Goal: Task Accomplishment & Management: Complete application form

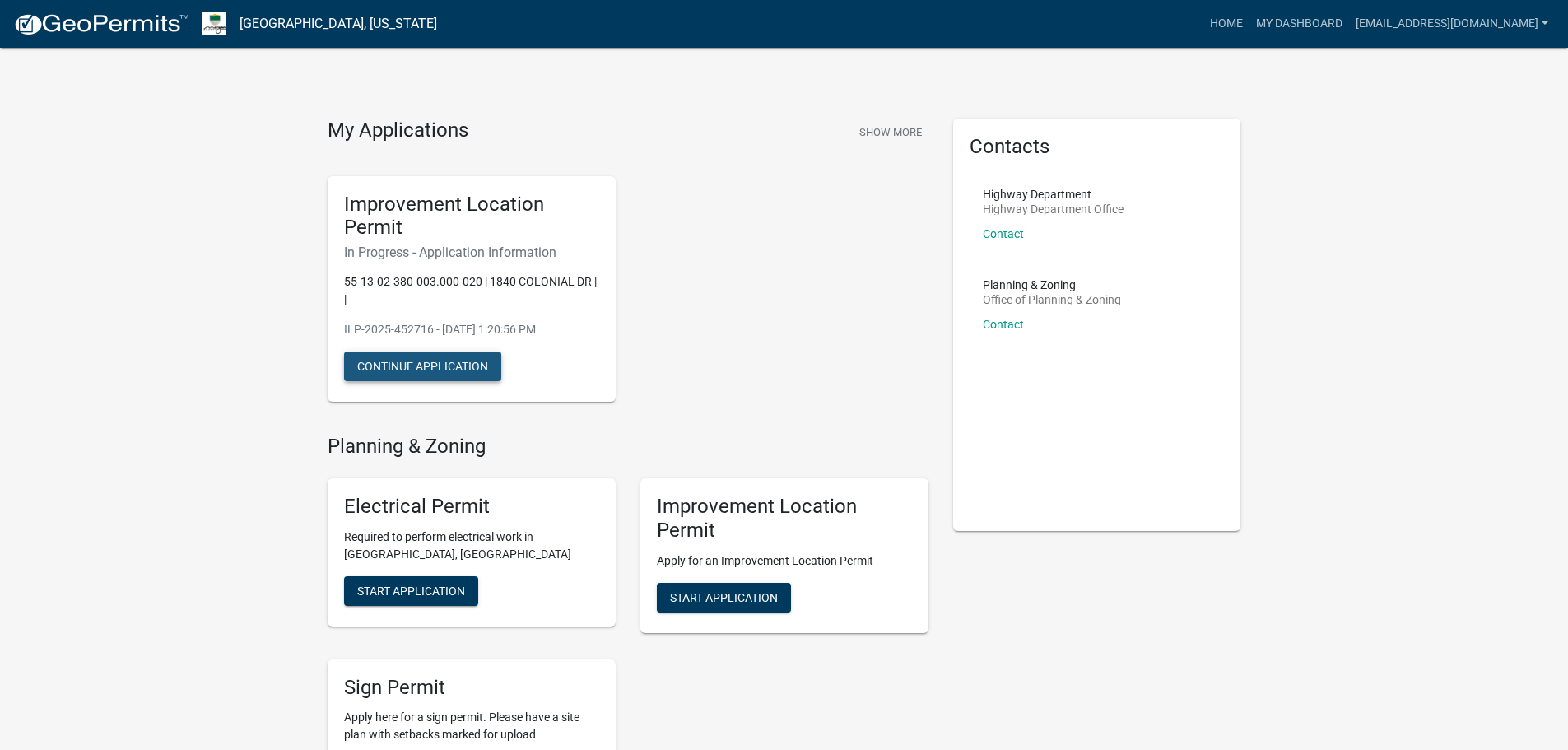
click at [436, 361] on button "Continue Application" at bounding box center [422, 366] width 157 height 30
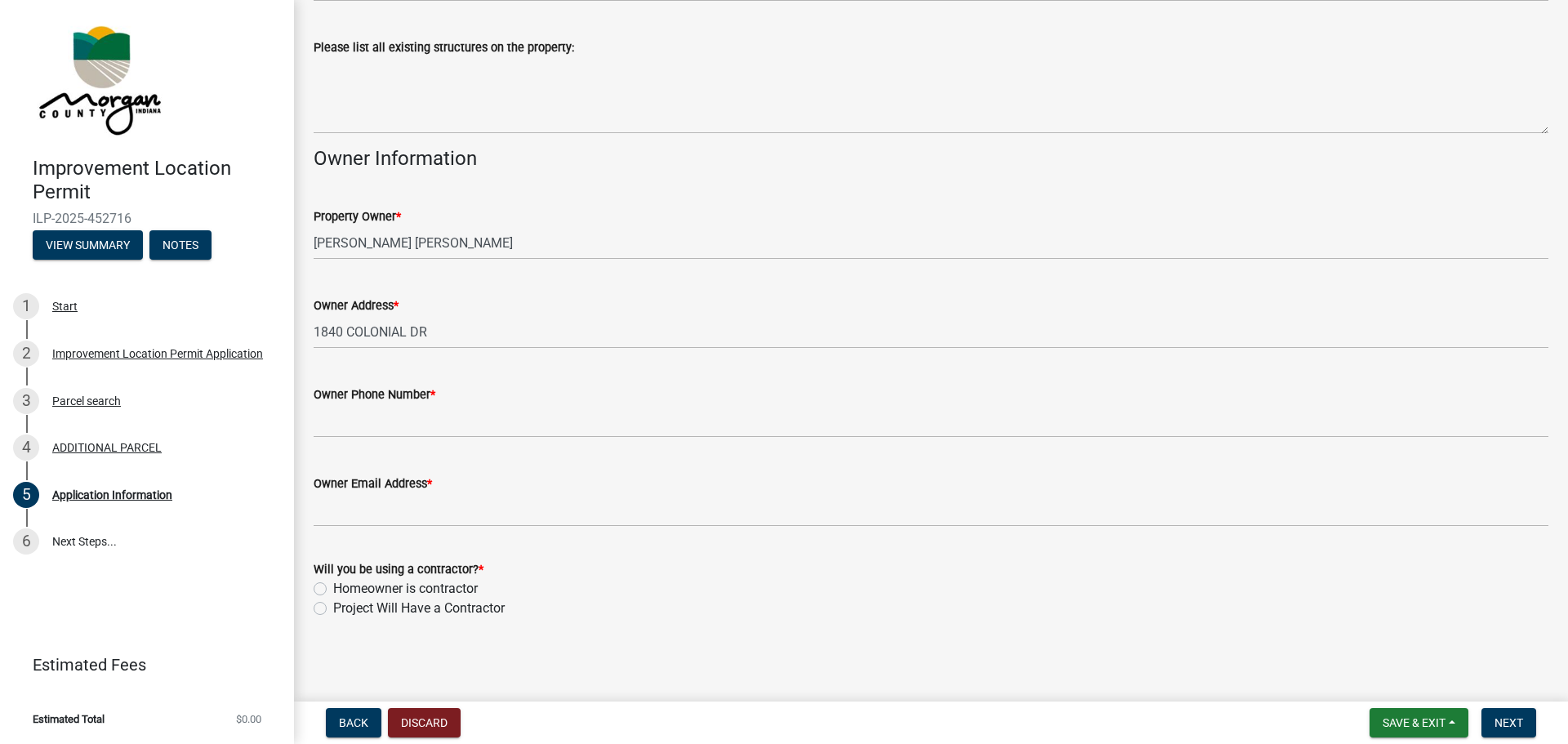
scroll to position [650, 0]
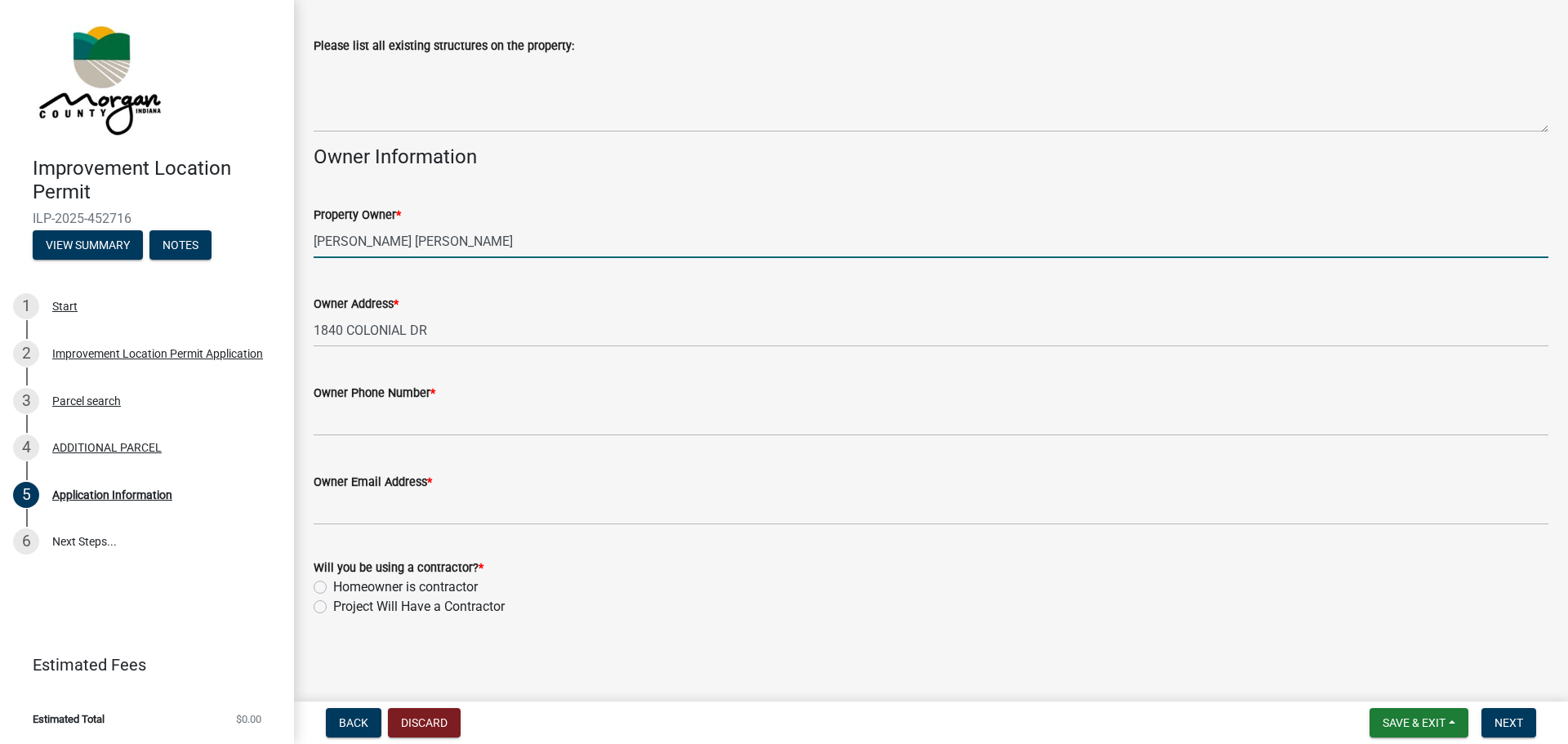
click at [502, 237] on input "[PERSON_NAME] [PERSON_NAME]" at bounding box center [931, 241] width 1235 height 34
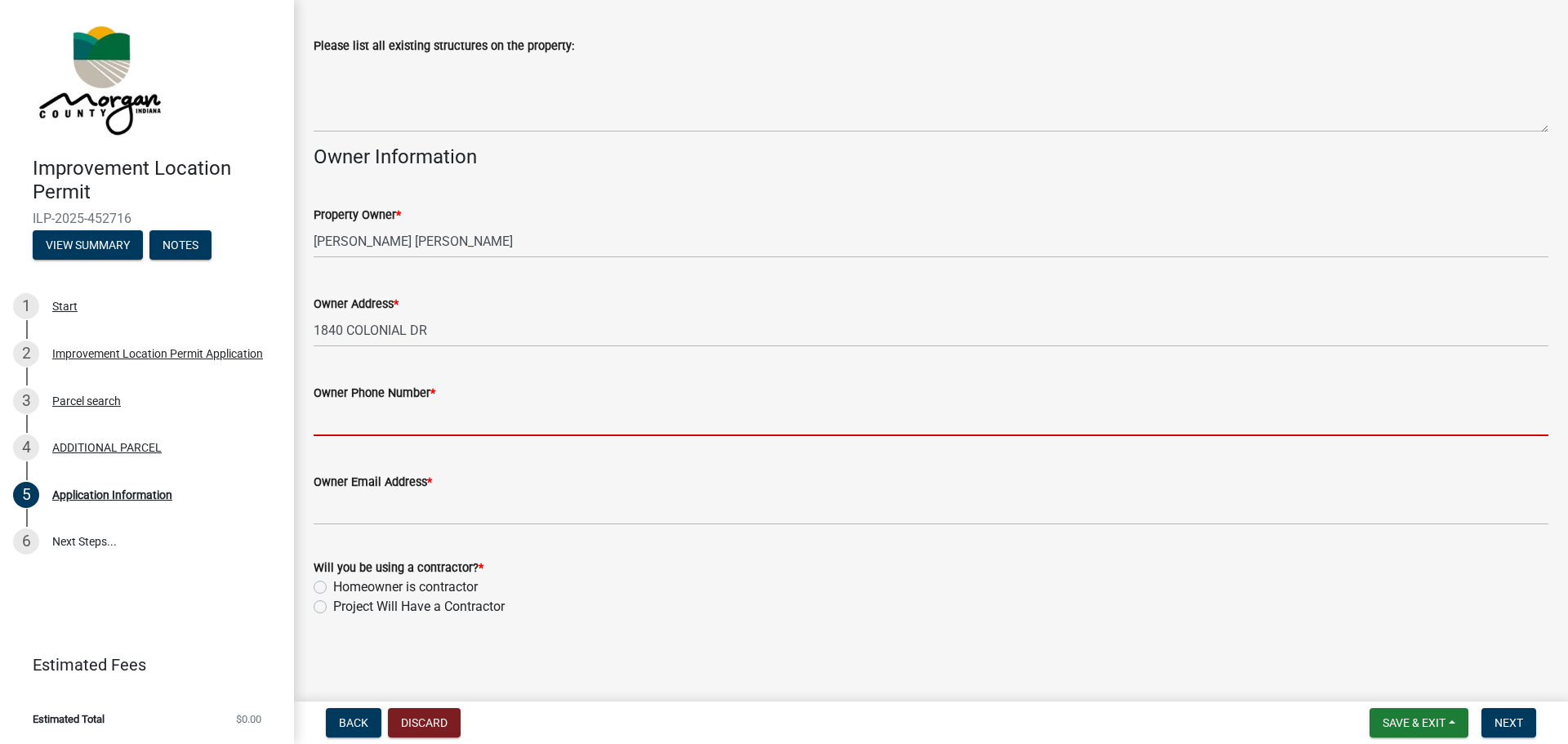
click at [418, 421] on input "Owner Phone Number *" at bounding box center [931, 419] width 1235 height 34
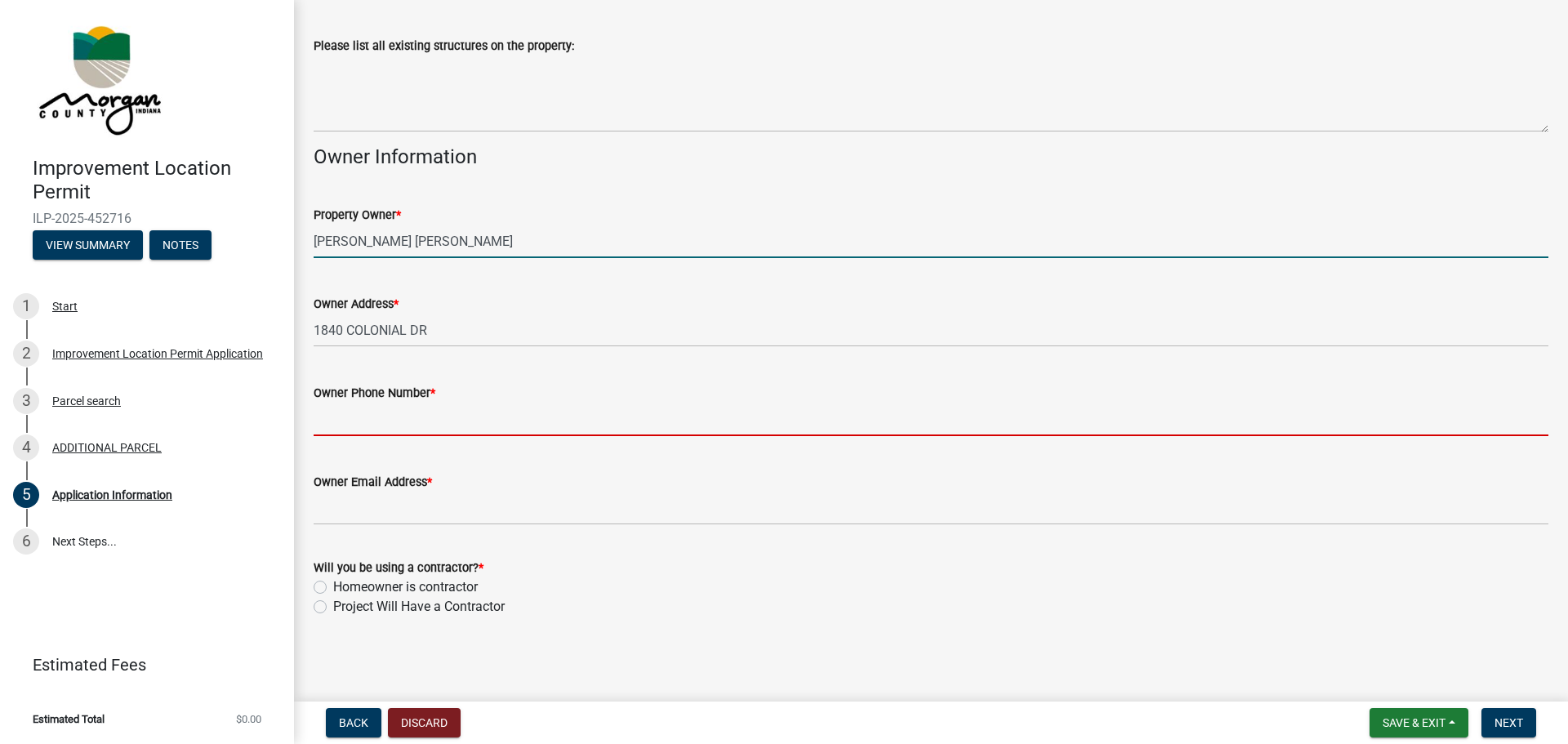
click at [525, 238] on input "[PERSON_NAME] [PERSON_NAME]" at bounding box center [931, 241] width 1235 height 34
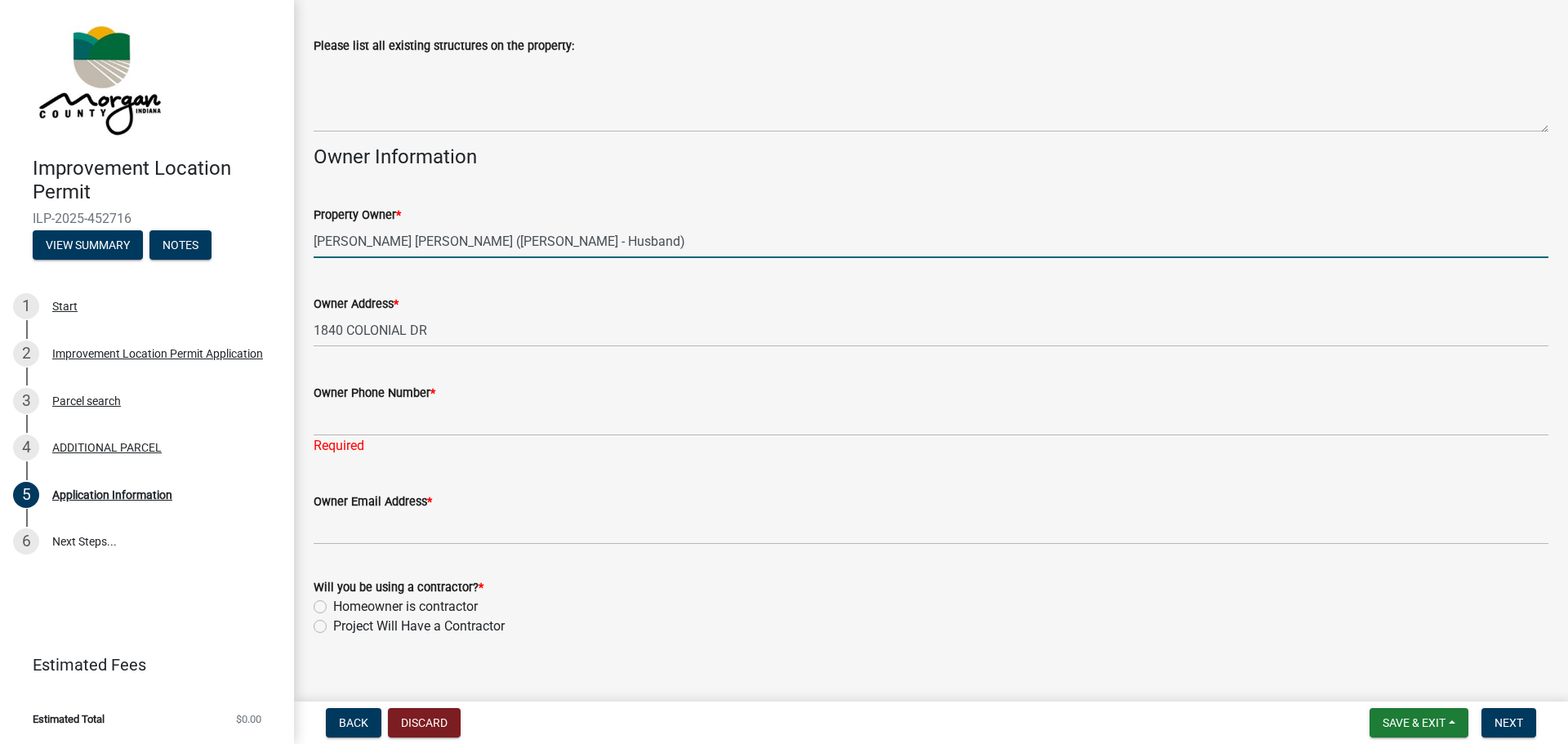
type input "[PERSON_NAME] [PERSON_NAME] ([PERSON_NAME] - Husband)"
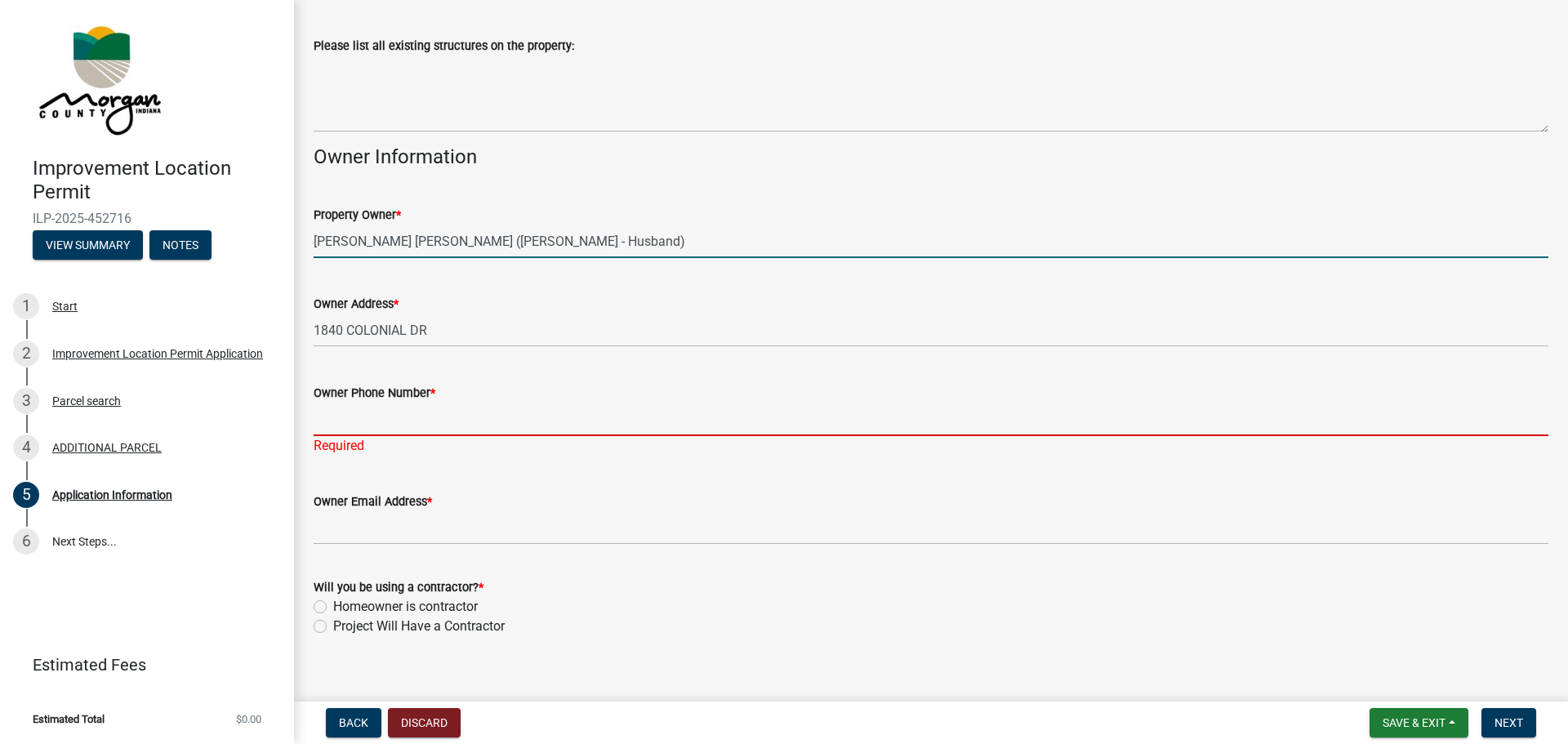
click at [408, 416] on input "Owner Phone Number *" at bounding box center [931, 419] width 1235 height 34
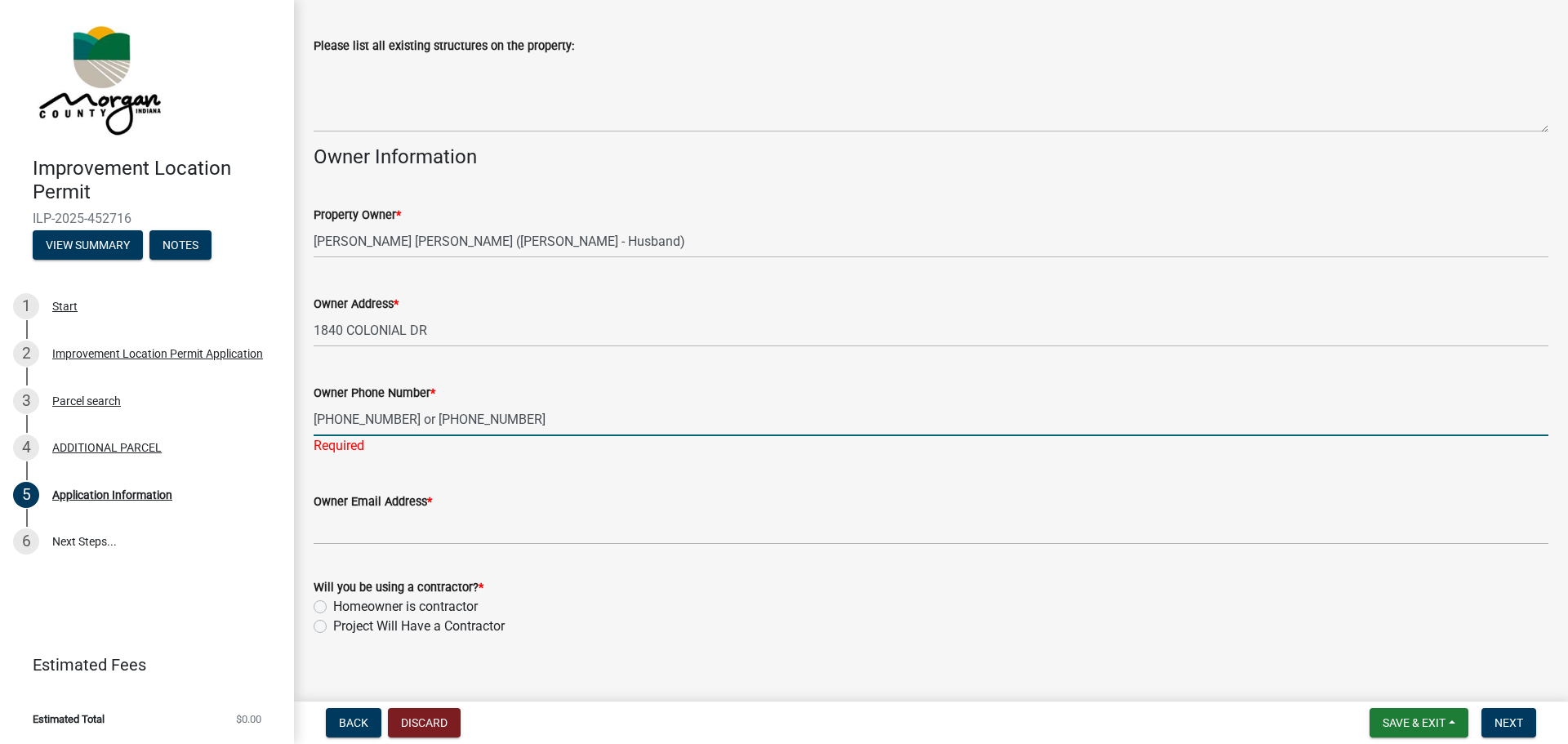
type input "[PHONE_NUMBER] or [PHONE_NUMBER]"
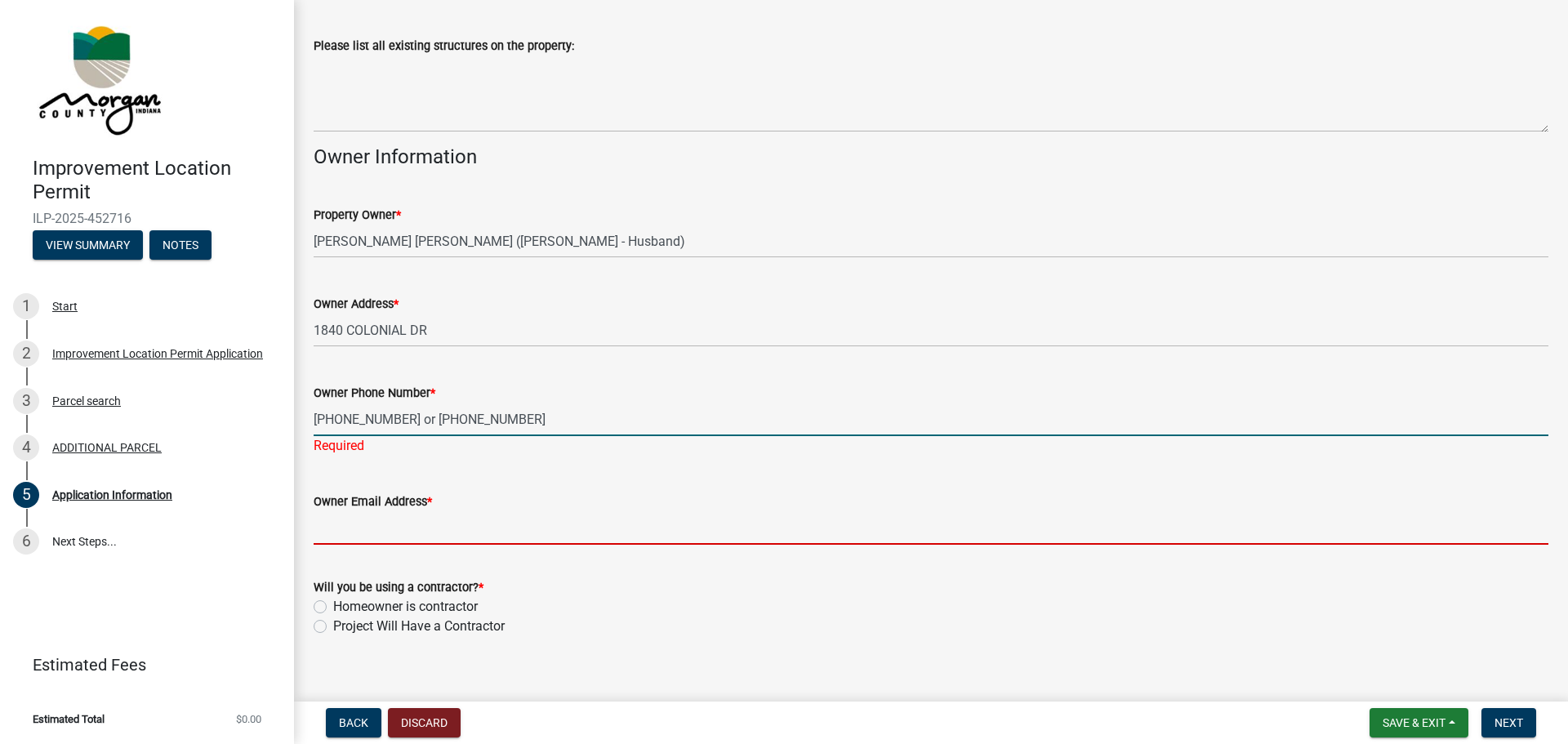
click at [417, 532] on input "Owner Email Address *" at bounding box center [931, 528] width 1235 height 34
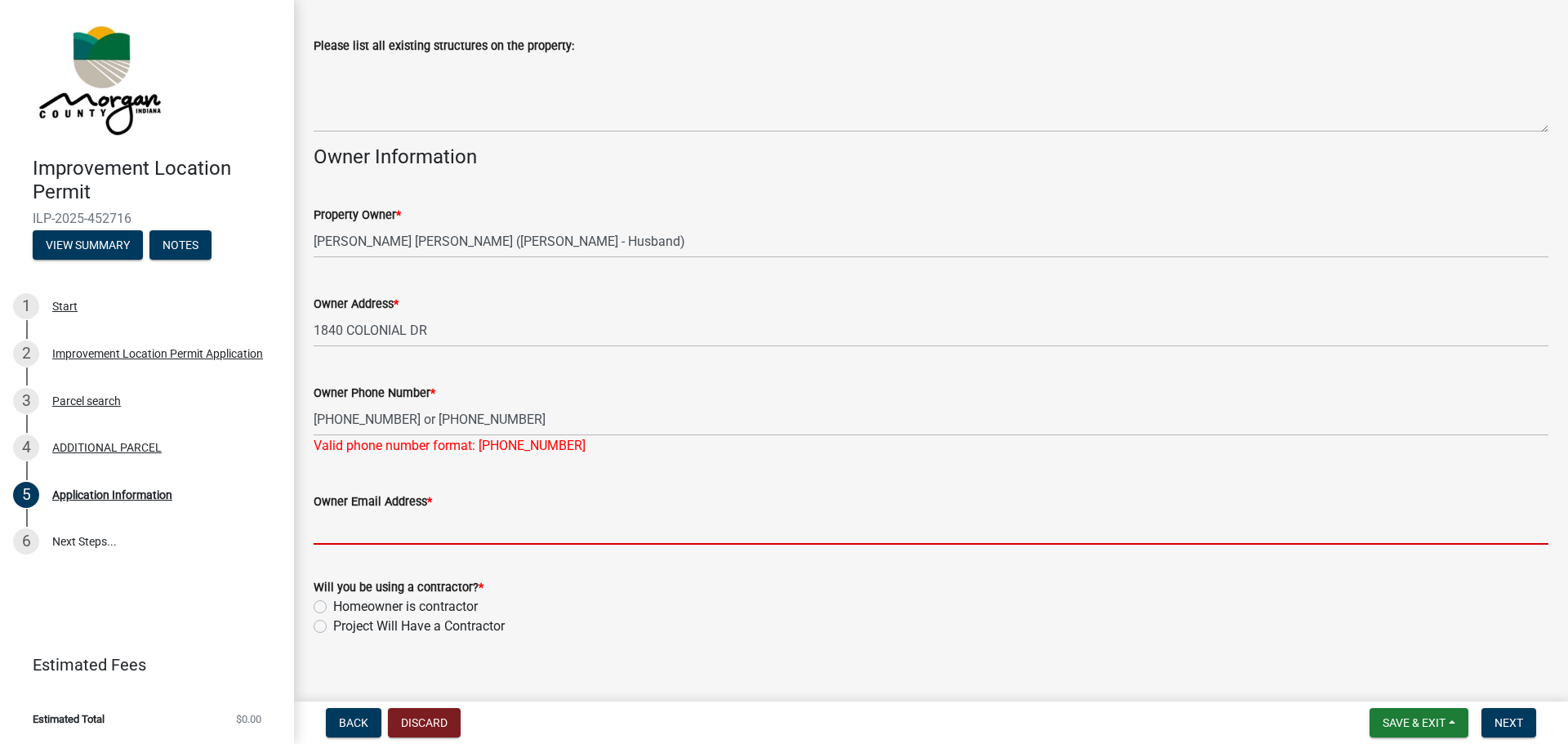
type input "[EMAIL_ADDRESS][DOMAIN_NAME]"
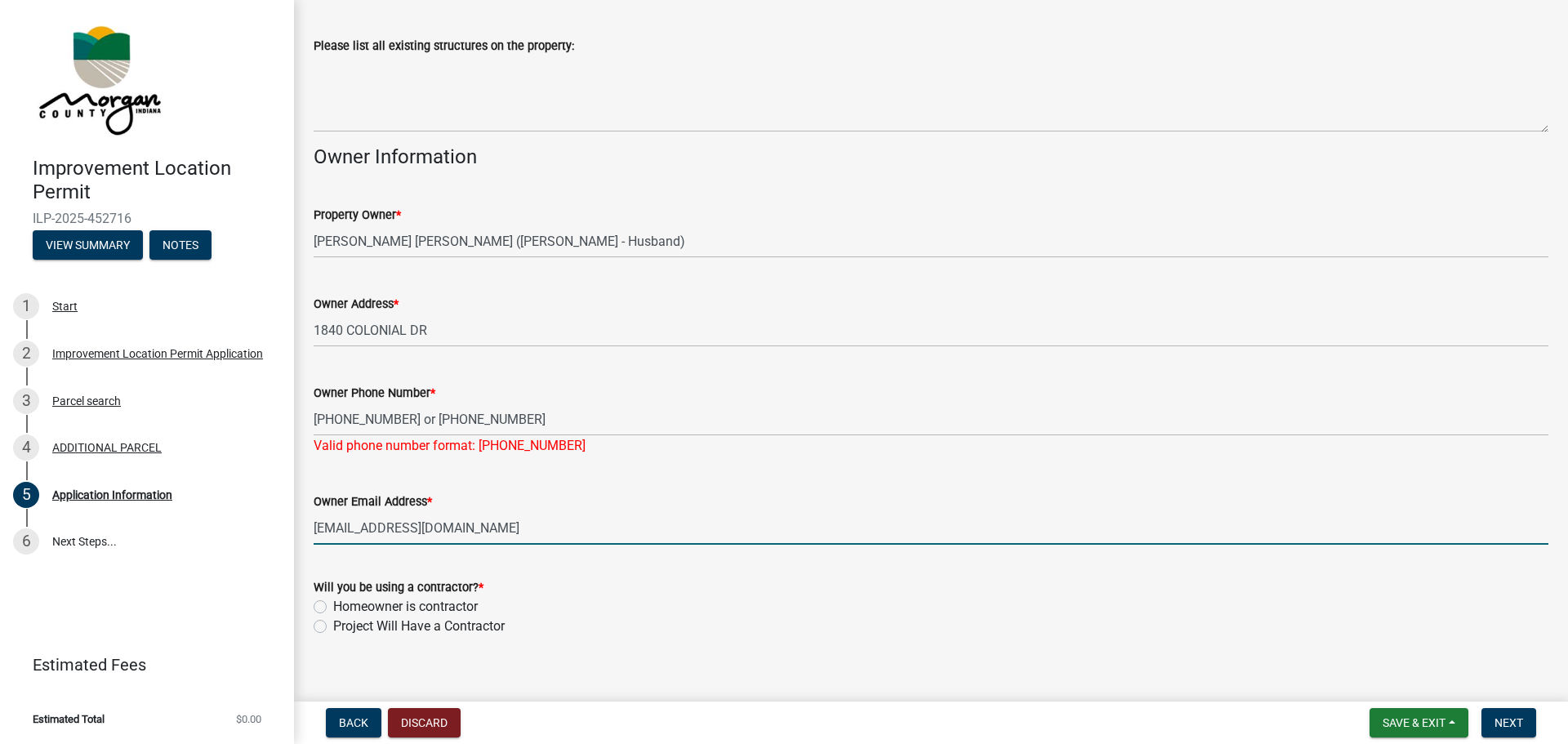
scroll to position [670, 0]
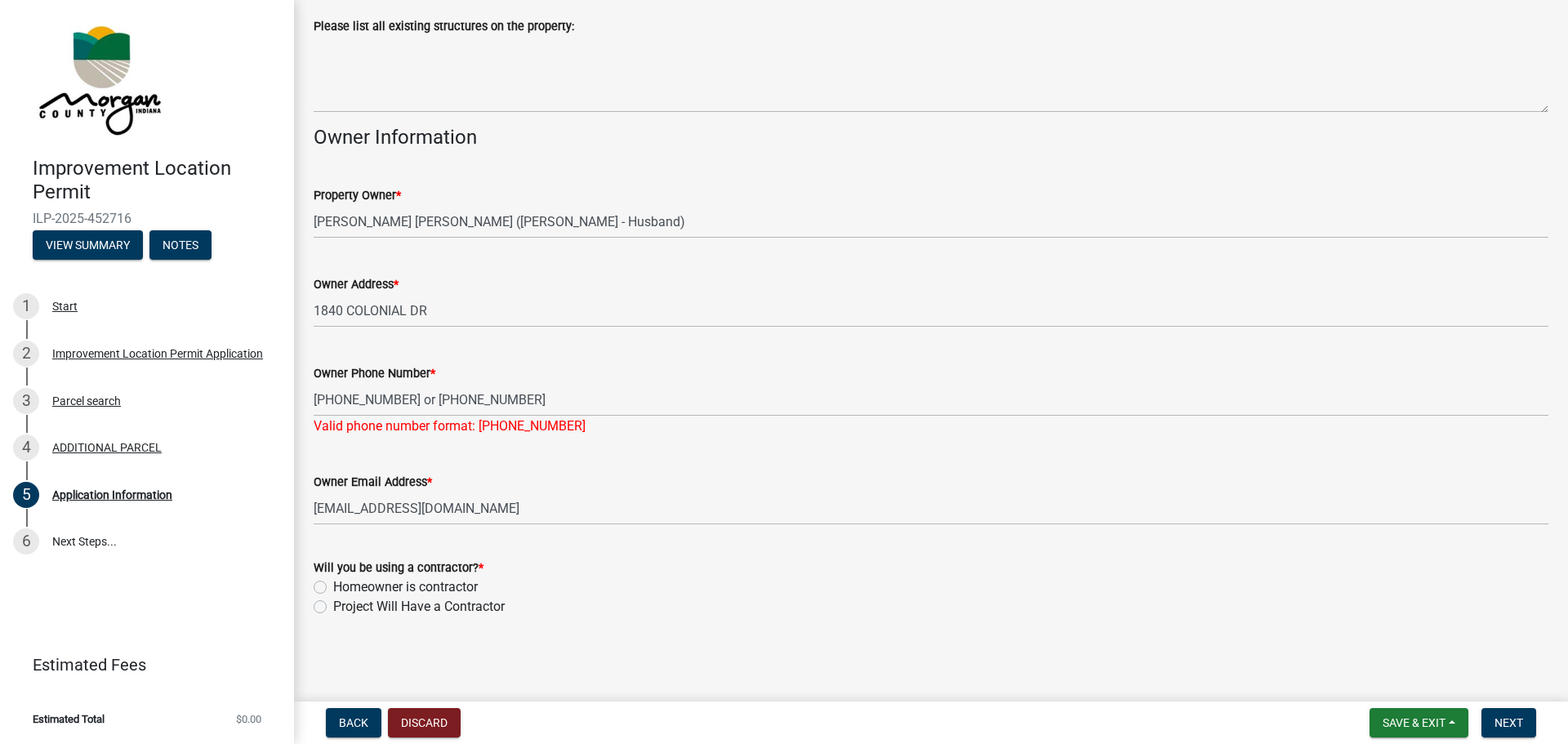
click at [333, 609] on label "Project Will Have a Contractor" at bounding box center [418, 607] width 171 height 20
click at [333, 608] on input "Project Will Have a Contractor" at bounding box center [338, 602] width 11 height 11
radio input "true"
click at [333, 588] on label "Homeowner is contractor" at bounding box center [405, 587] width 144 height 20
click at [333, 588] on input "Homeowner is contractor" at bounding box center [338, 582] width 11 height 11
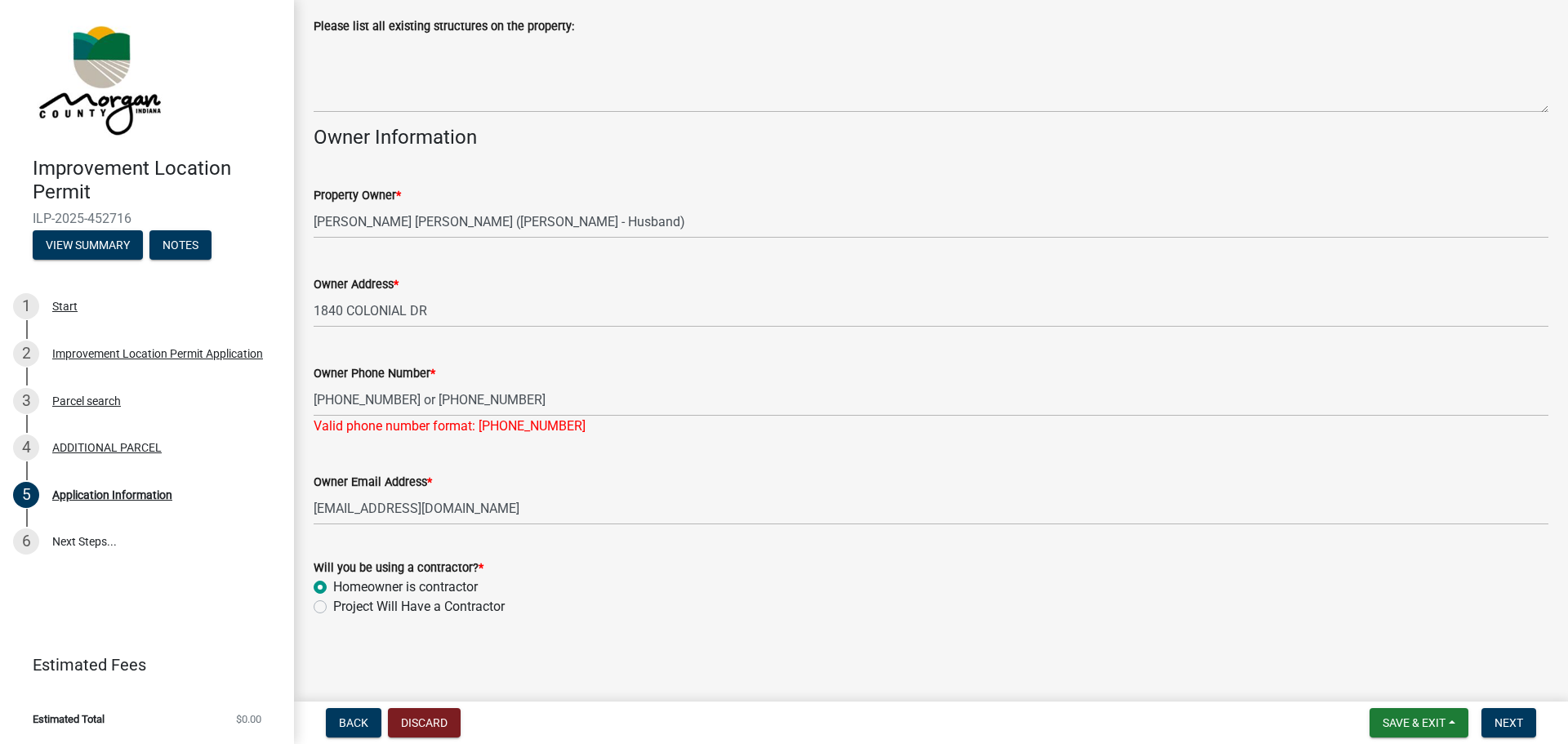
radio input "true"
click at [333, 604] on label "Project Will Have a Contractor" at bounding box center [418, 607] width 171 height 20
click at [333, 604] on input "Project Will Have a Contractor" at bounding box center [338, 602] width 11 height 11
radio input "true"
click at [1512, 722] on span "Next" at bounding box center [1509, 723] width 29 height 13
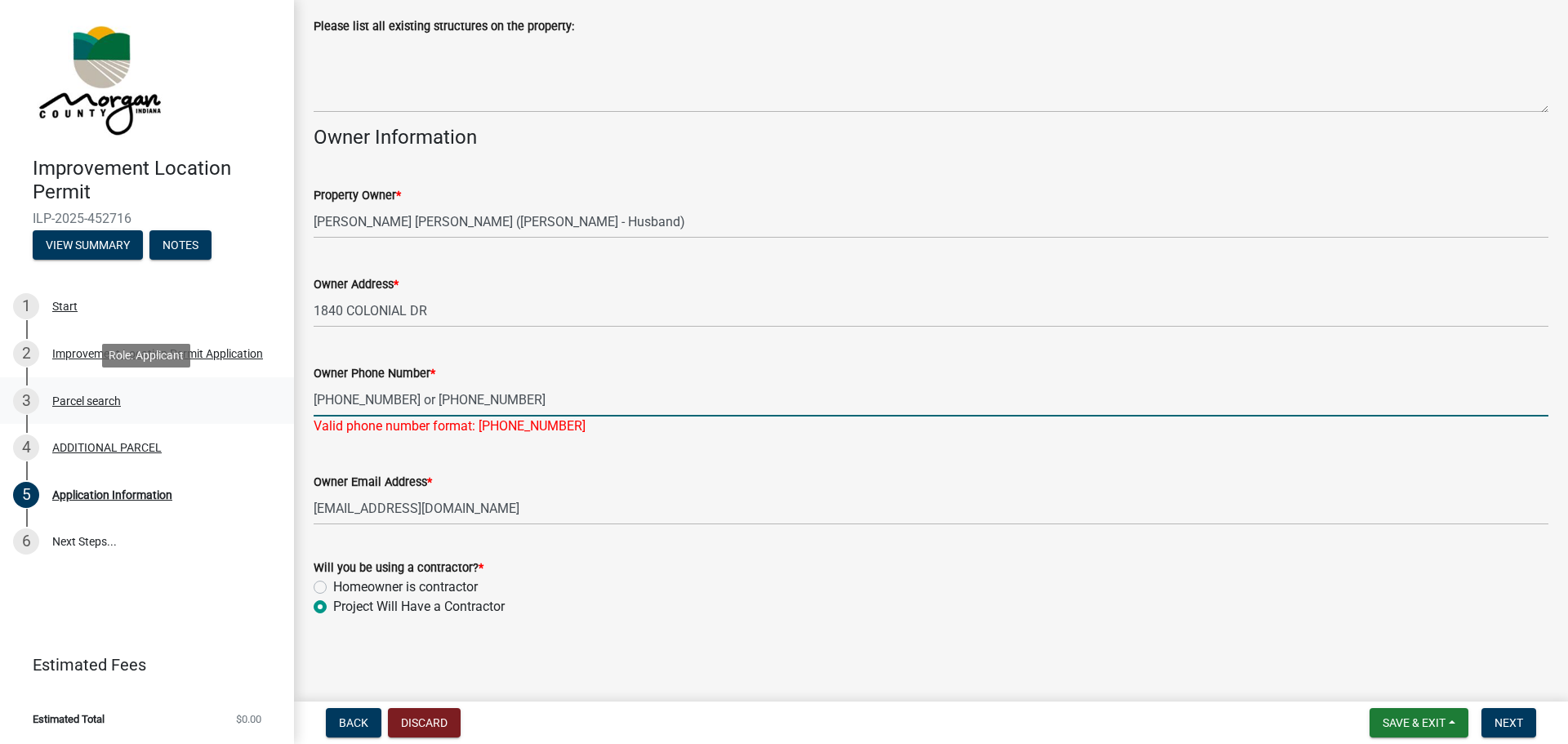
drag, startPoint x: 517, startPoint y: 395, endPoint x: 230, endPoint y: 382, distance: 287.3
click at [230, 382] on div "Improvement Location Permit ILP-2025-452716 View Summary Notes 1 Start 2 Improv…" at bounding box center [784, 372] width 1568 height 744
type input "[PHONE_NUMBER]"
click at [1520, 723] on span "Next" at bounding box center [1509, 723] width 29 height 13
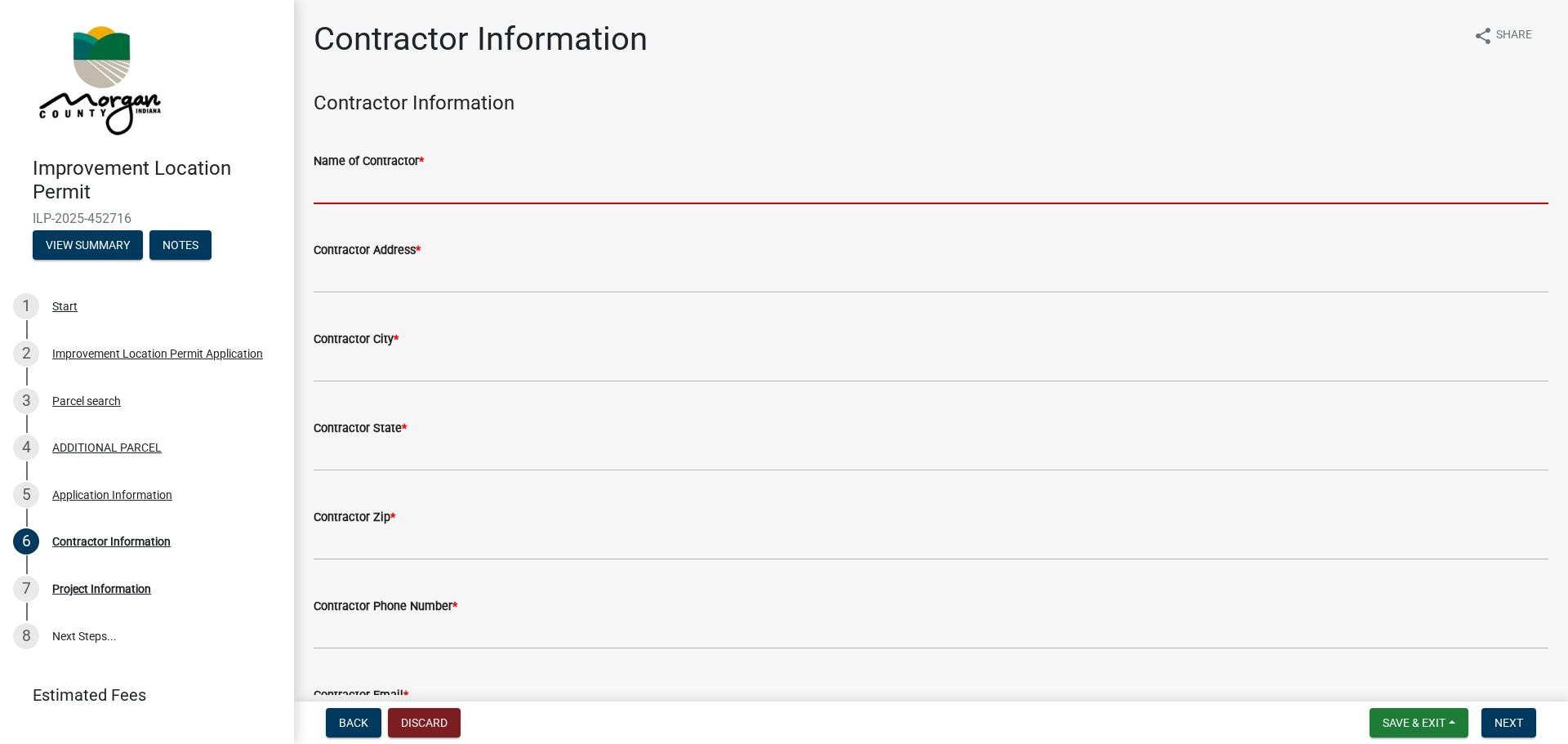
click at [472, 179] on input "Name of Contractor *" at bounding box center [931, 187] width 1235 height 34
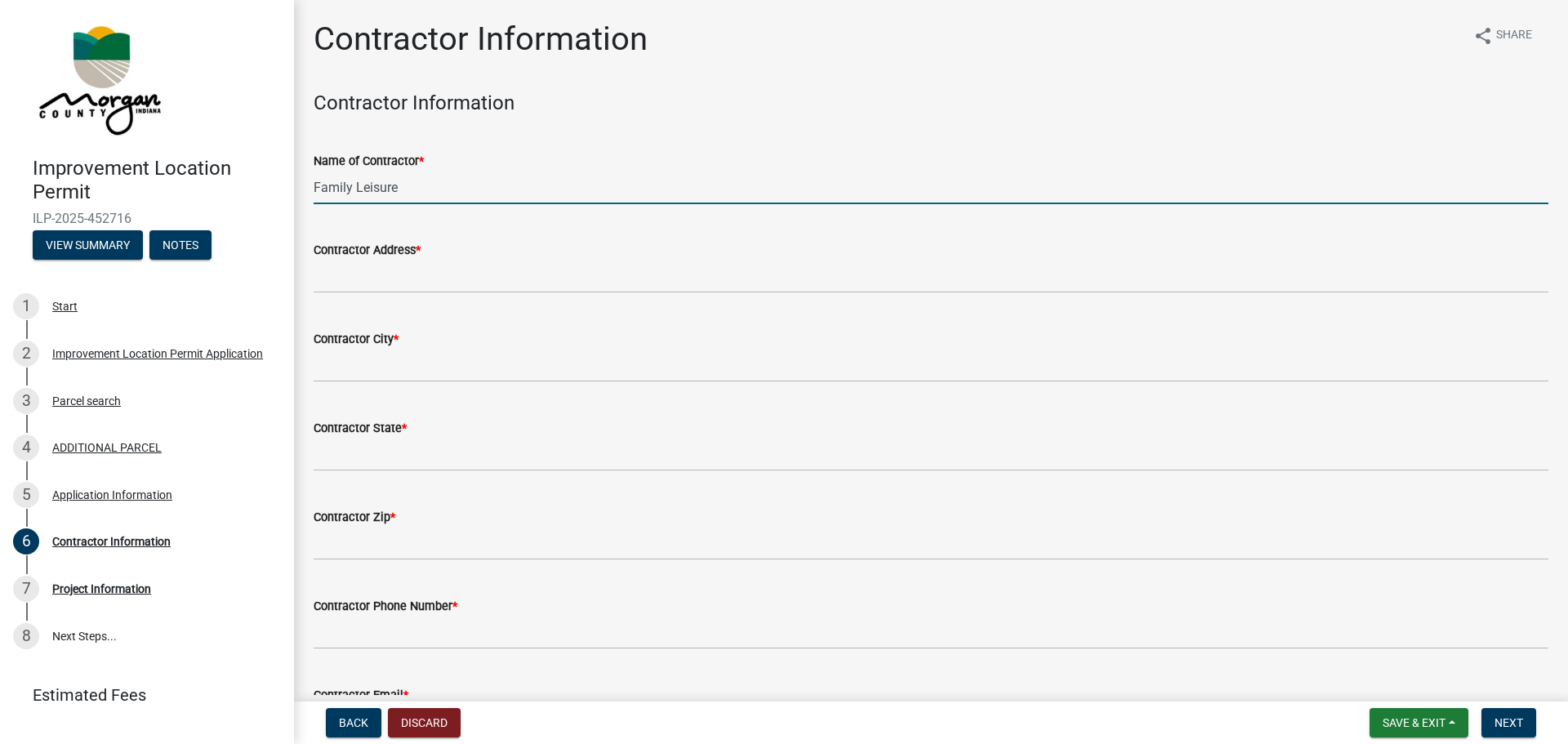
type input "Family Leisure"
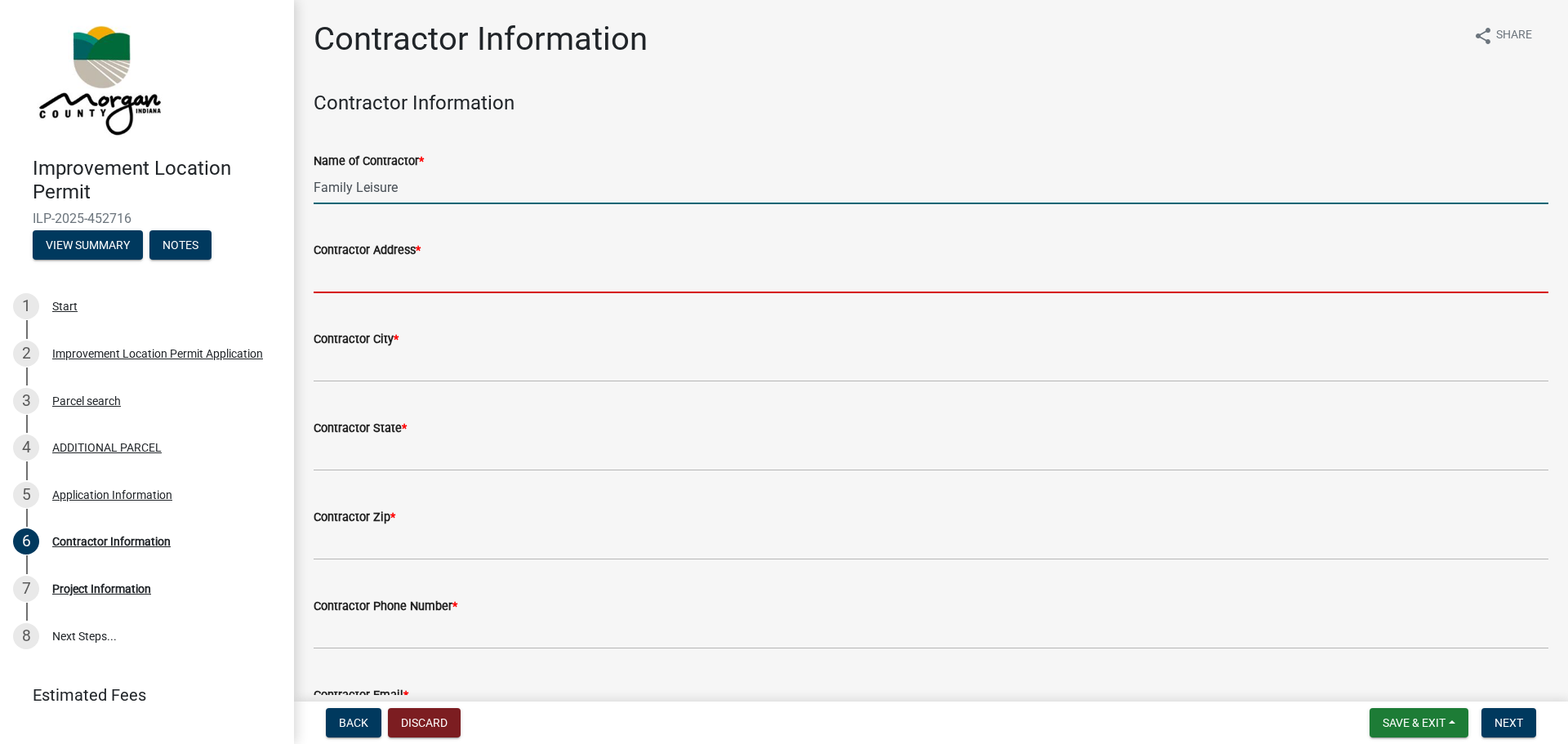
click at [401, 273] on input "Contractor Address *" at bounding box center [931, 276] width 1235 height 34
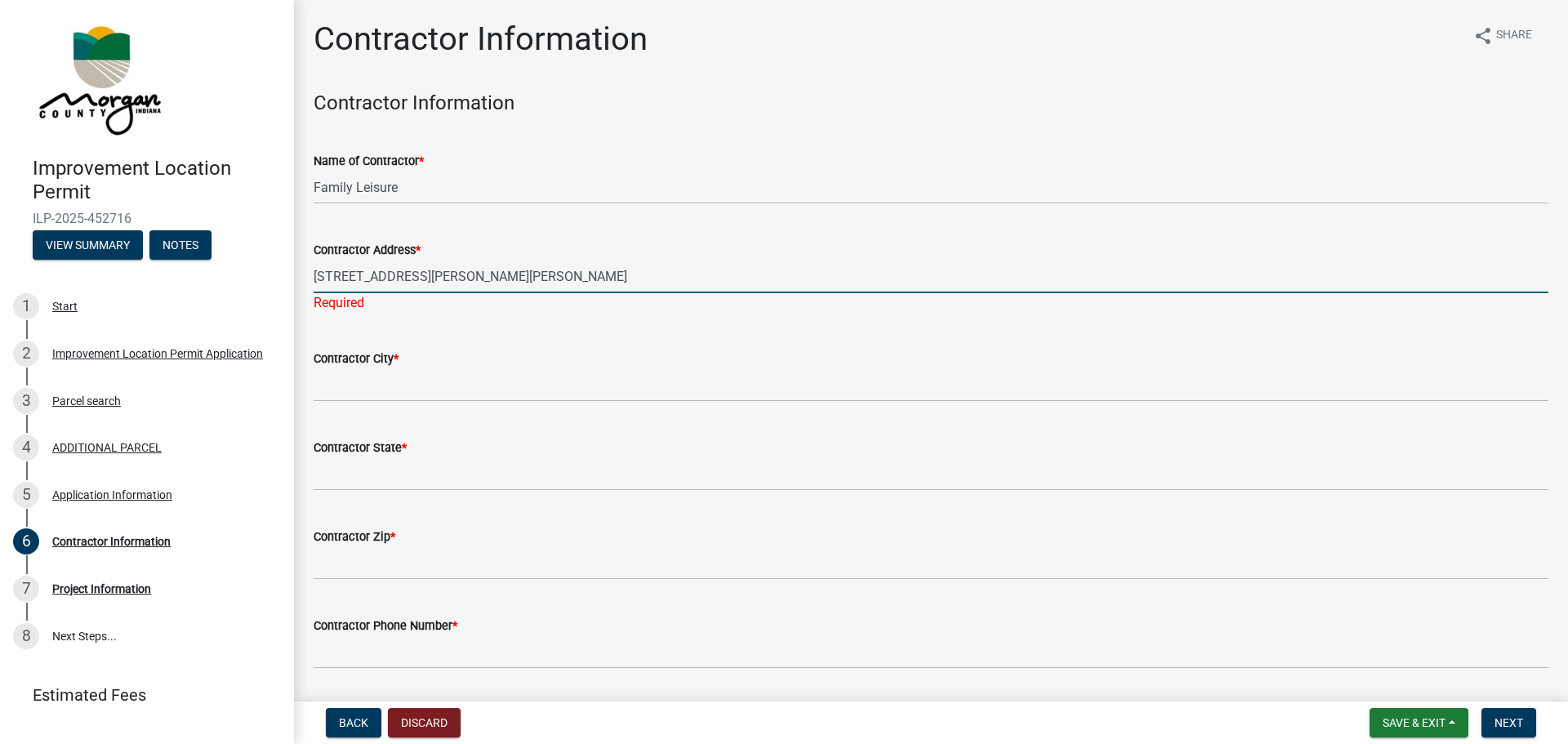
type input "[STREET_ADDRESS][PERSON_NAME][PERSON_NAME]"
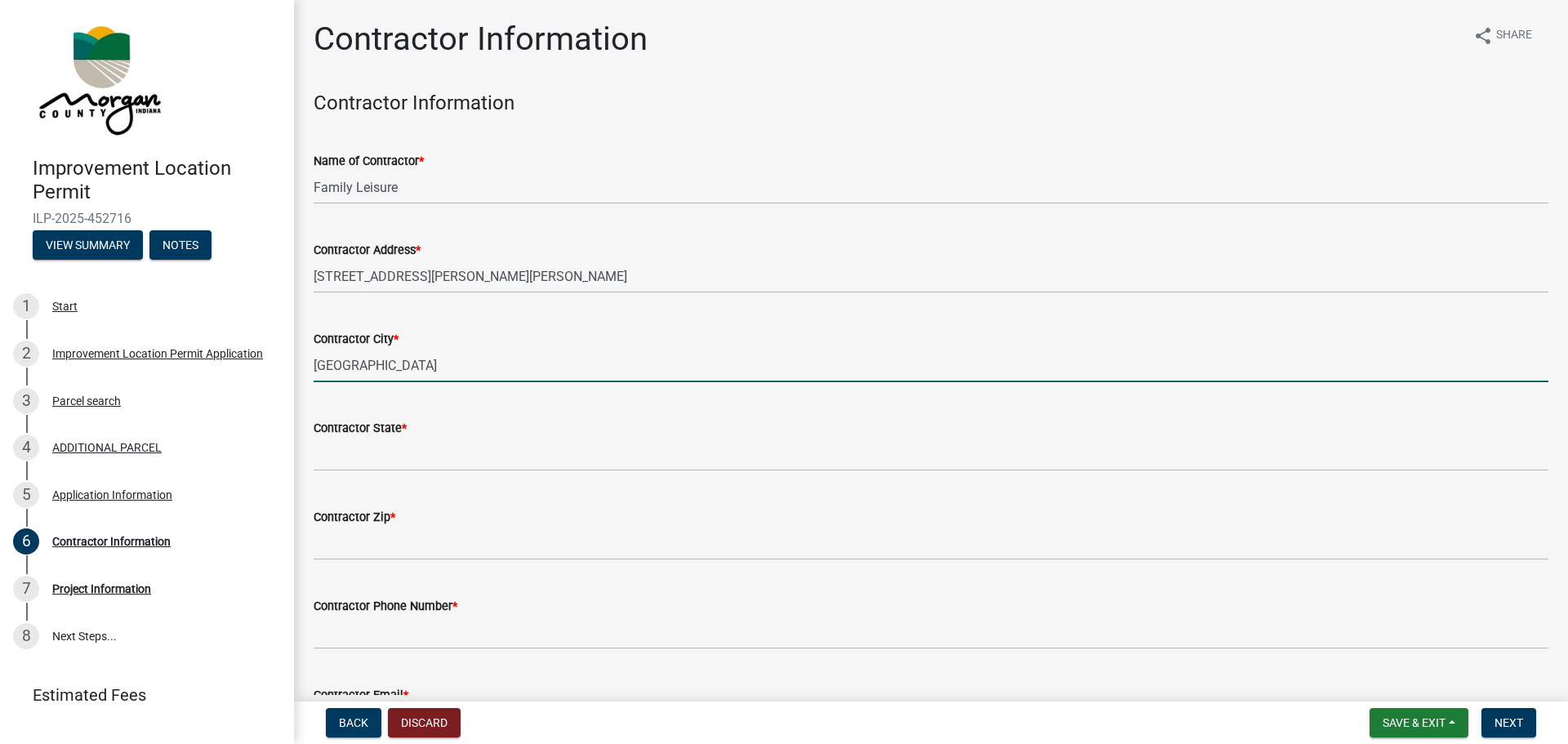
type input "[GEOGRAPHIC_DATA]"
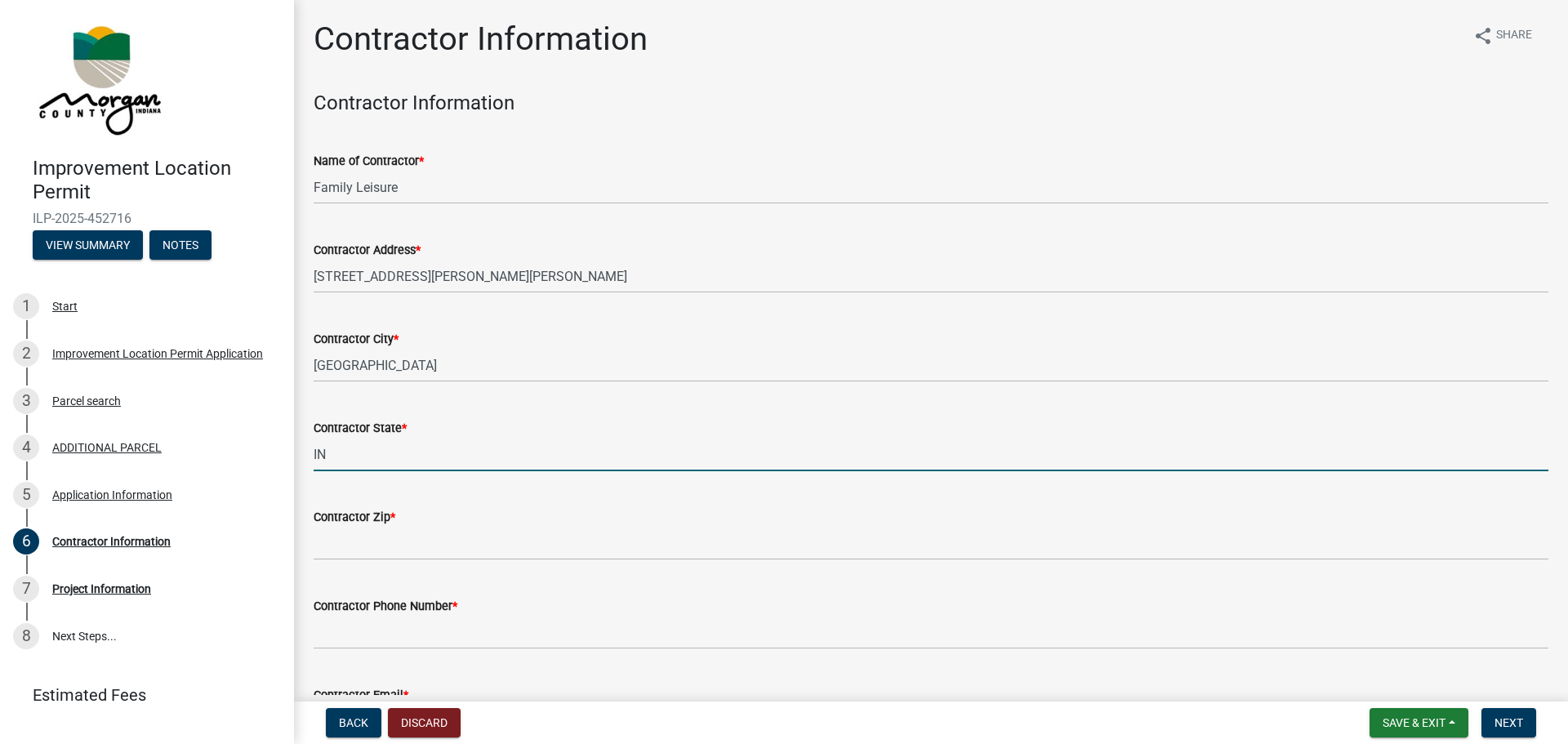
type input "IN"
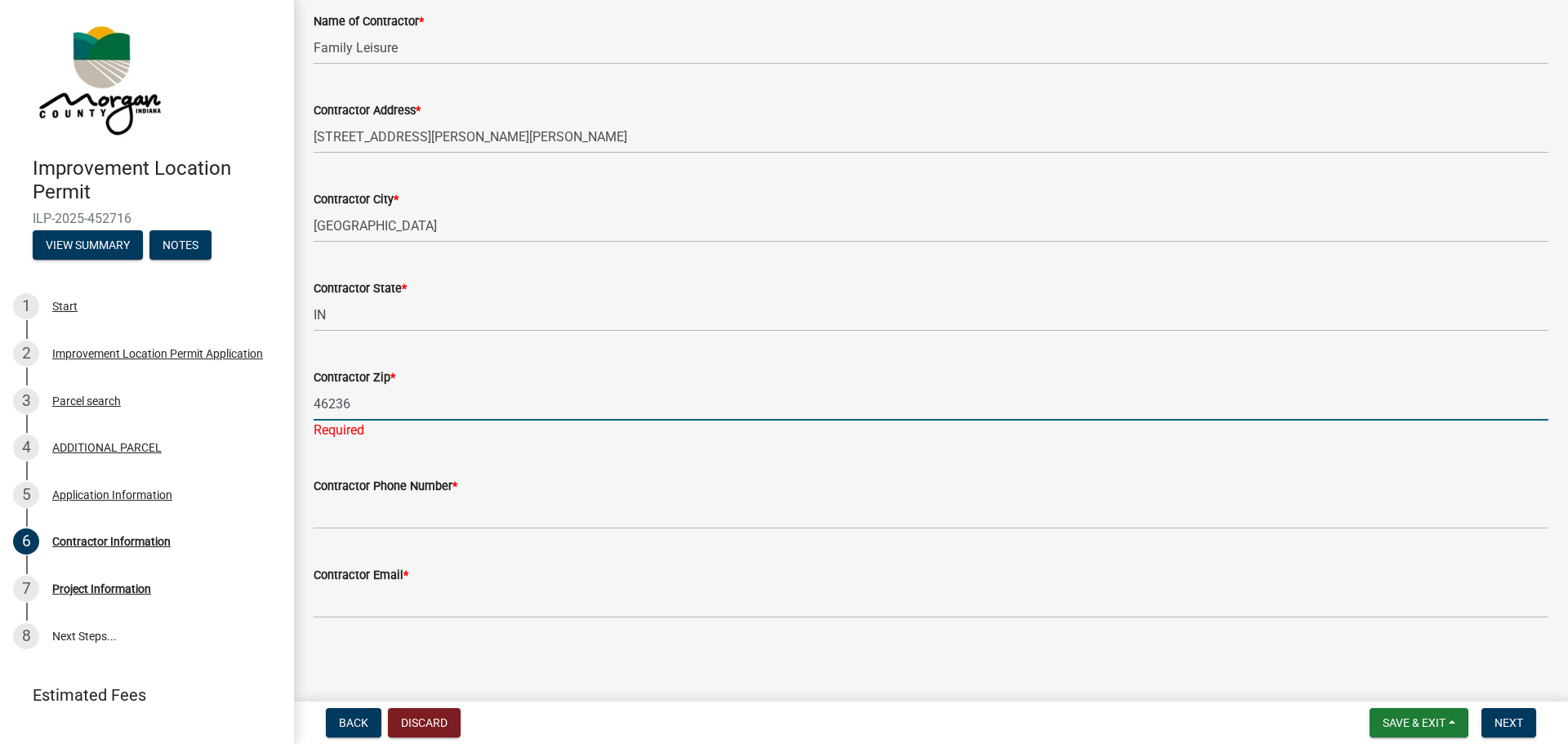
type input "46236"
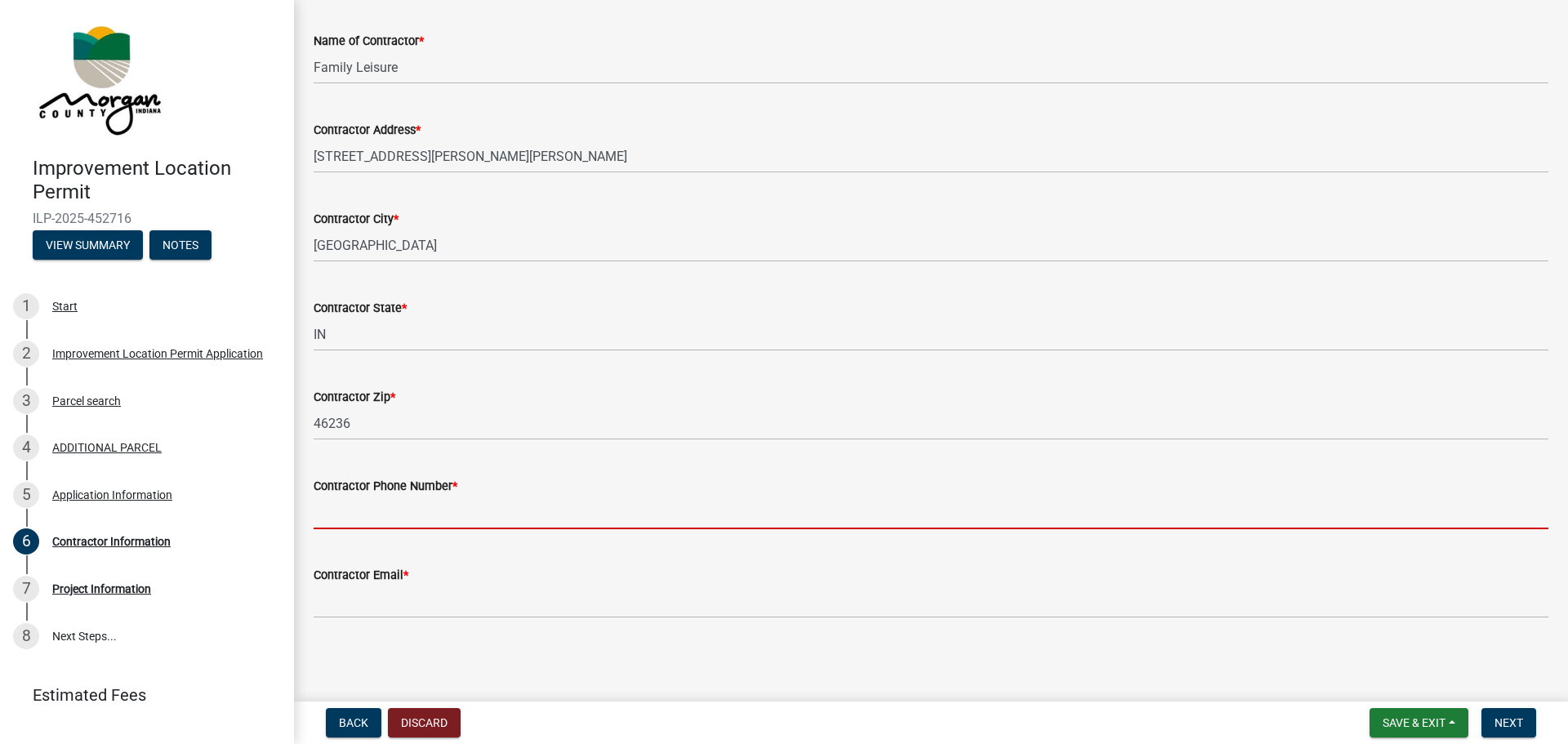
click at [463, 513] on input "Contractor Phone Number *" at bounding box center [931, 513] width 1235 height 34
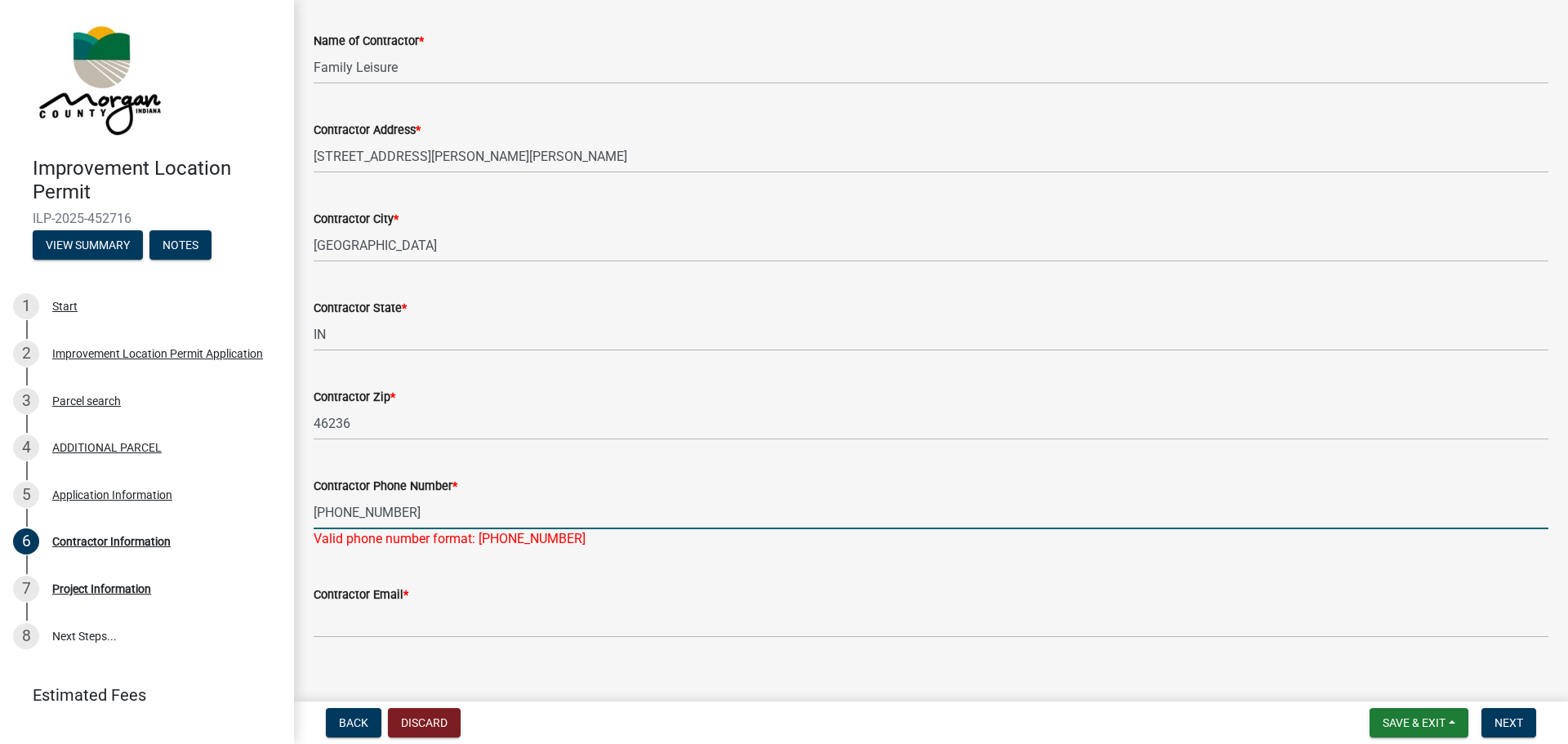
type input "[PHONE_NUMBER]"
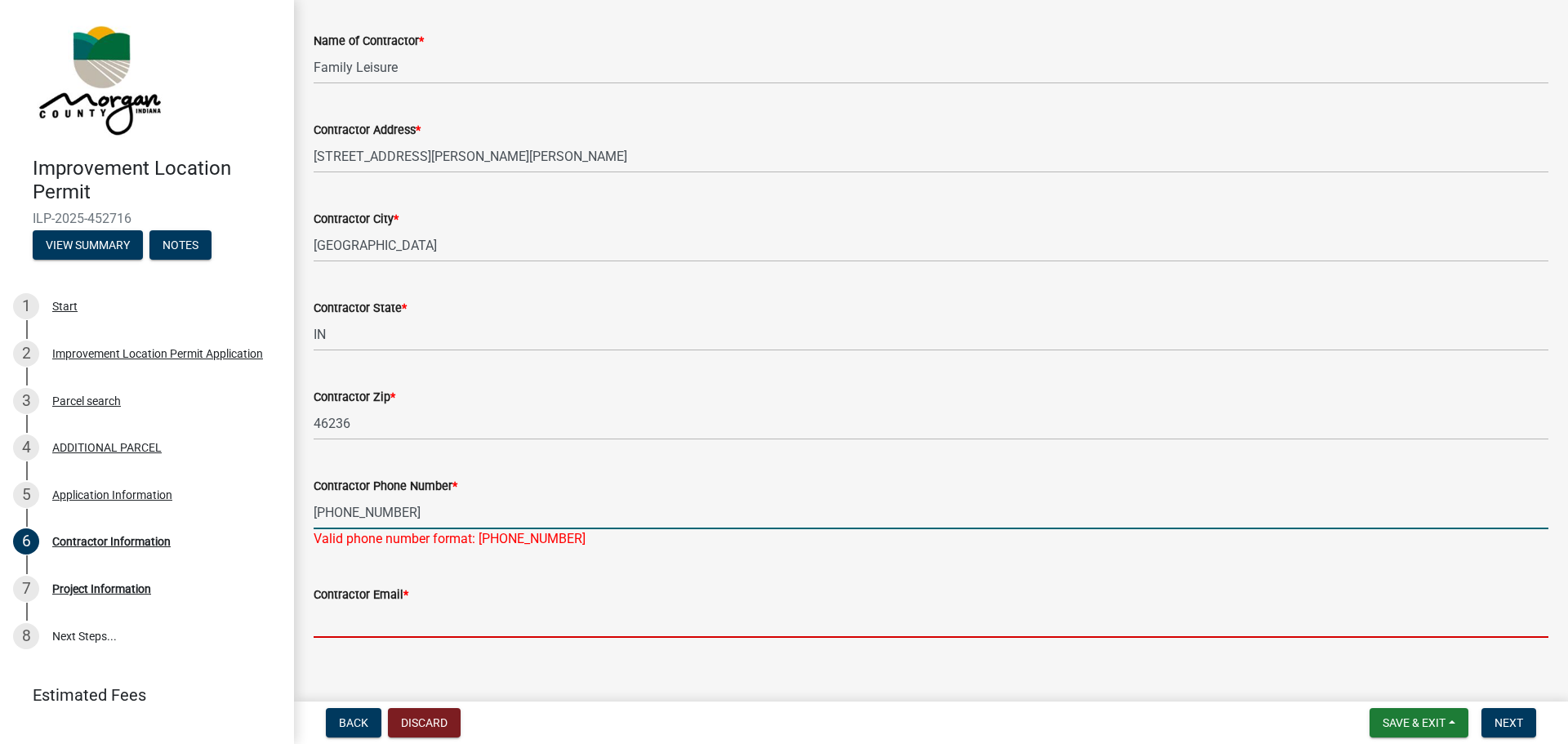
click at [412, 624] on wm-data-entity-input "Contractor Email *" at bounding box center [931, 606] width 1235 height 89
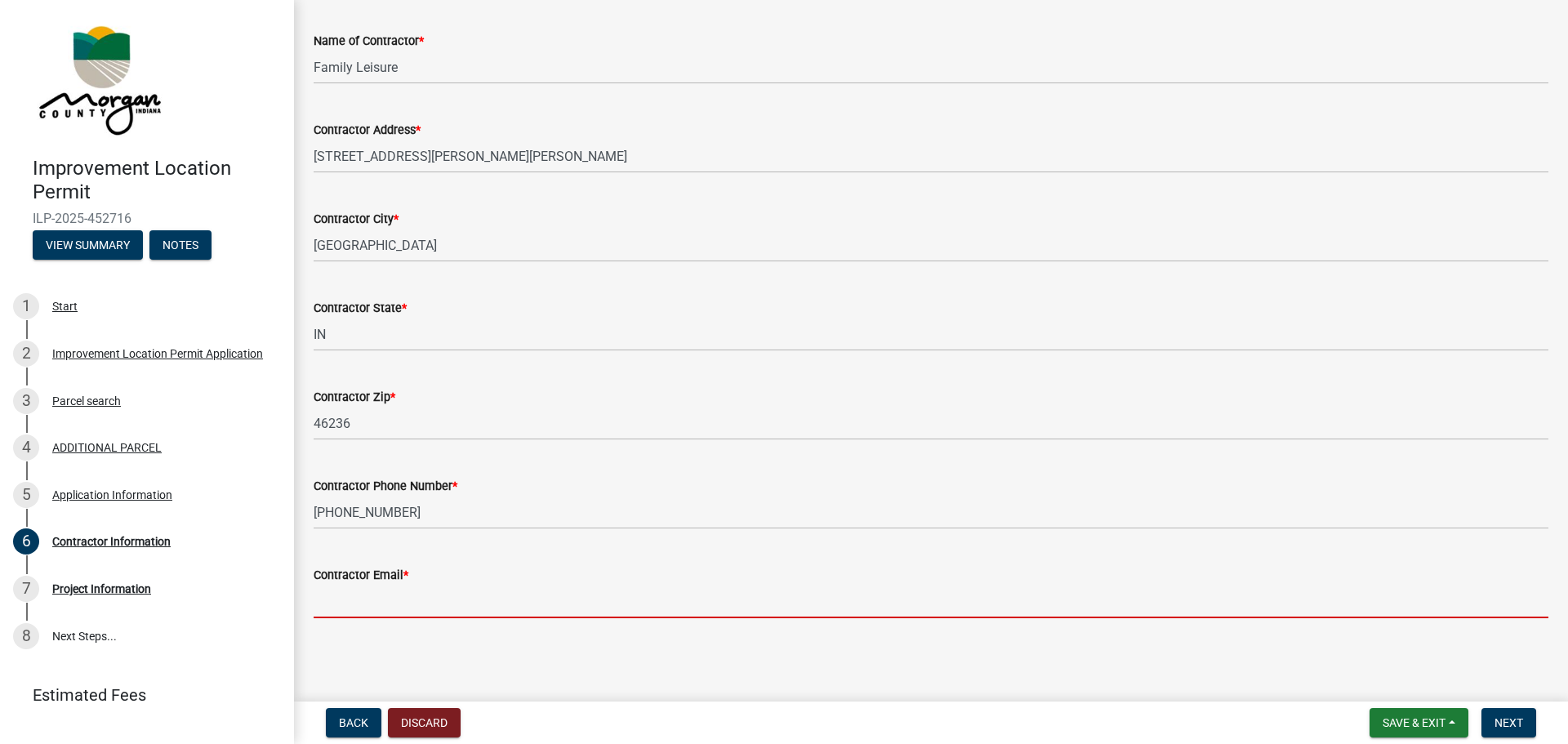
type input "[EMAIL_ADDRESS][DOMAIN_NAME]"
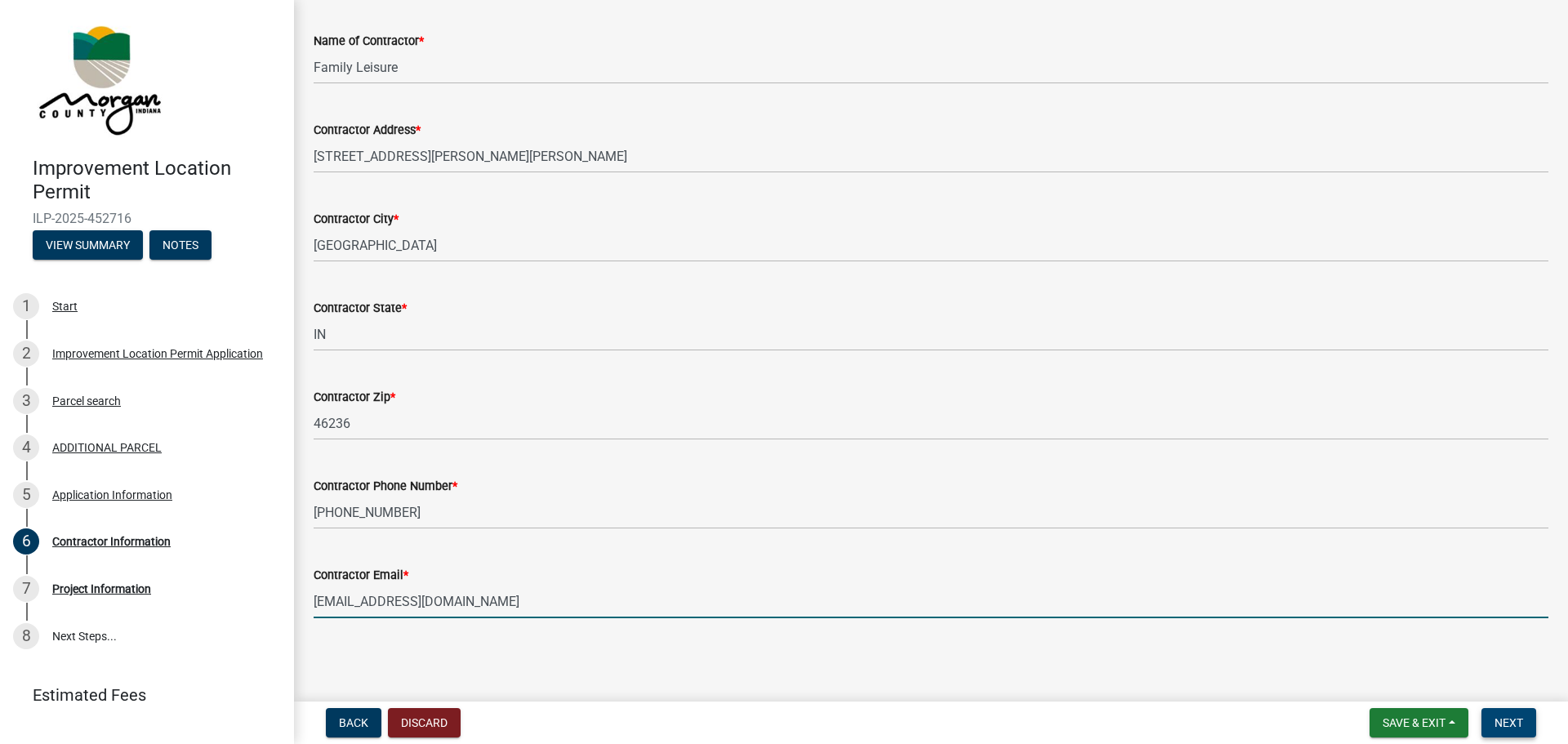
click at [1502, 726] on span "Next" at bounding box center [1509, 723] width 29 height 13
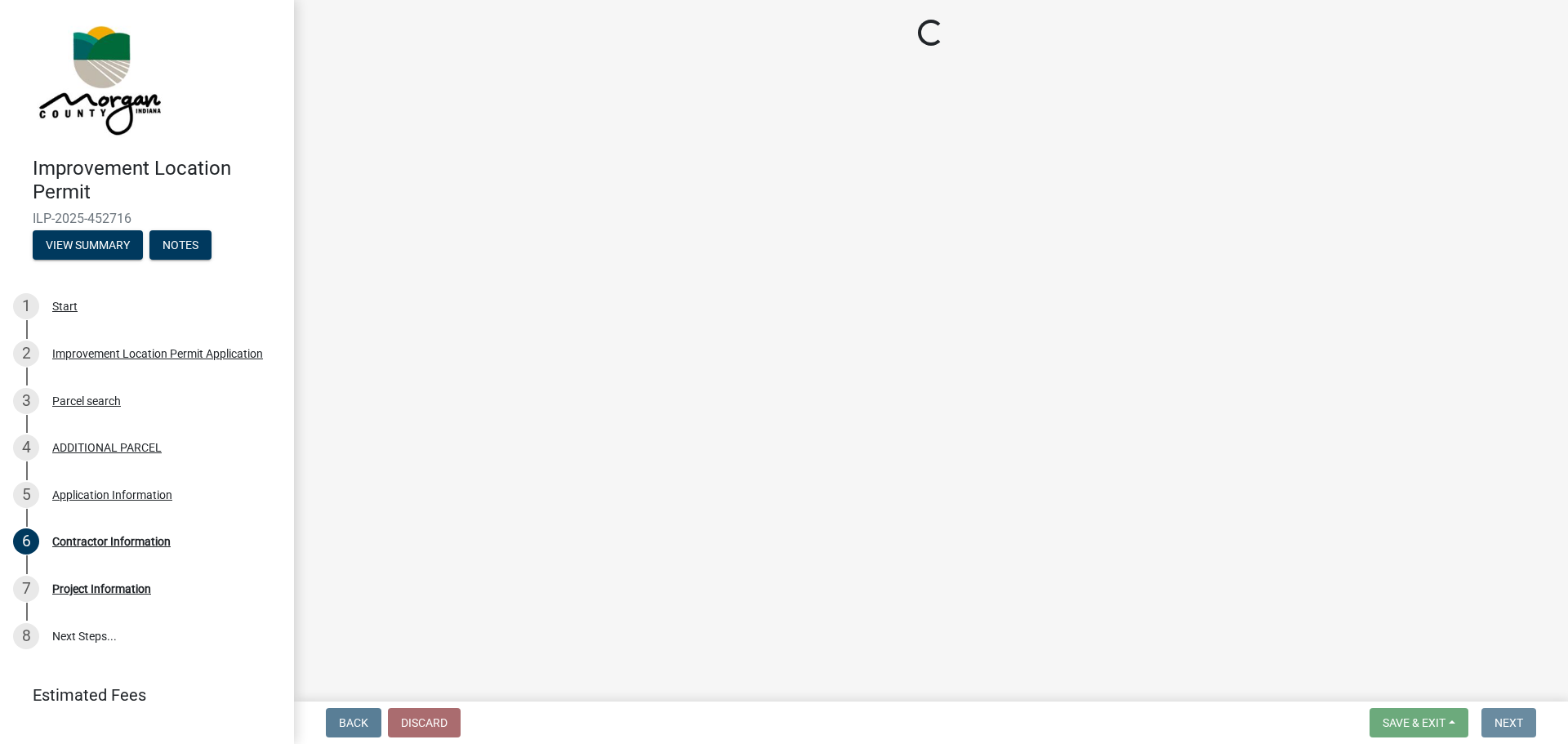
scroll to position [0, 0]
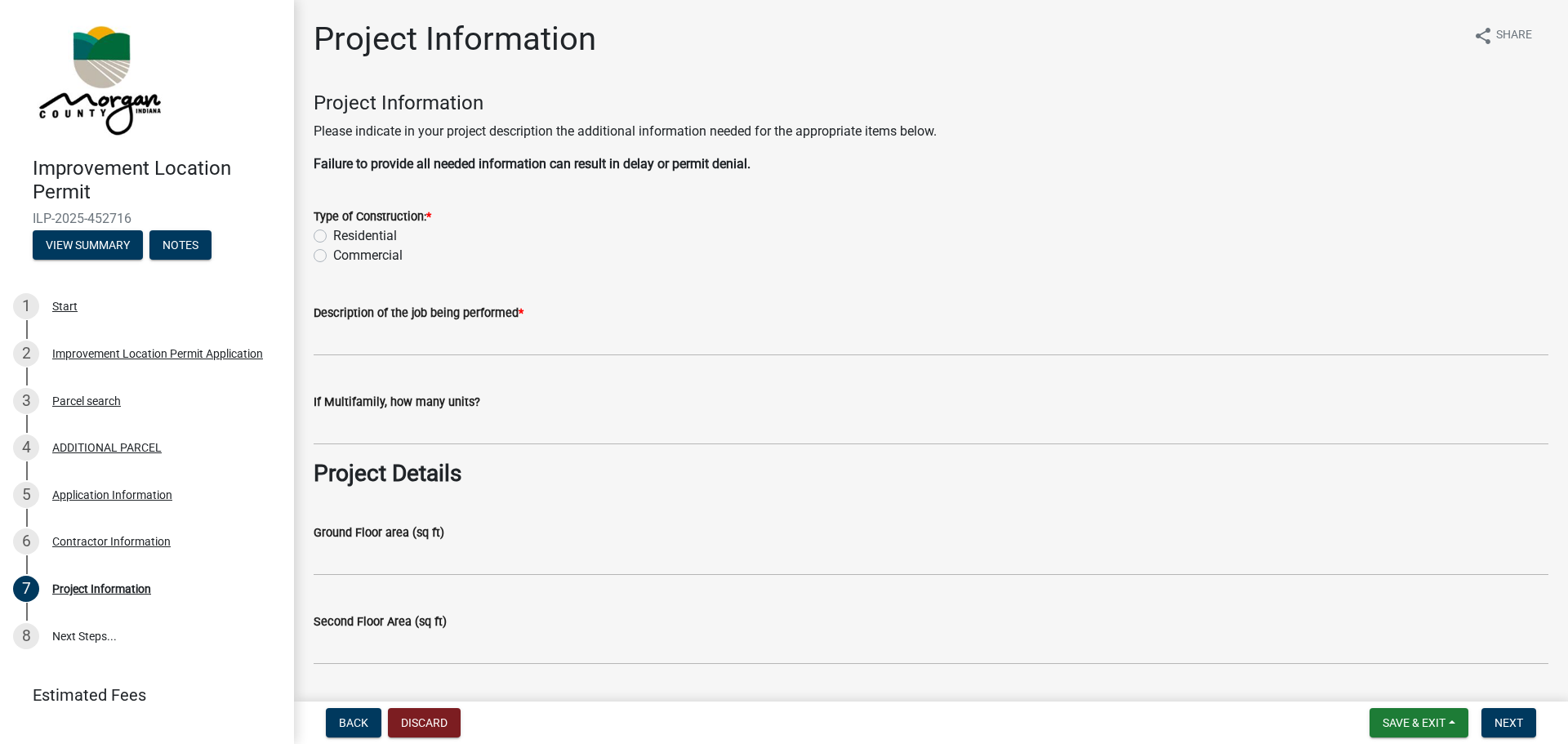
click at [333, 236] on label "Residential" at bounding box center [365, 236] width 64 height 20
click at [333, 236] on input "Residential" at bounding box center [338, 231] width 11 height 11
radio input "true"
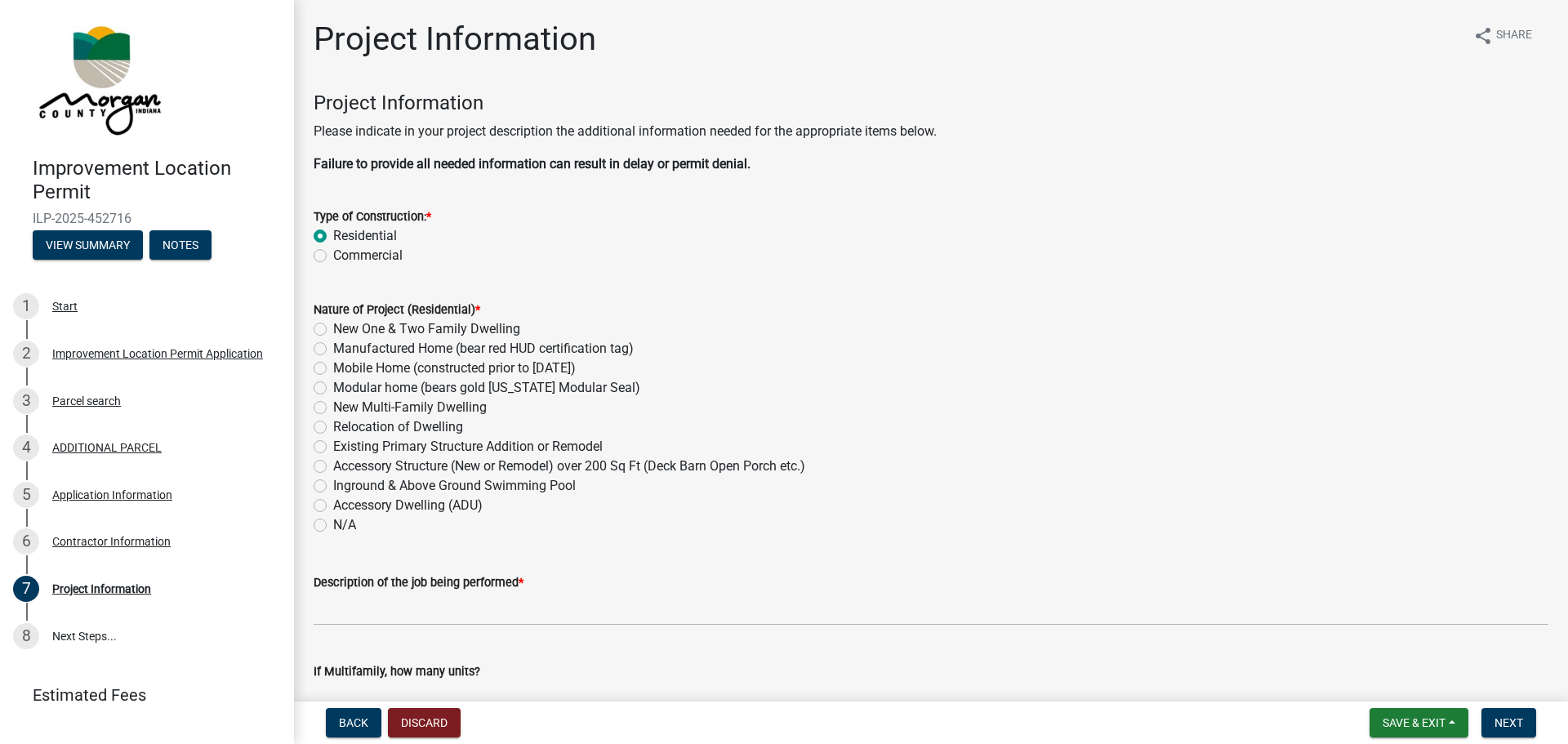
click at [333, 487] on label "Inground & Above Ground Swimming Pool" at bounding box center [454, 486] width 243 height 20
click at [333, 487] on input "Inground & Above Ground Swimming Pool" at bounding box center [338, 482] width 11 height 11
radio input "true"
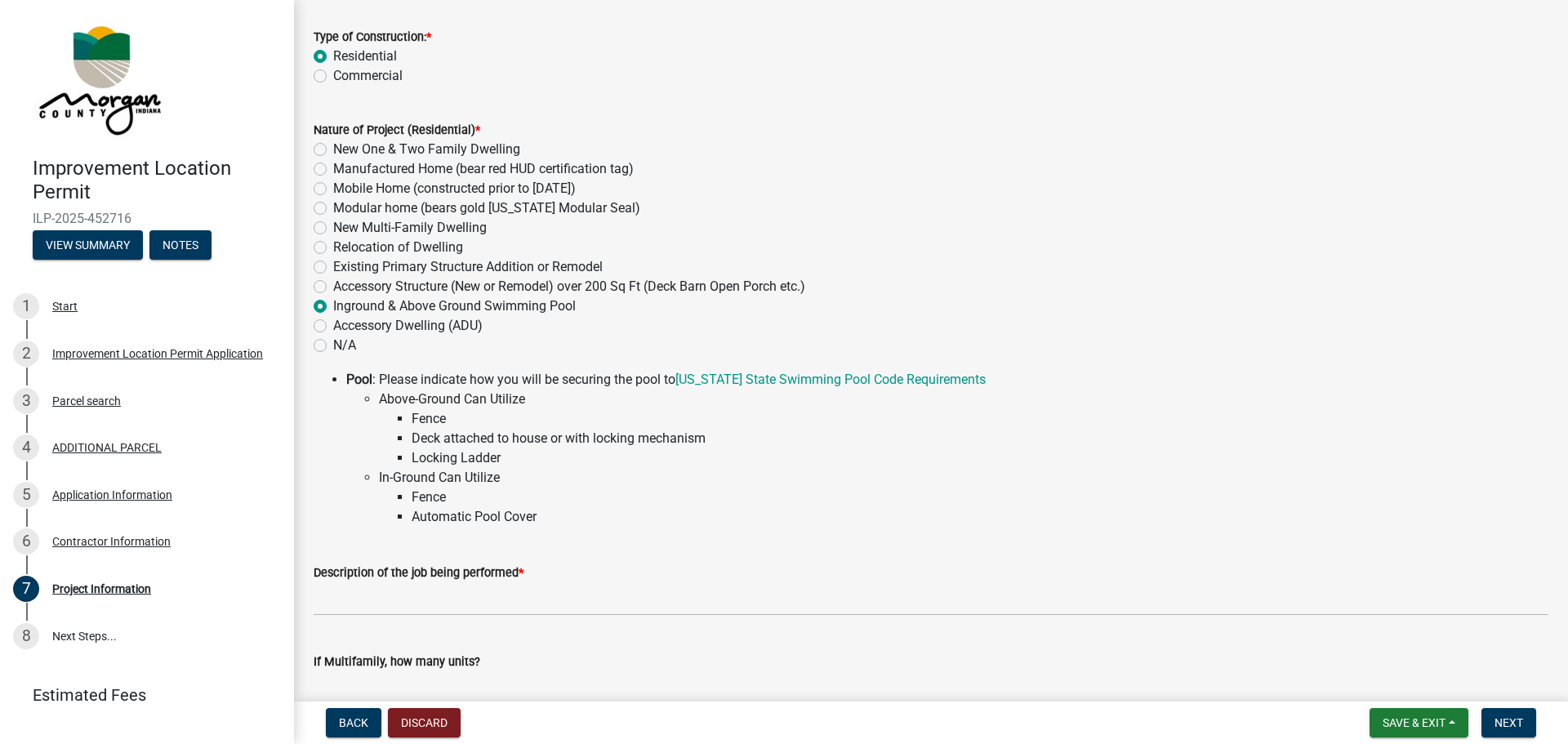
scroll to position [245, 0]
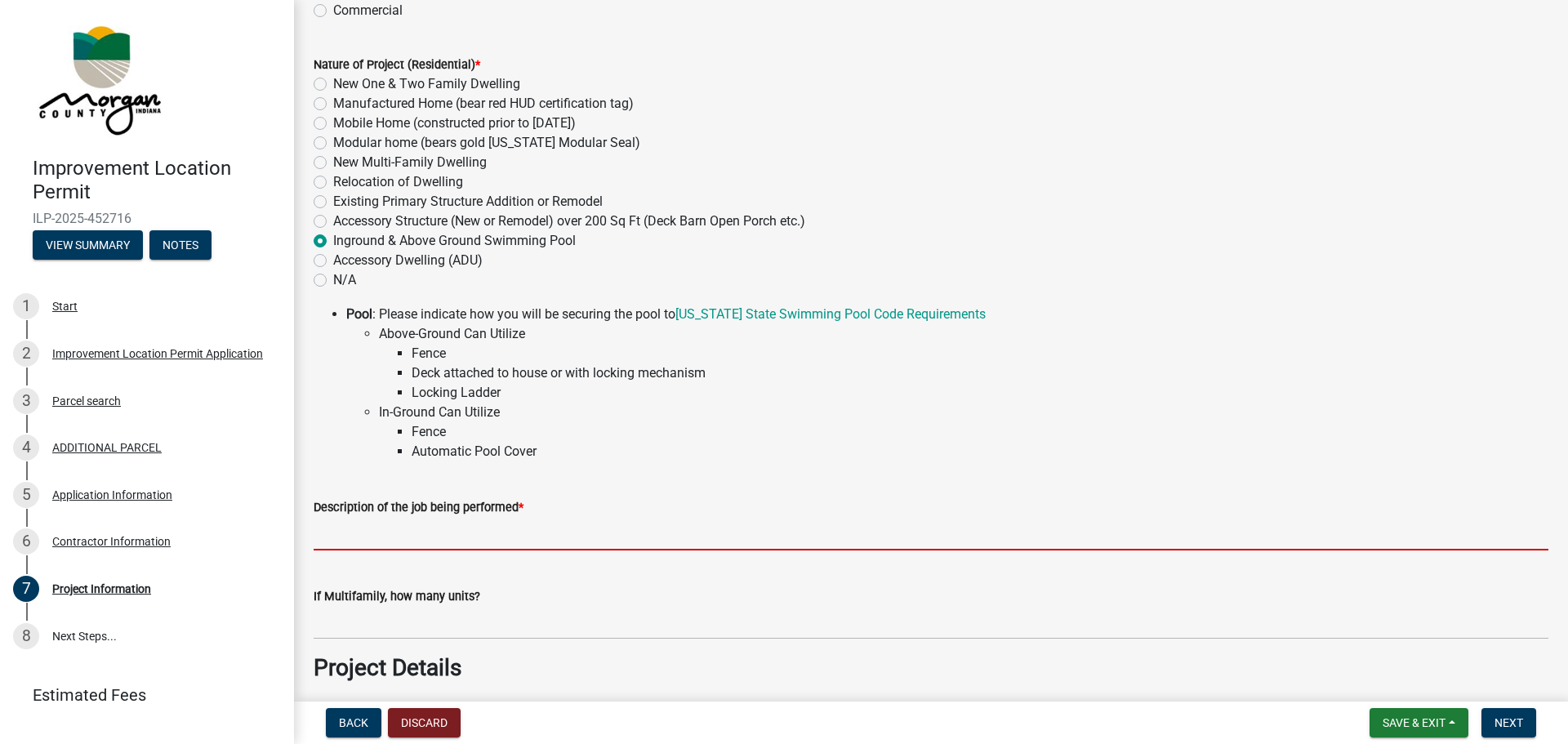
click at [443, 536] on input "Description of the job being performed *" at bounding box center [931, 533] width 1235 height 34
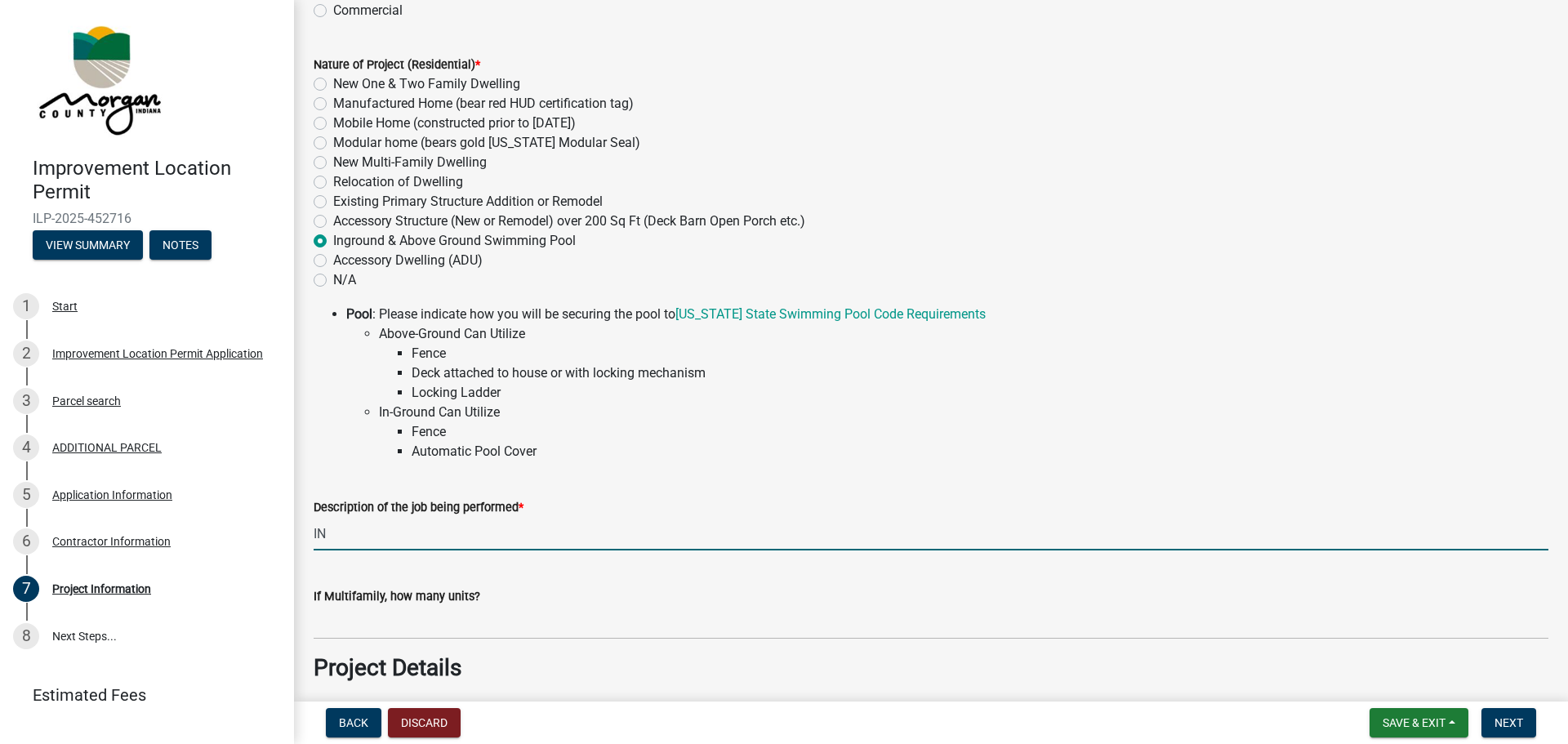
type input "I"
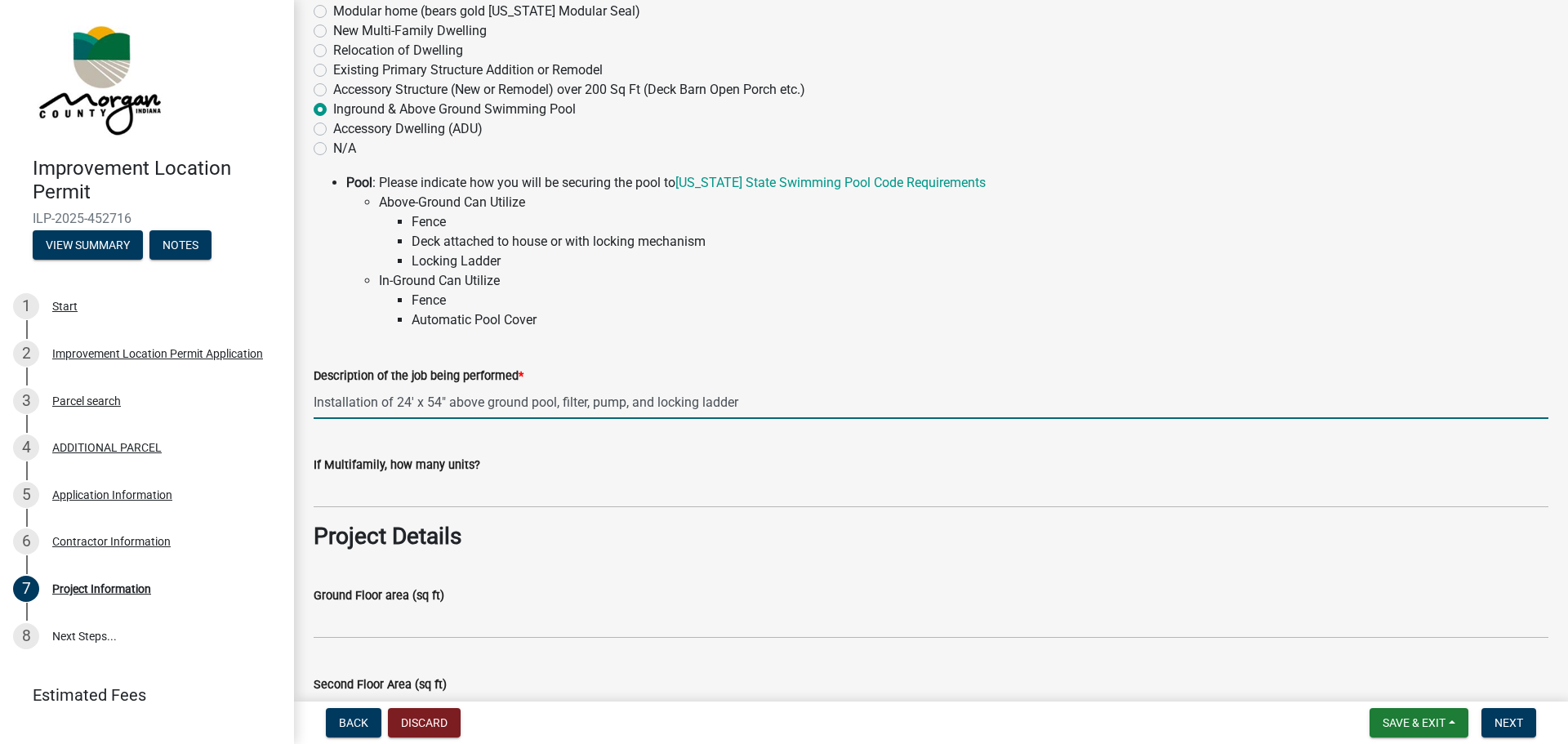
scroll to position [409, 0]
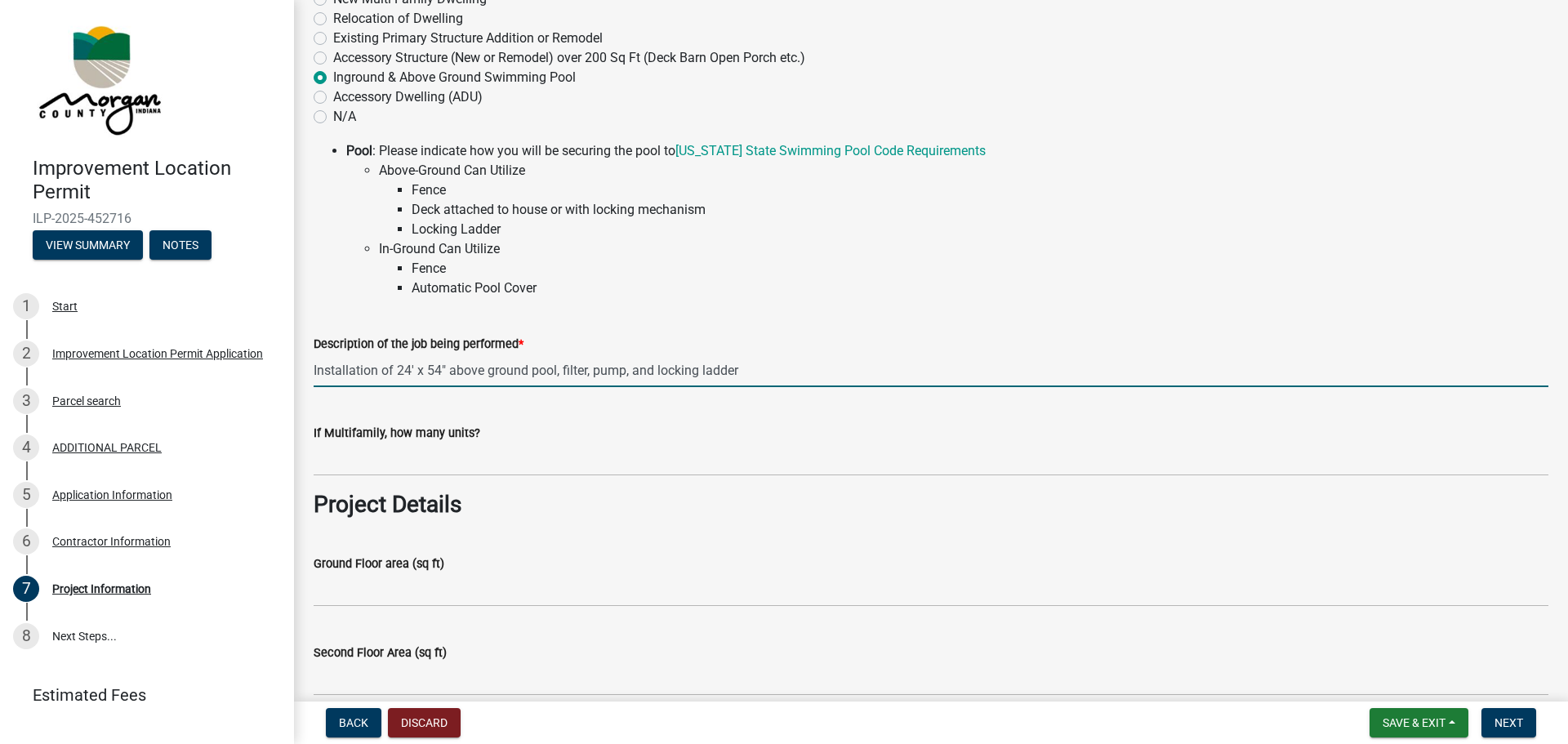
type input "Installation of 24' x 54" above ground pool, filter, pump, and locking ladder"
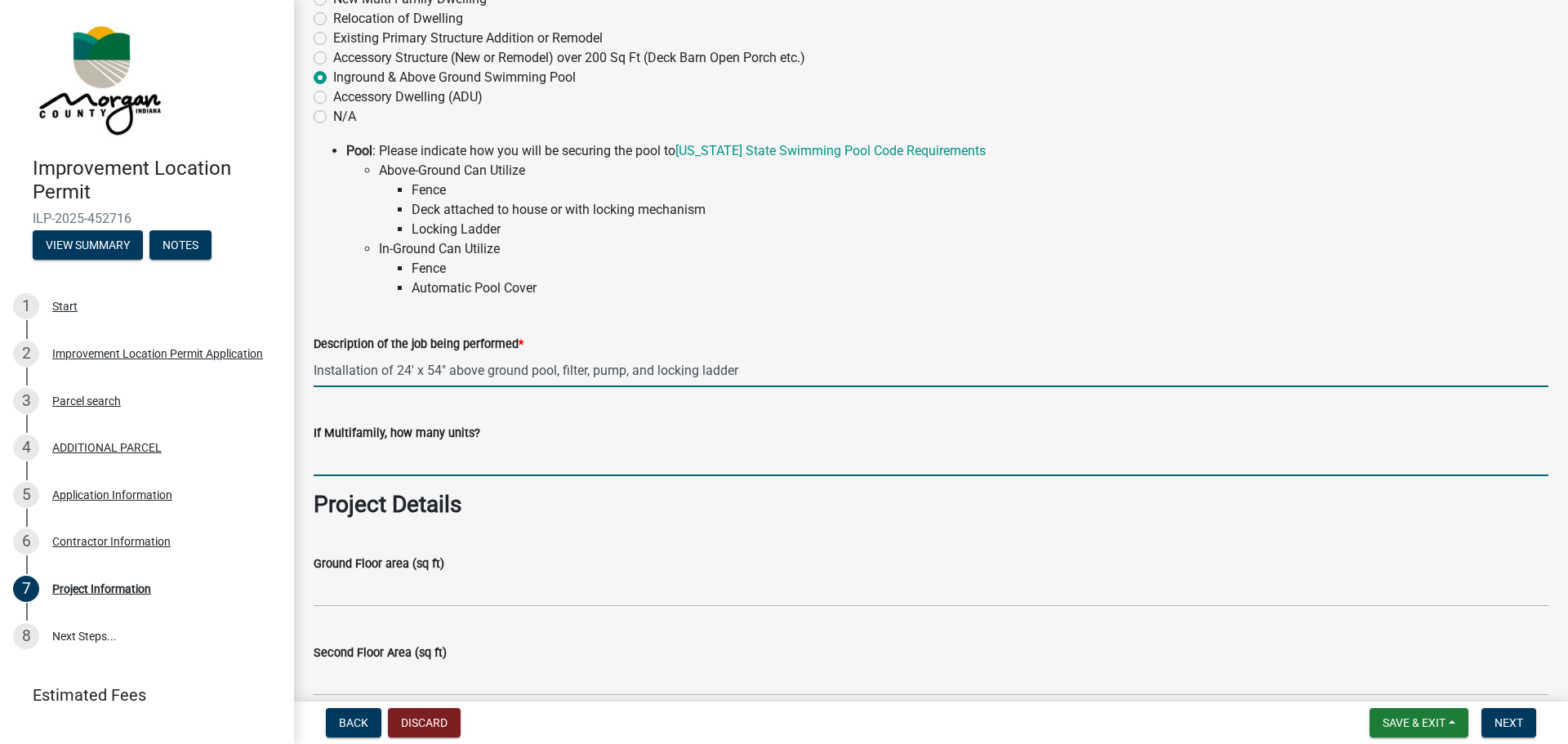
click at [468, 457] on input "text" at bounding box center [931, 459] width 1235 height 34
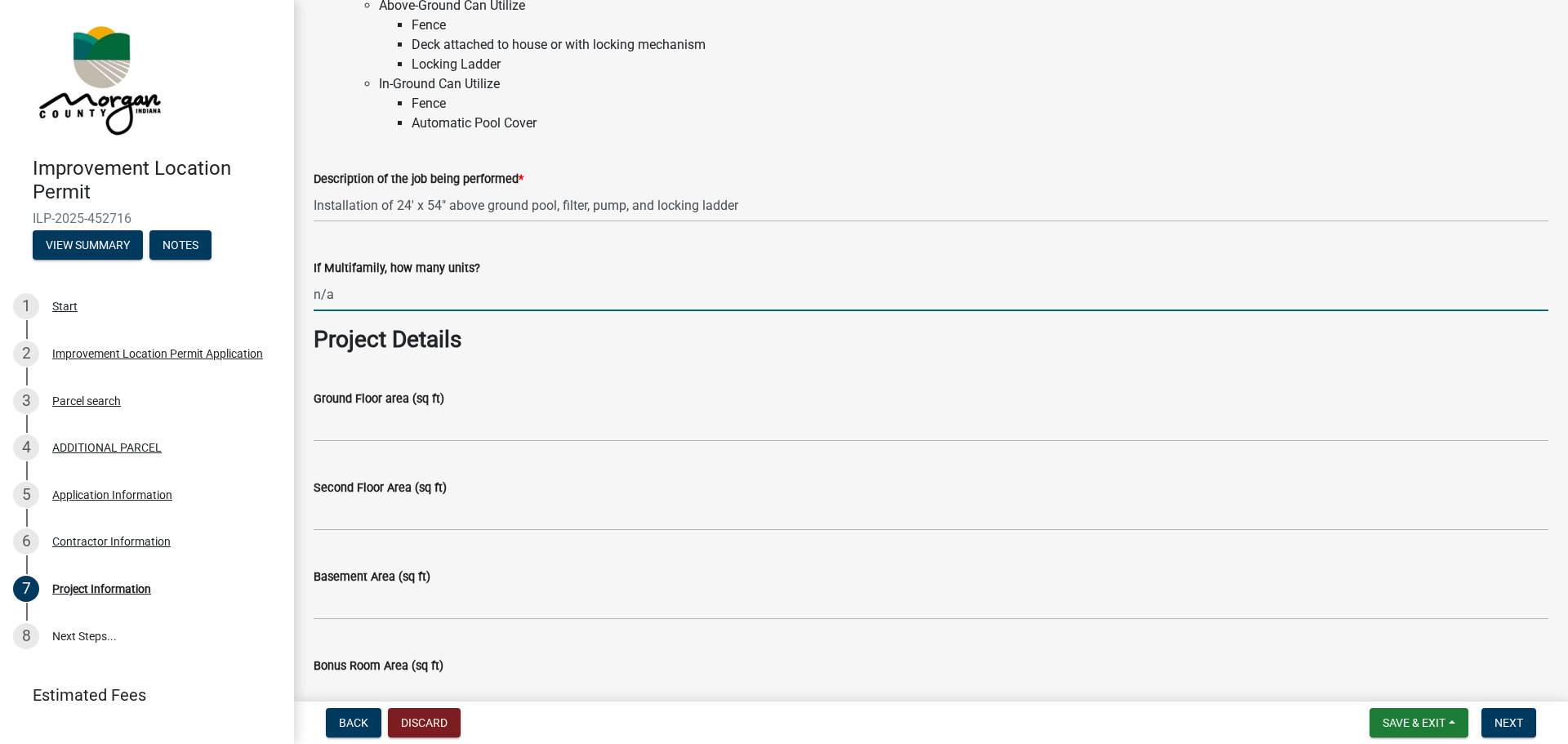
scroll to position [654, 0]
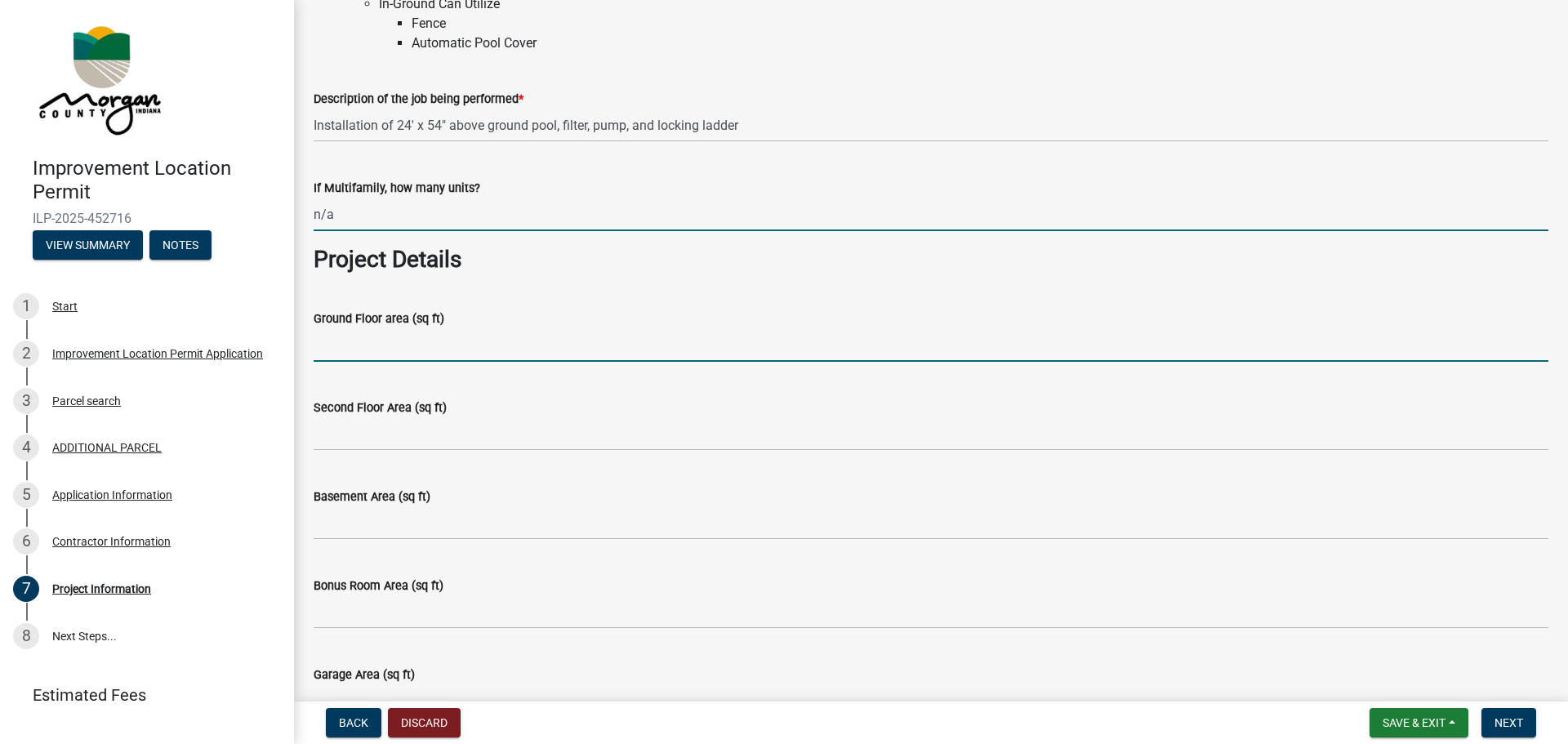
type input "0"
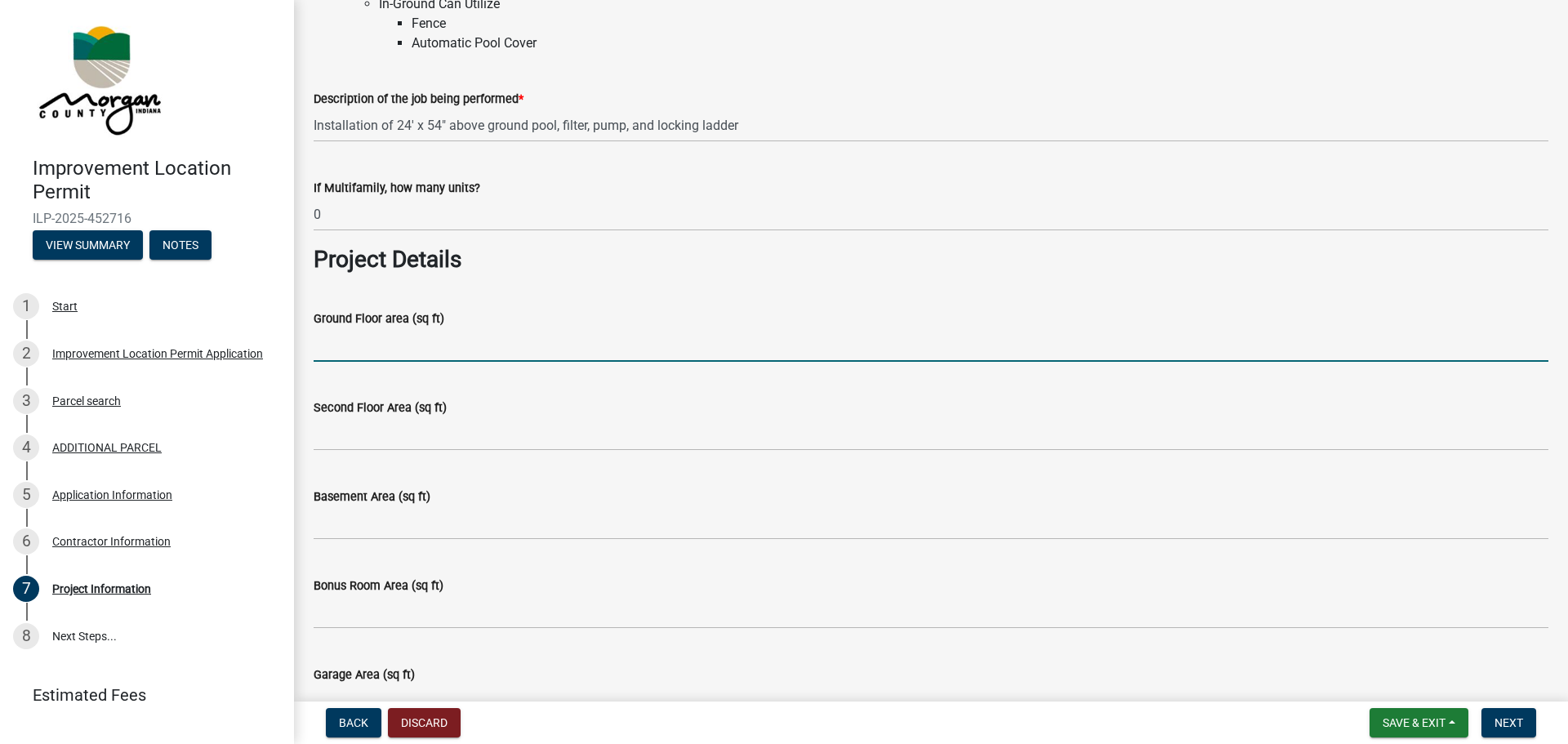
click at [448, 342] on input "Ground Floor area (sq ft)" at bounding box center [931, 345] width 1235 height 34
type input "n/a"
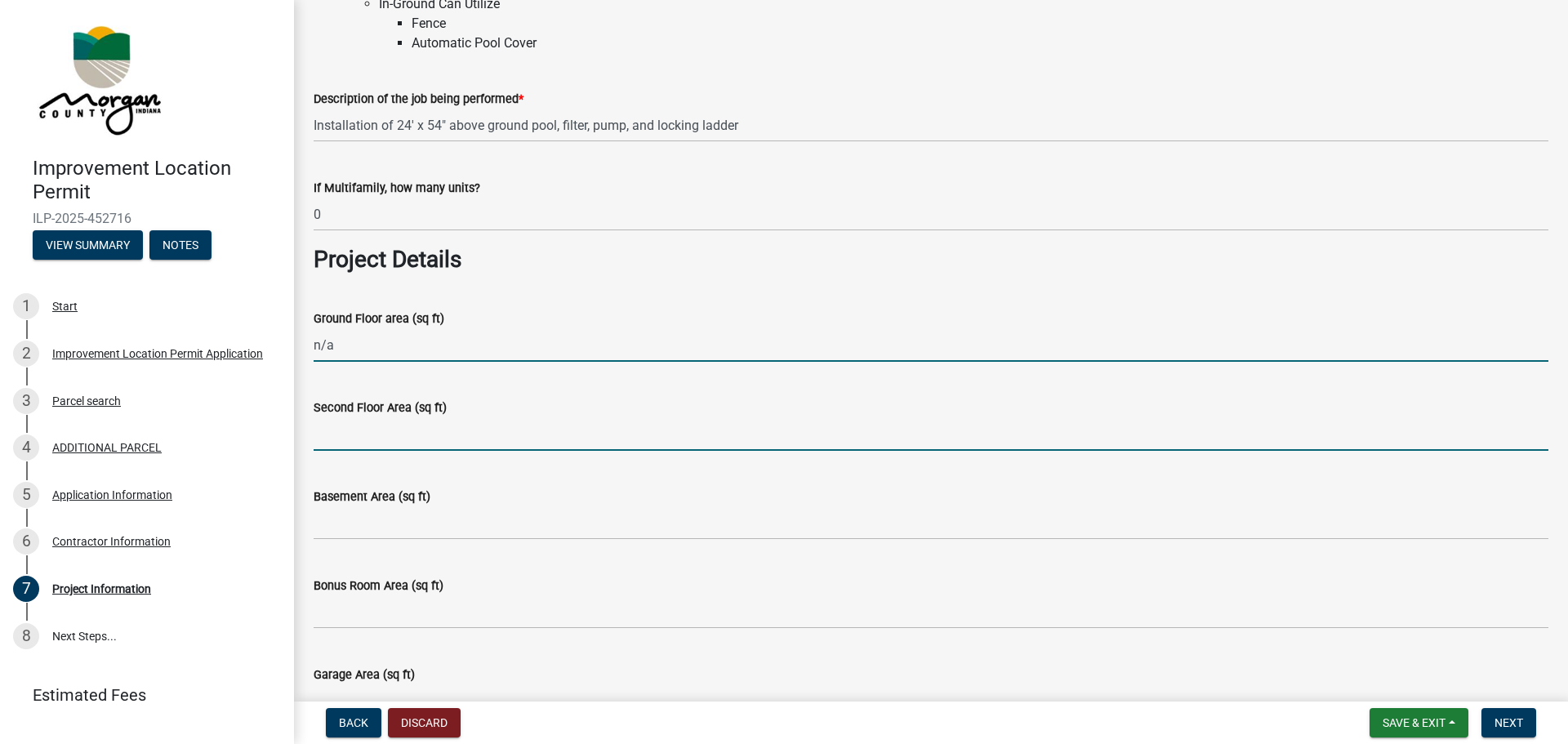
click at [476, 431] on input "Second Floor Area (sq ft)" at bounding box center [931, 434] width 1235 height 34
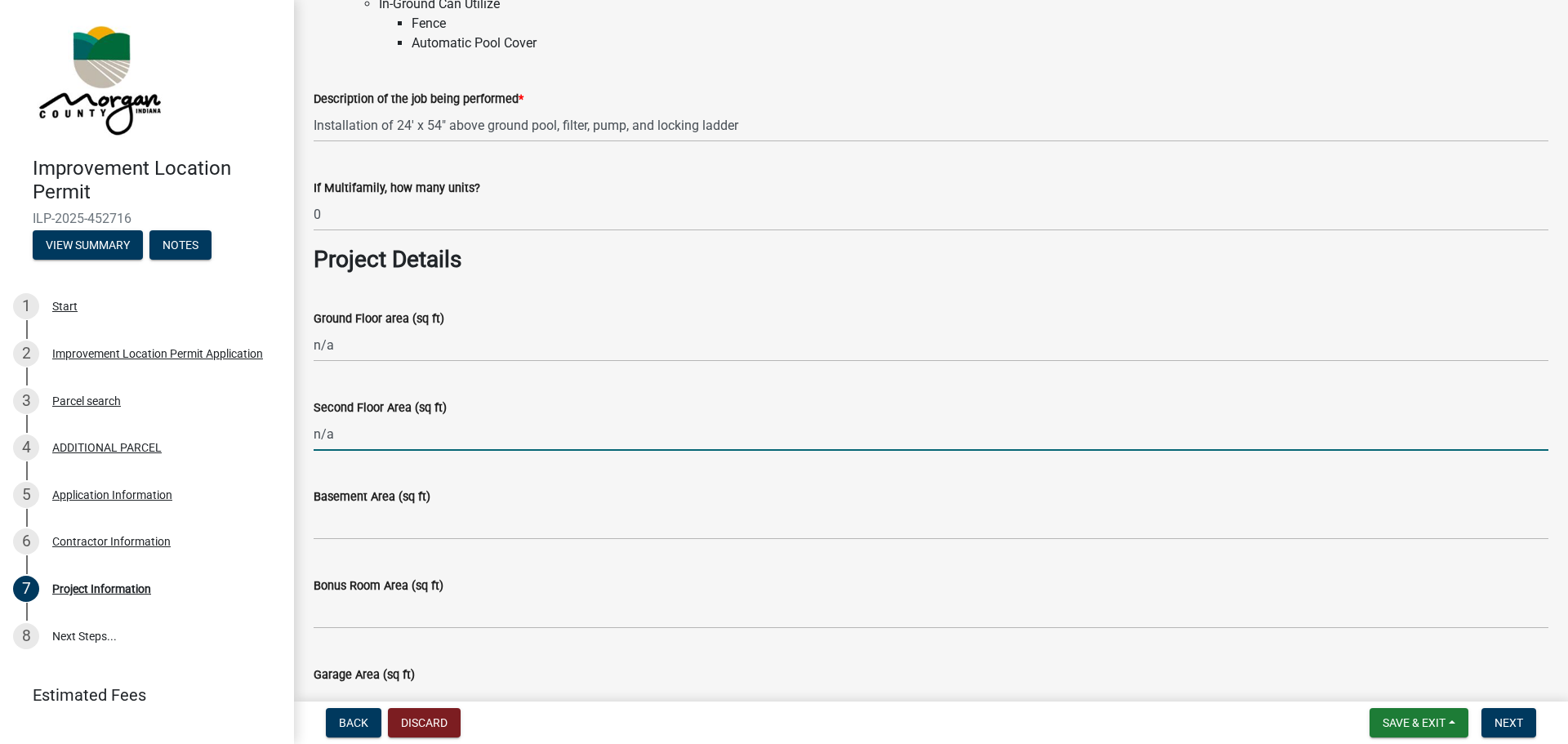
type input "n/a"
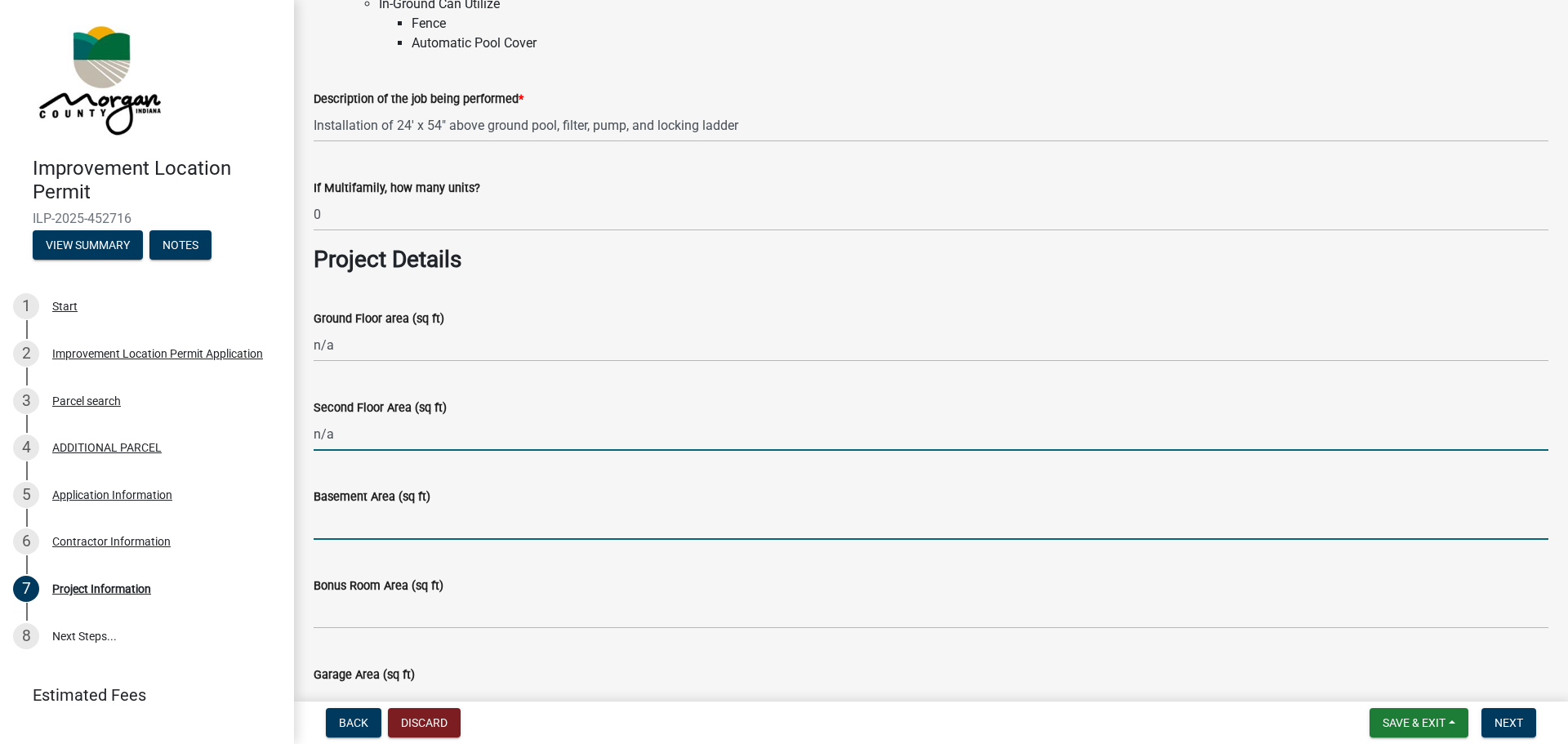
click at [454, 523] on input "Basement Area (sq ft)" at bounding box center [931, 523] width 1235 height 34
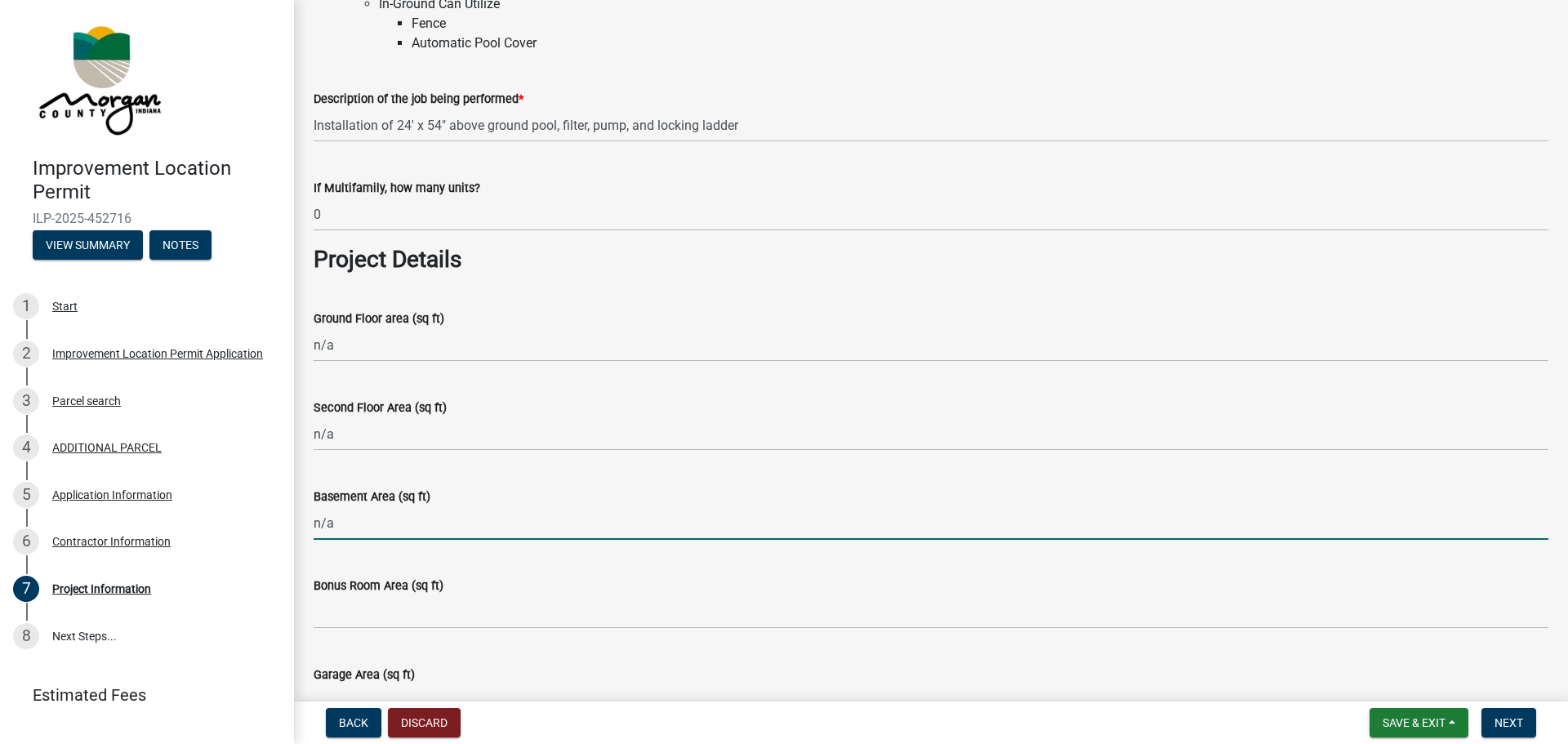
type input "n/a"
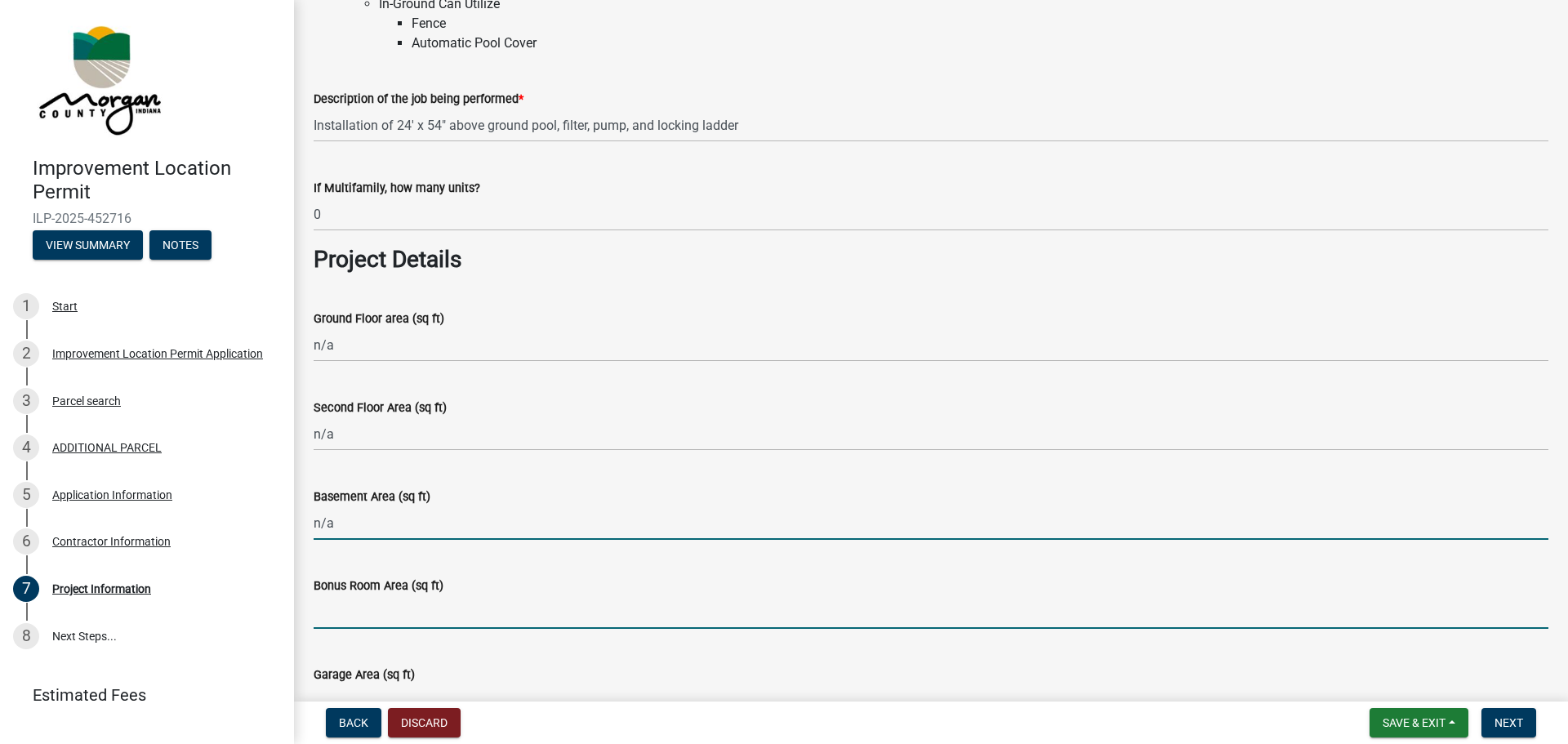
click at [441, 608] on input "Bonus Room Area (sq ft)" at bounding box center [931, 612] width 1235 height 34
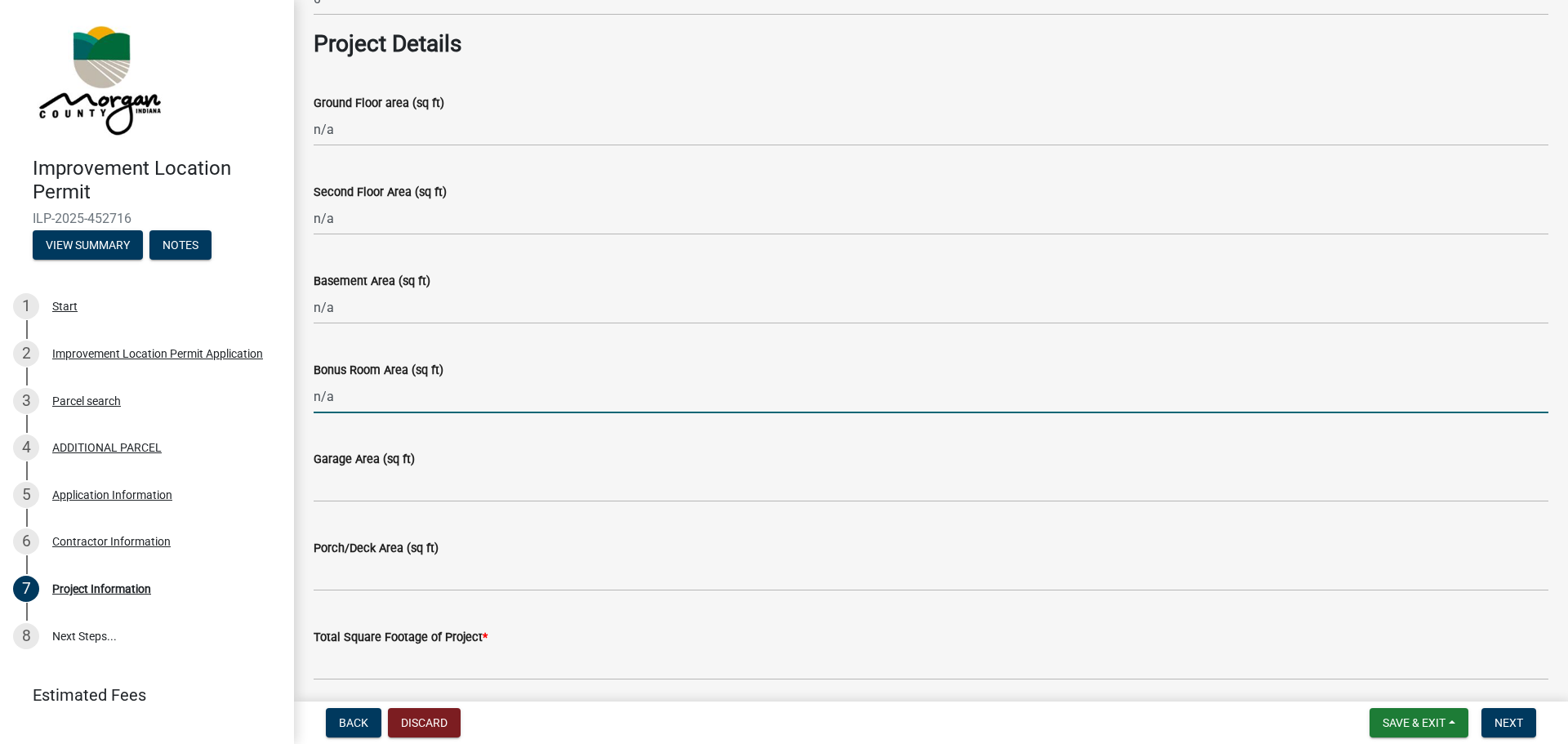
scroll to position [980, 0]
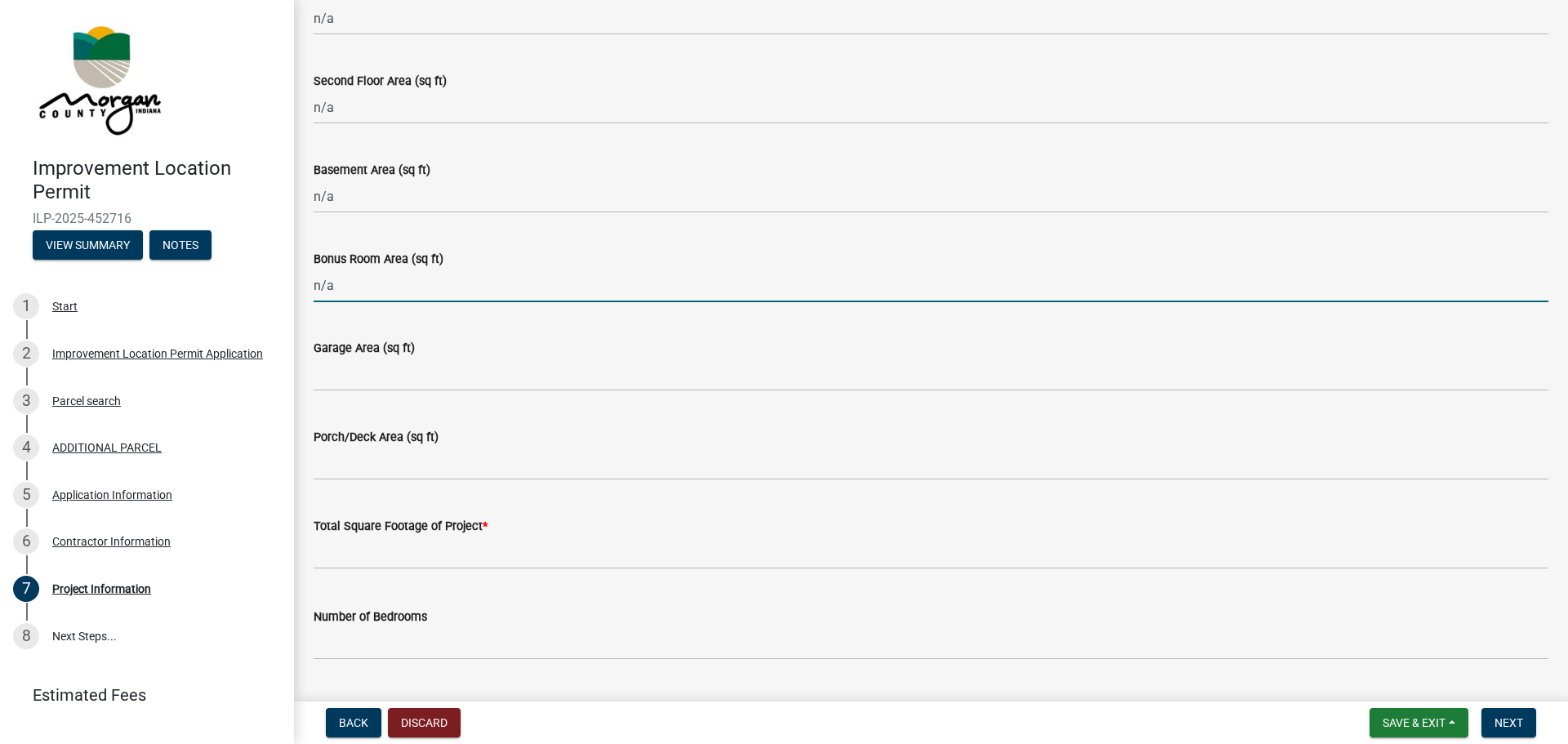
type input "n/a"
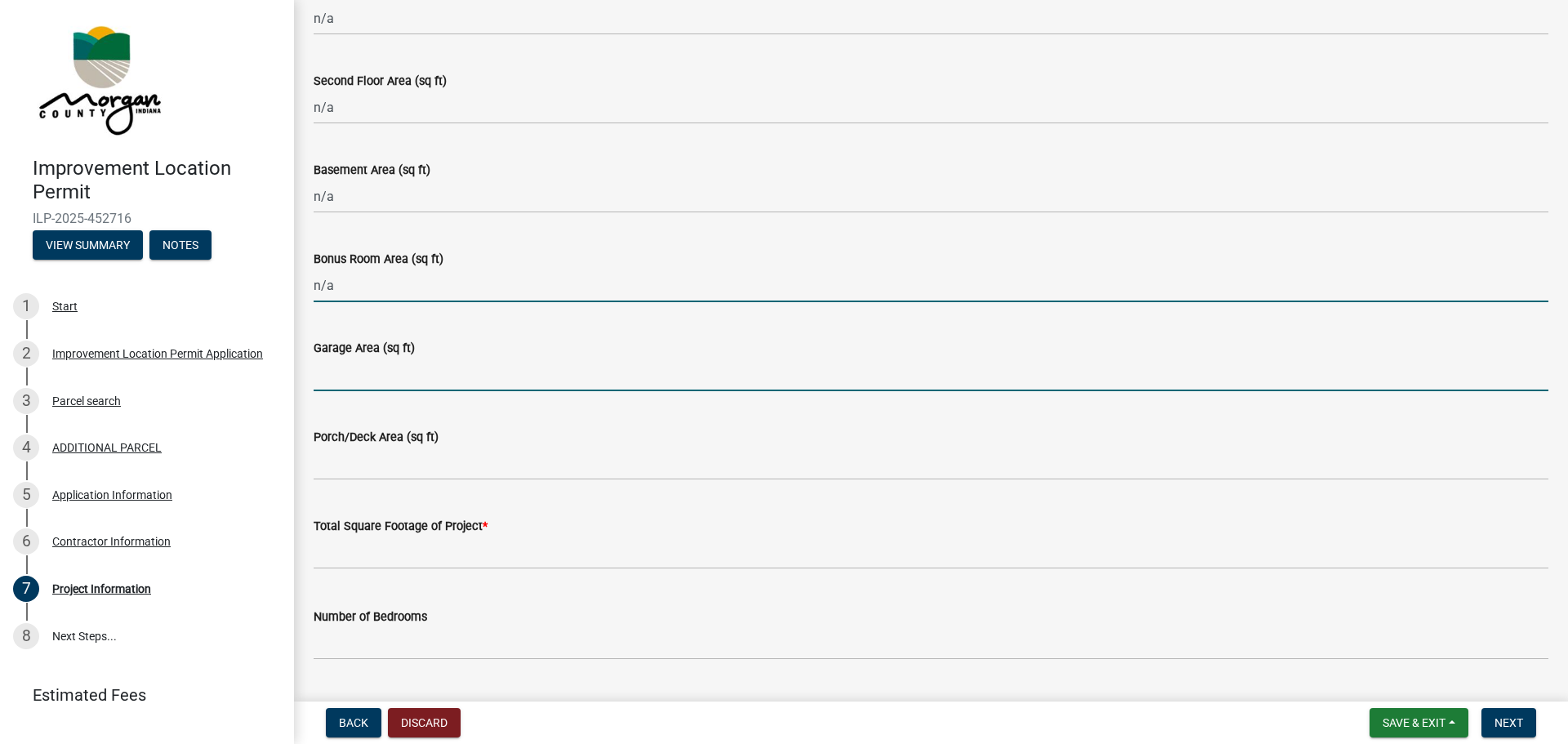
click at [433, 363] on input "Garage Area (sq ft)" at bounding box center [931, 374] width 1235 height 34
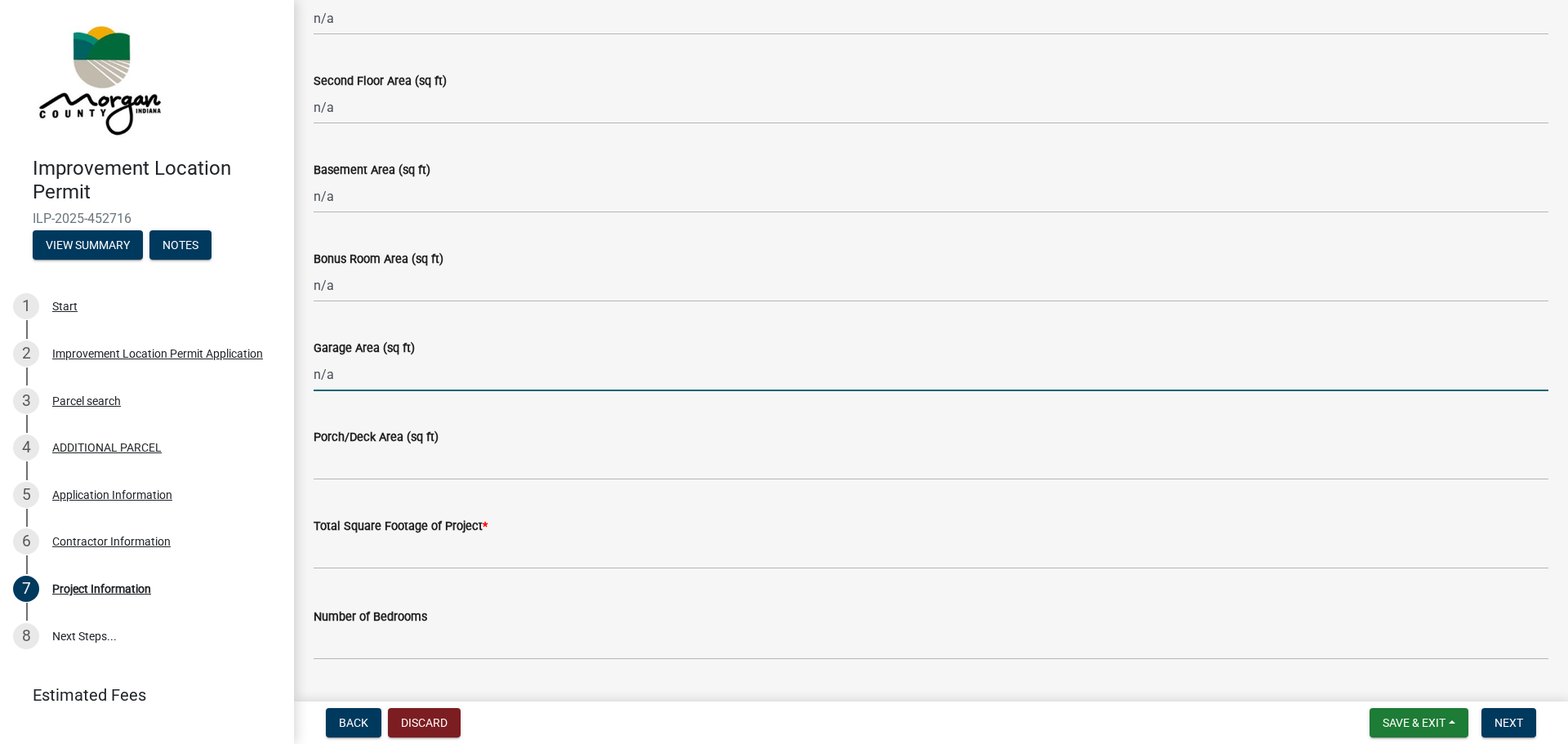
type input "n/a"
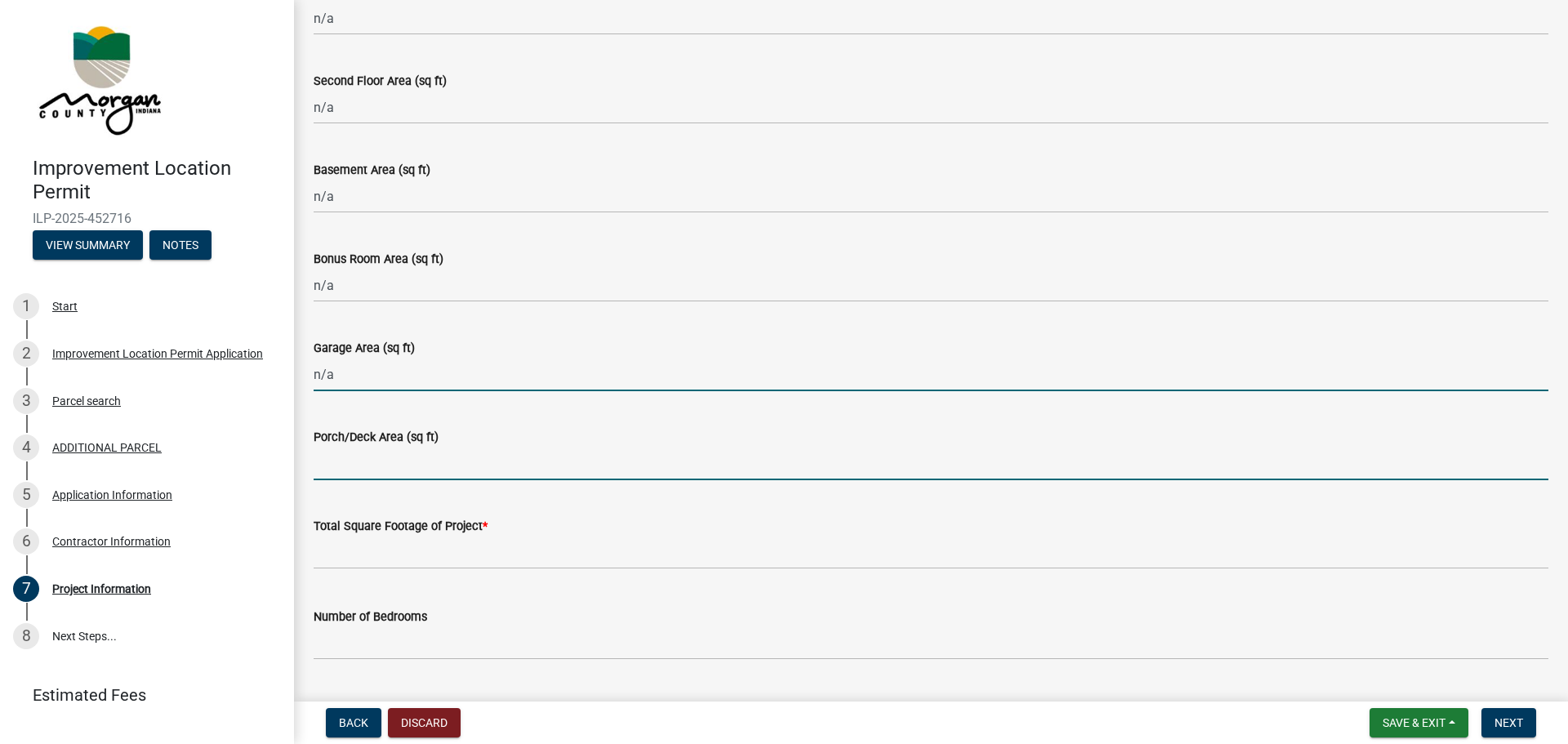
click at [417, 465] on input "Porch/Deck Area (sq ft)" at bounding box center [931, 463] width 1235 height 34
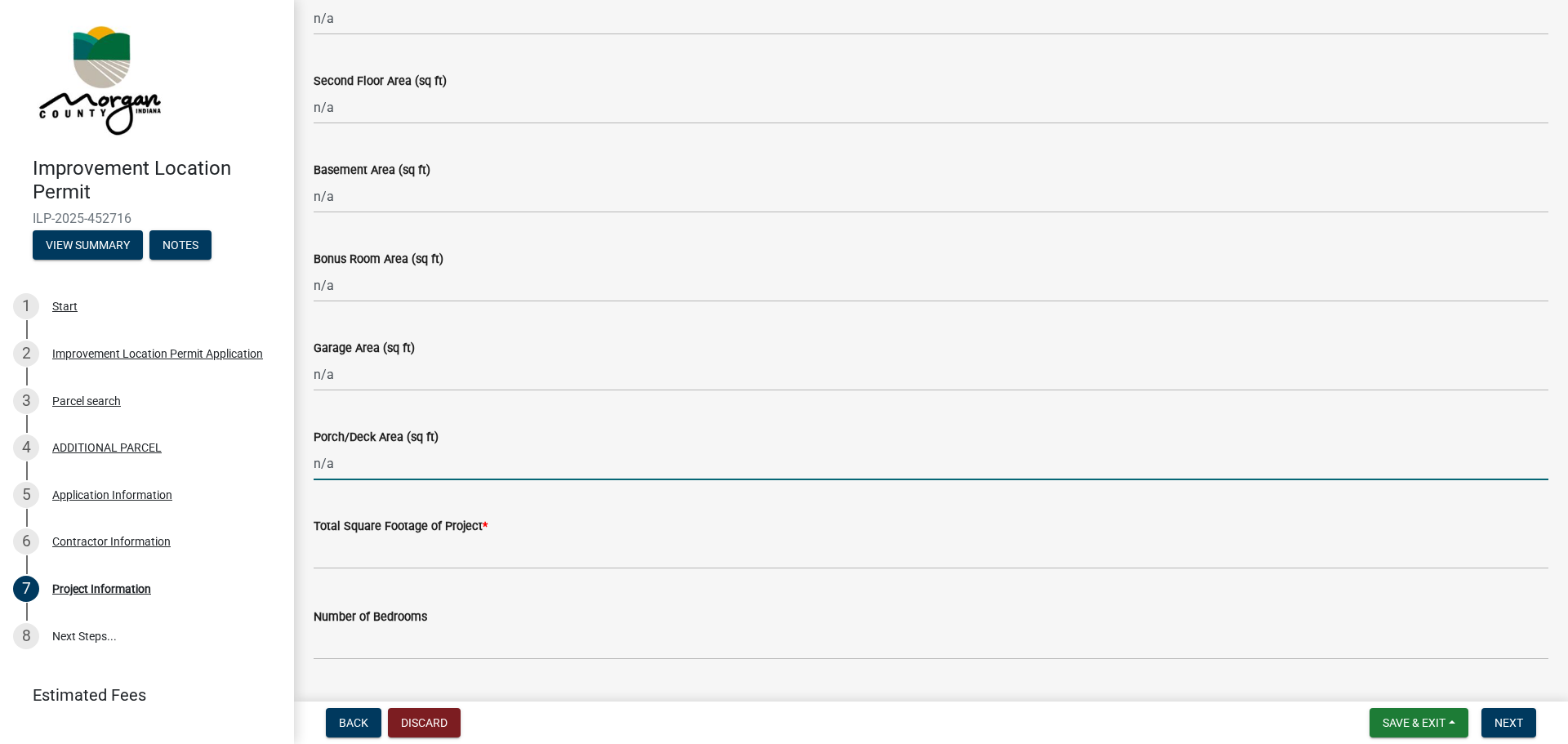
type input "n/a"
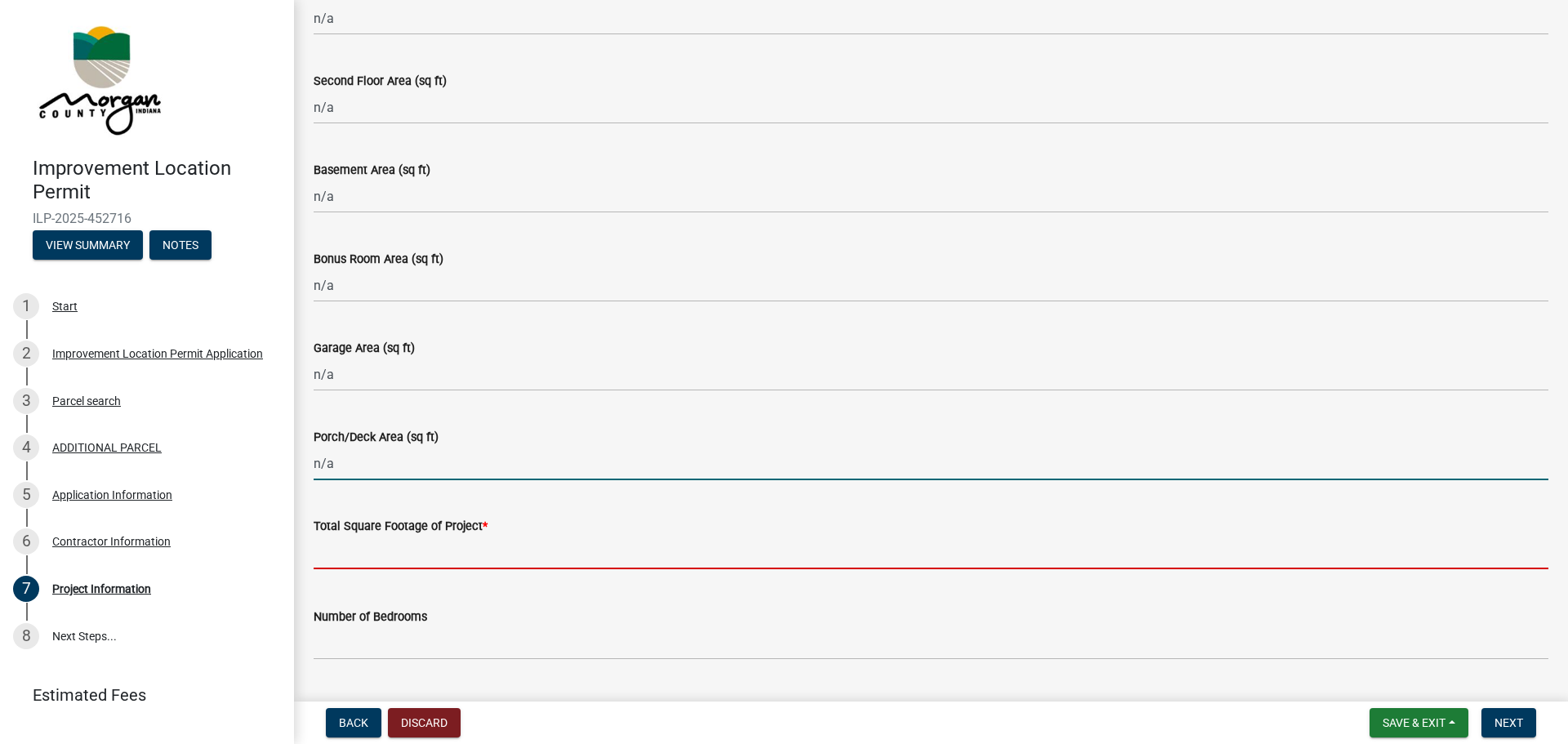
click at [416, 550] on input "text" at bounding box center [931, 552] width 1235 height 34
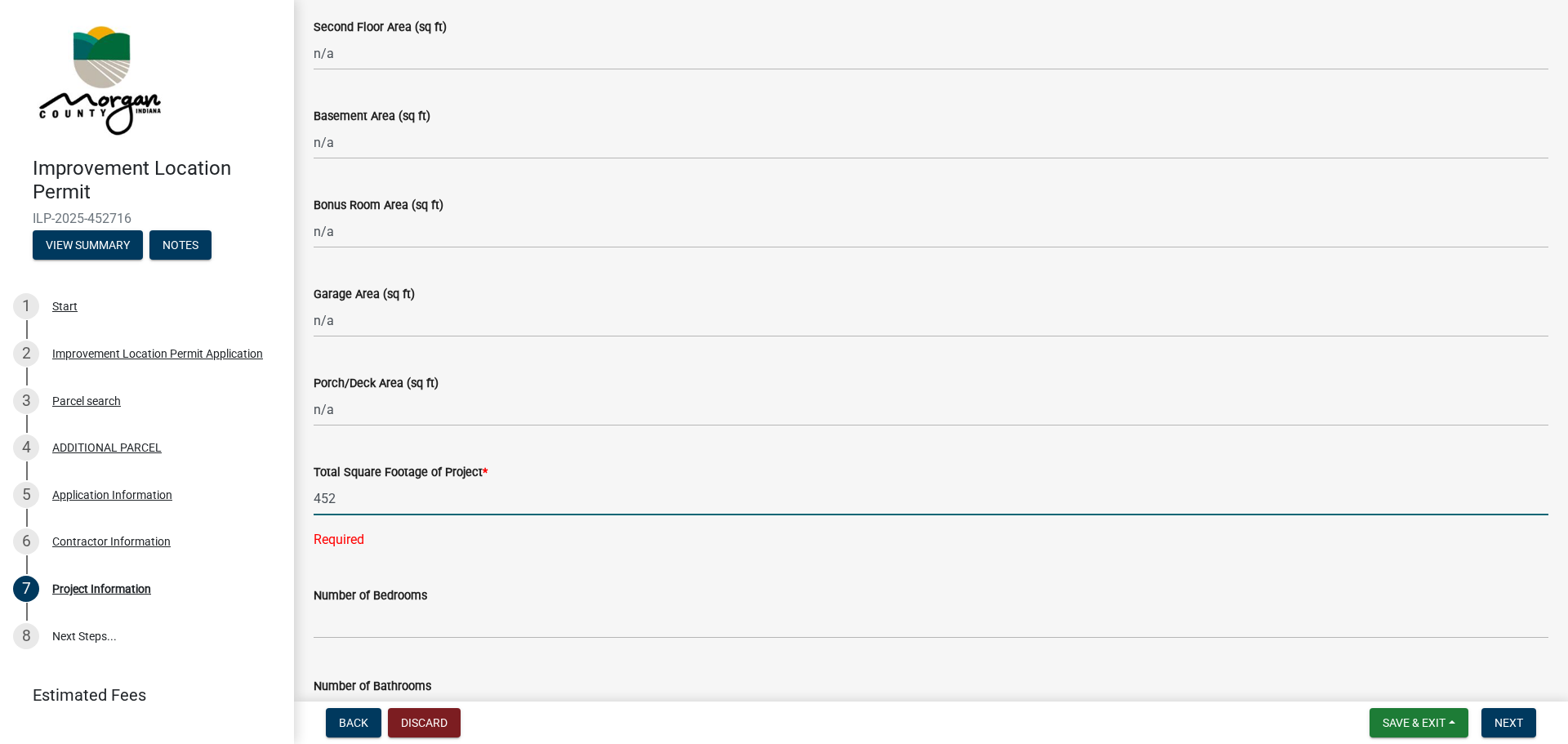
scroll to position [1226, 0]
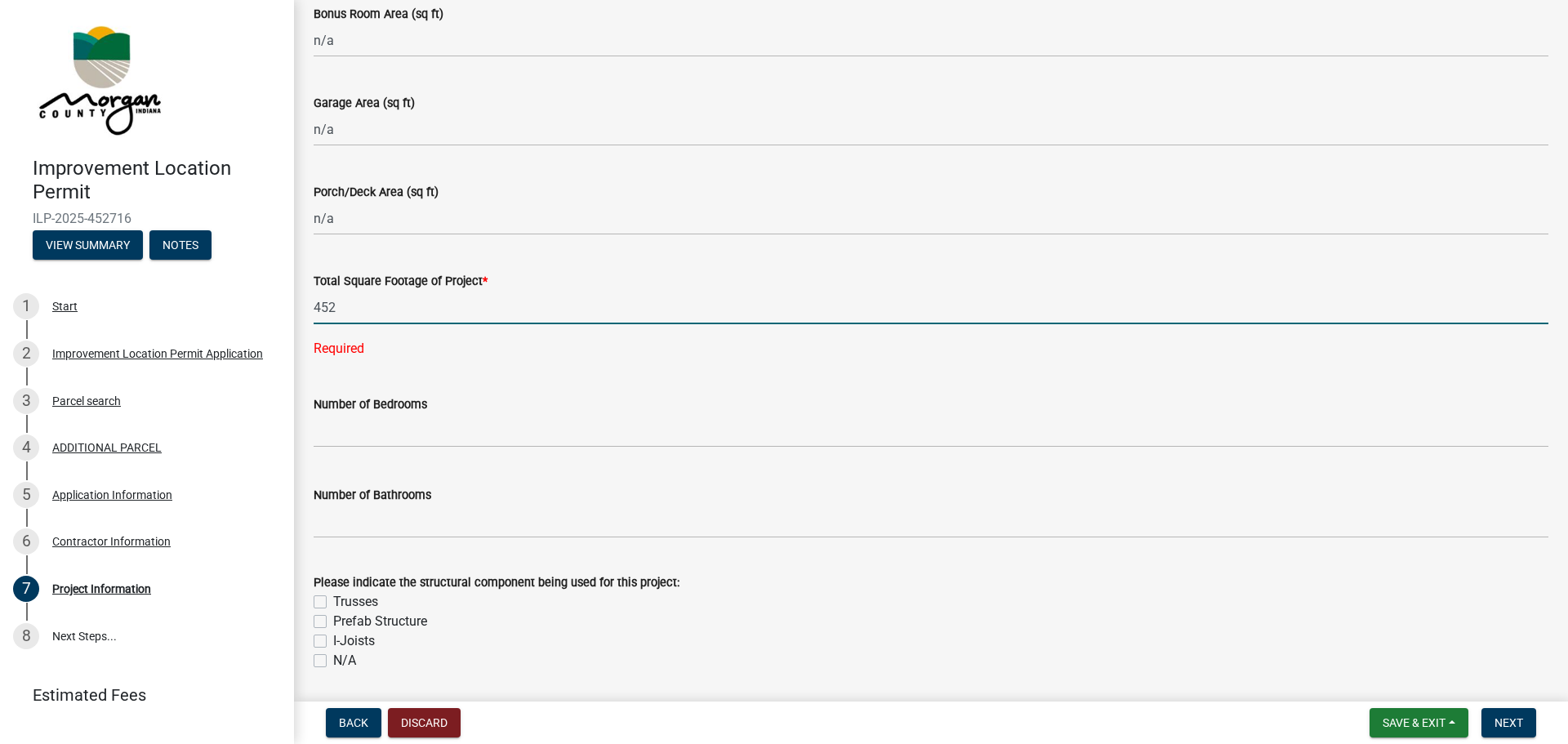
type input "452"
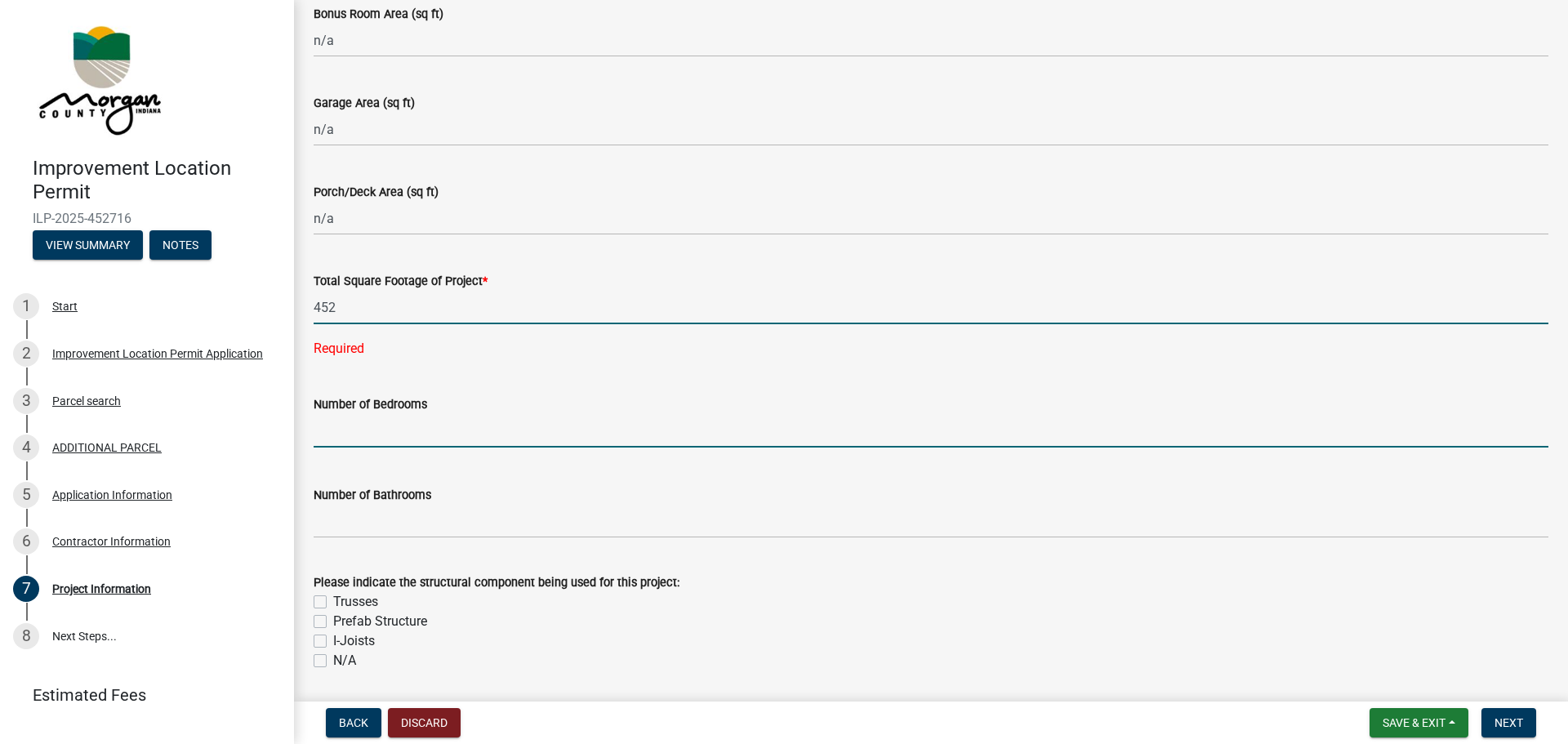
click at [442, 428] on wm-data-entity-input "Number of Bedrooms" at bounding box center [931, 417] width 1235 height 91
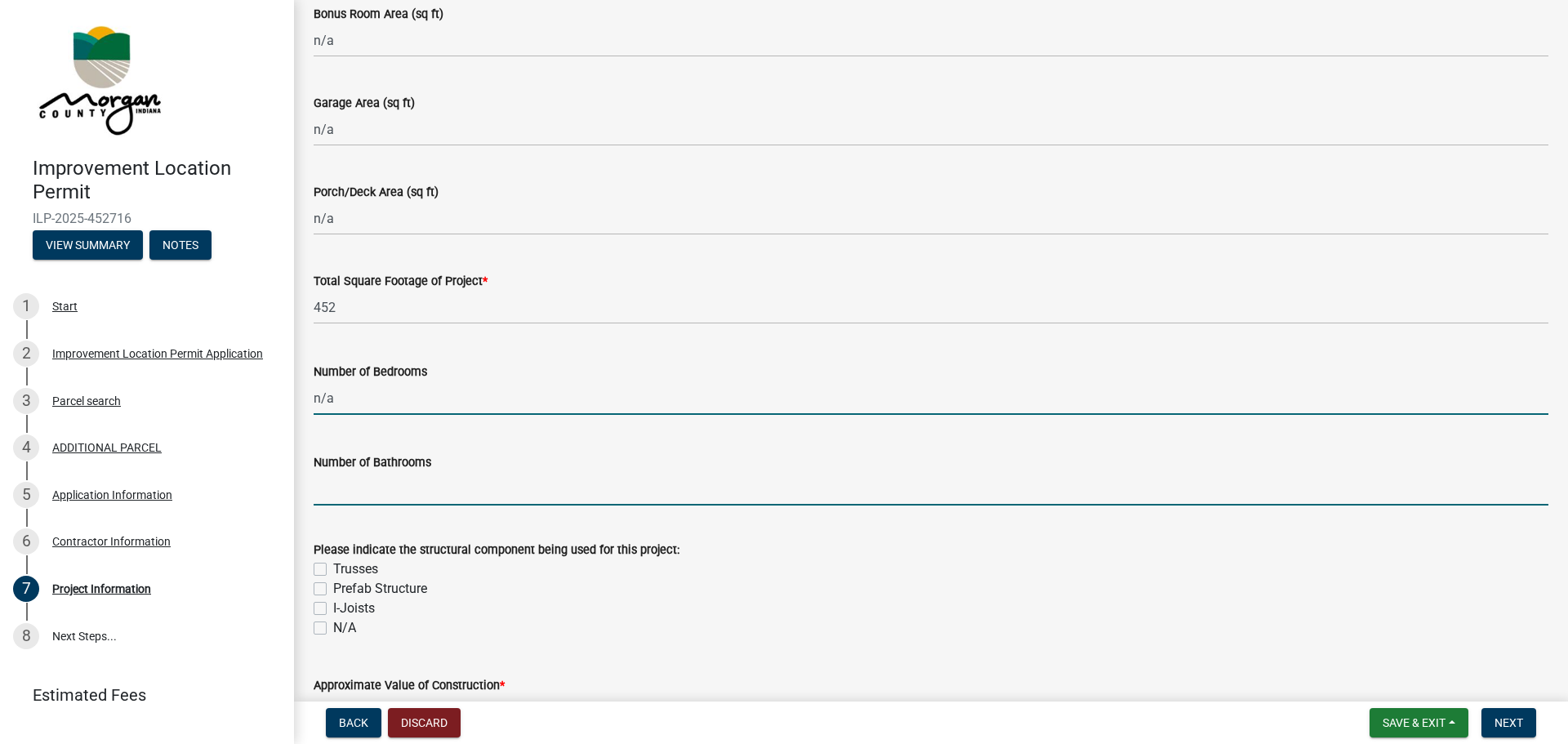
type input "0"
click at [440, 486] on input "text" at bounding box center [931, 489] width 1235 height 34
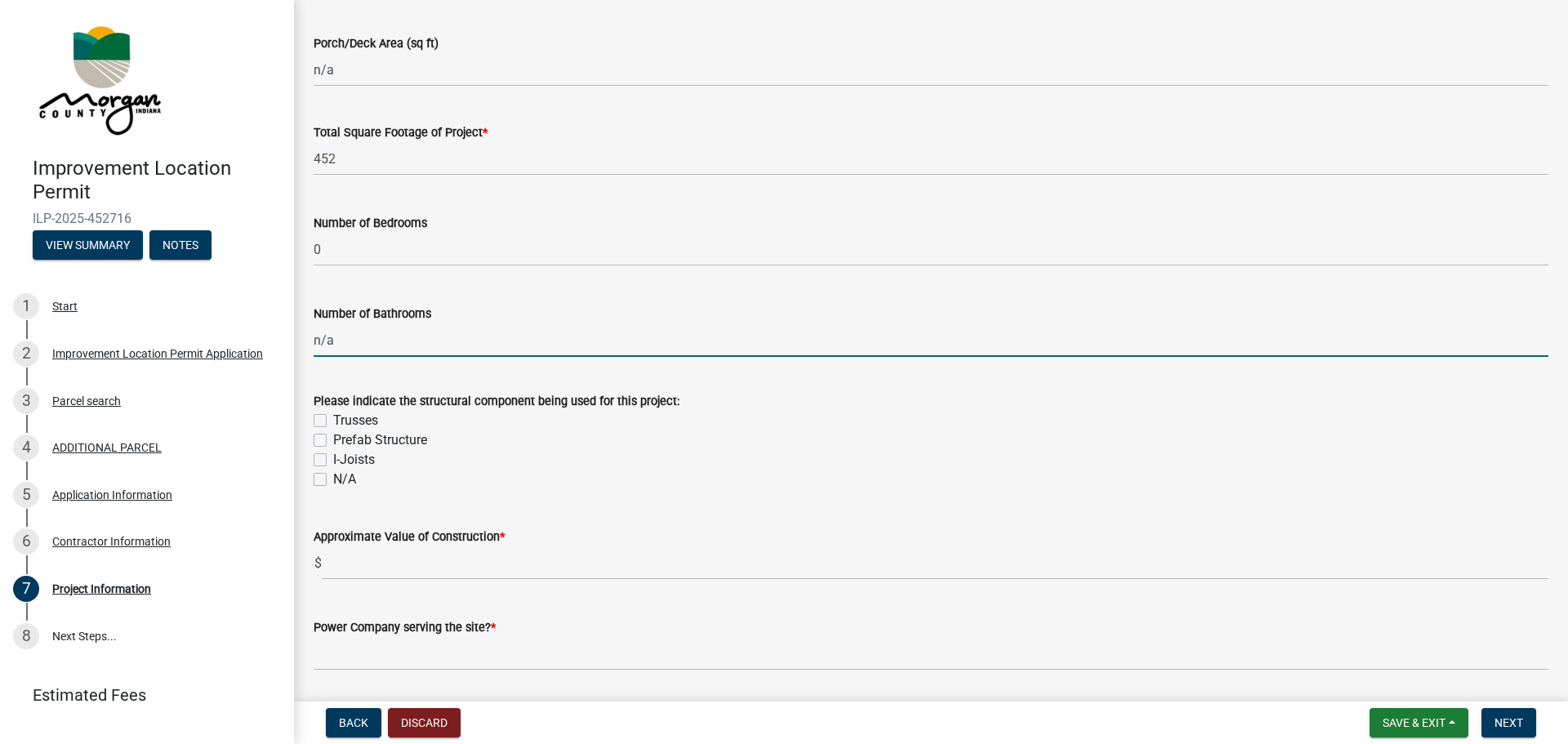
scroll to position [1389, 0]
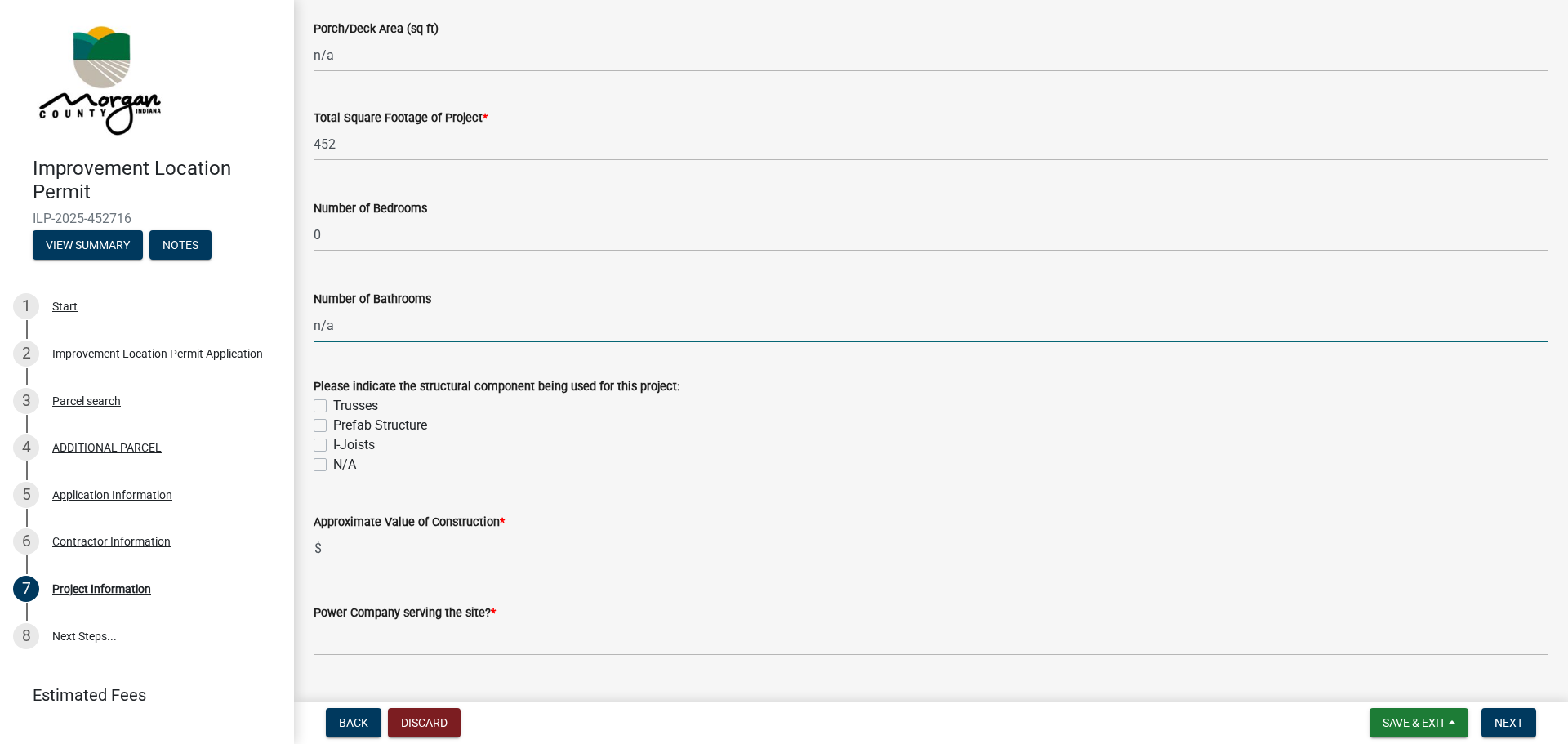
type input "0"
click at [333, 468] on label "N/A" at bounding box center [344, 465] width 23 height 20
click at [333, 466] on input "N/A" at bounding box center [338, 460] width 11 height 11
checkbox input "true"
checkbox input "false"
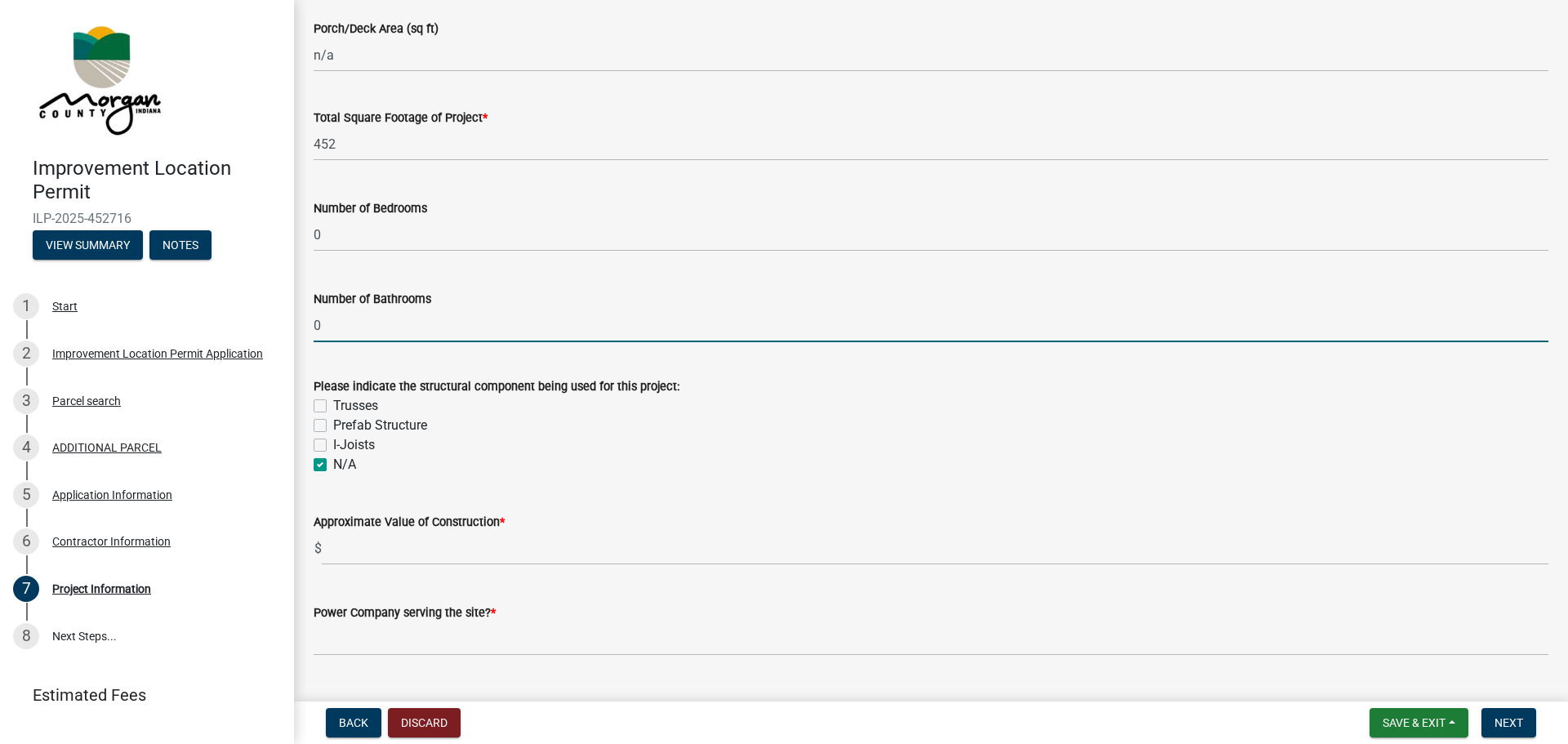
checkbox input "false"
checkbox input "true"
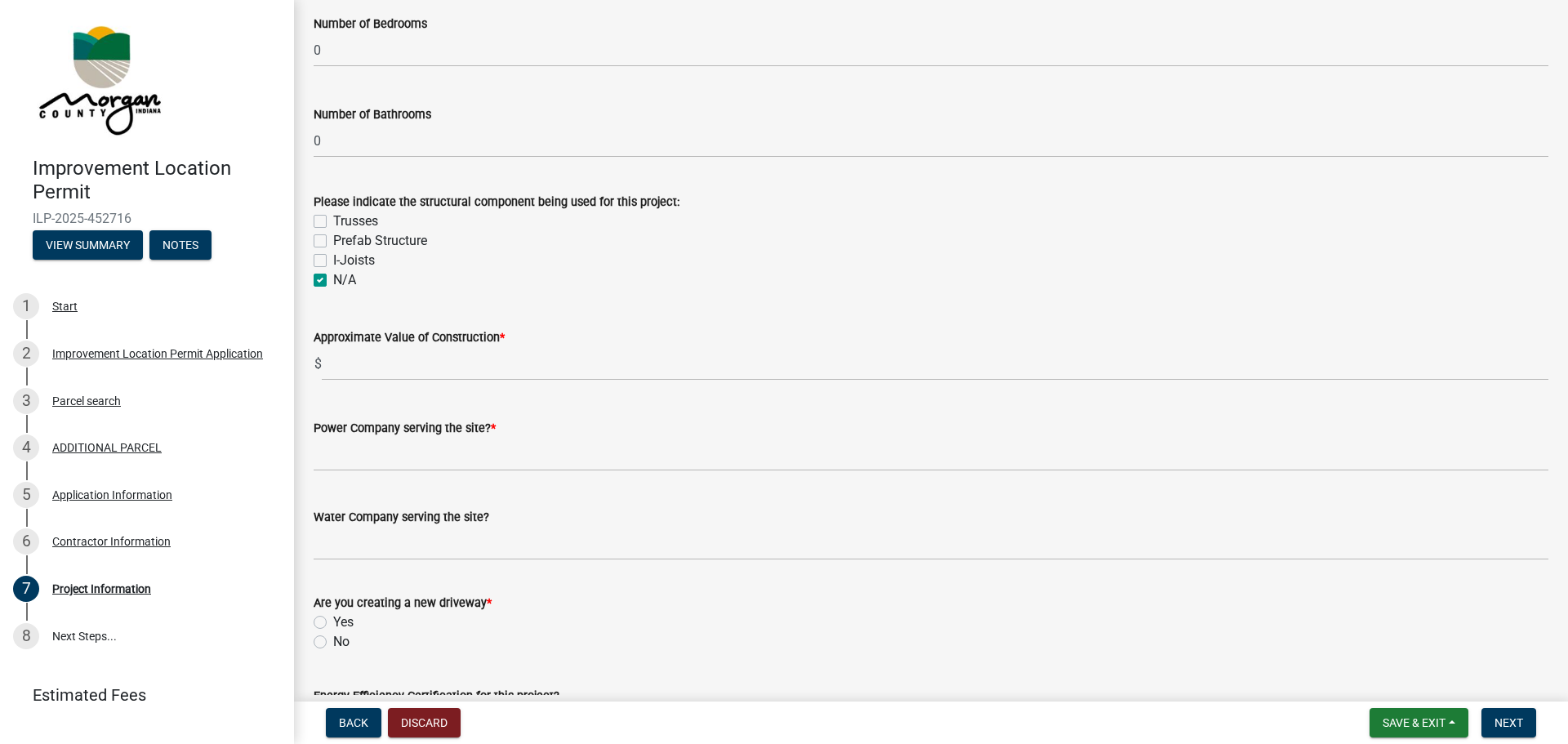
scroll to position [1634, 0]
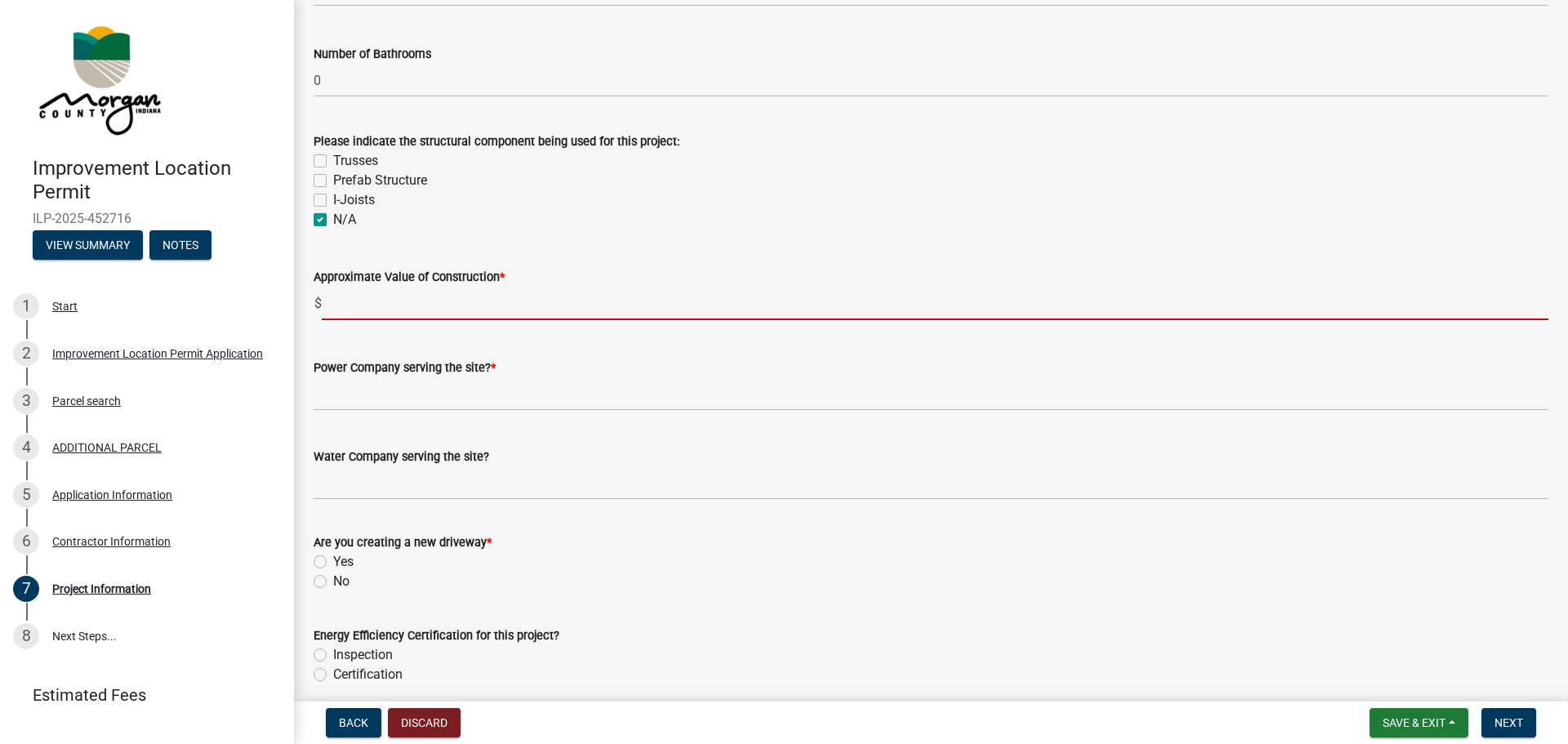
click at [469, 304] on input "text" at bounding box center [935, 304] width 1227 height 34
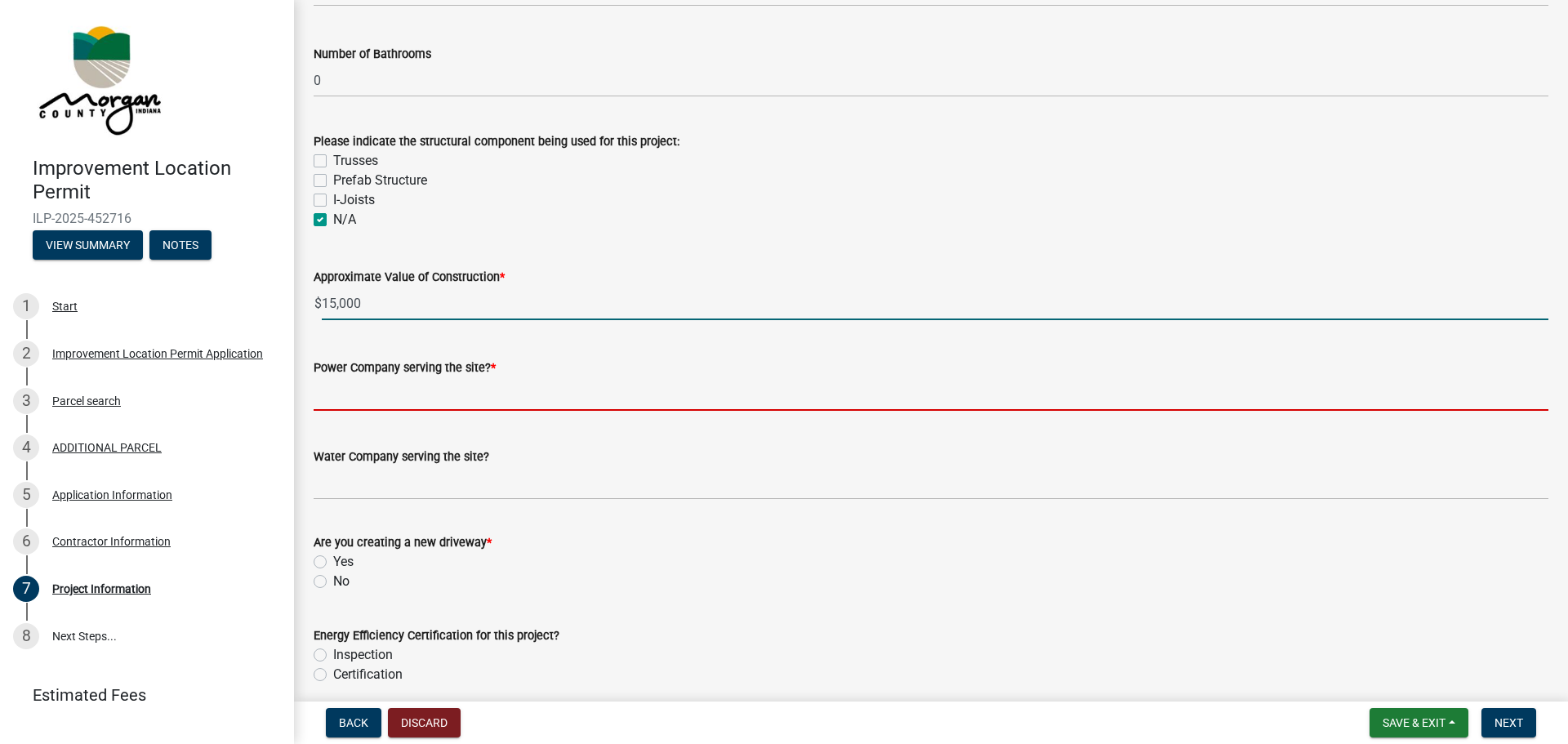
type input "15000"
click at [438, 396] on input "Power Company serving the site? *" at bounding box center [931, 394] width 1235 height 34
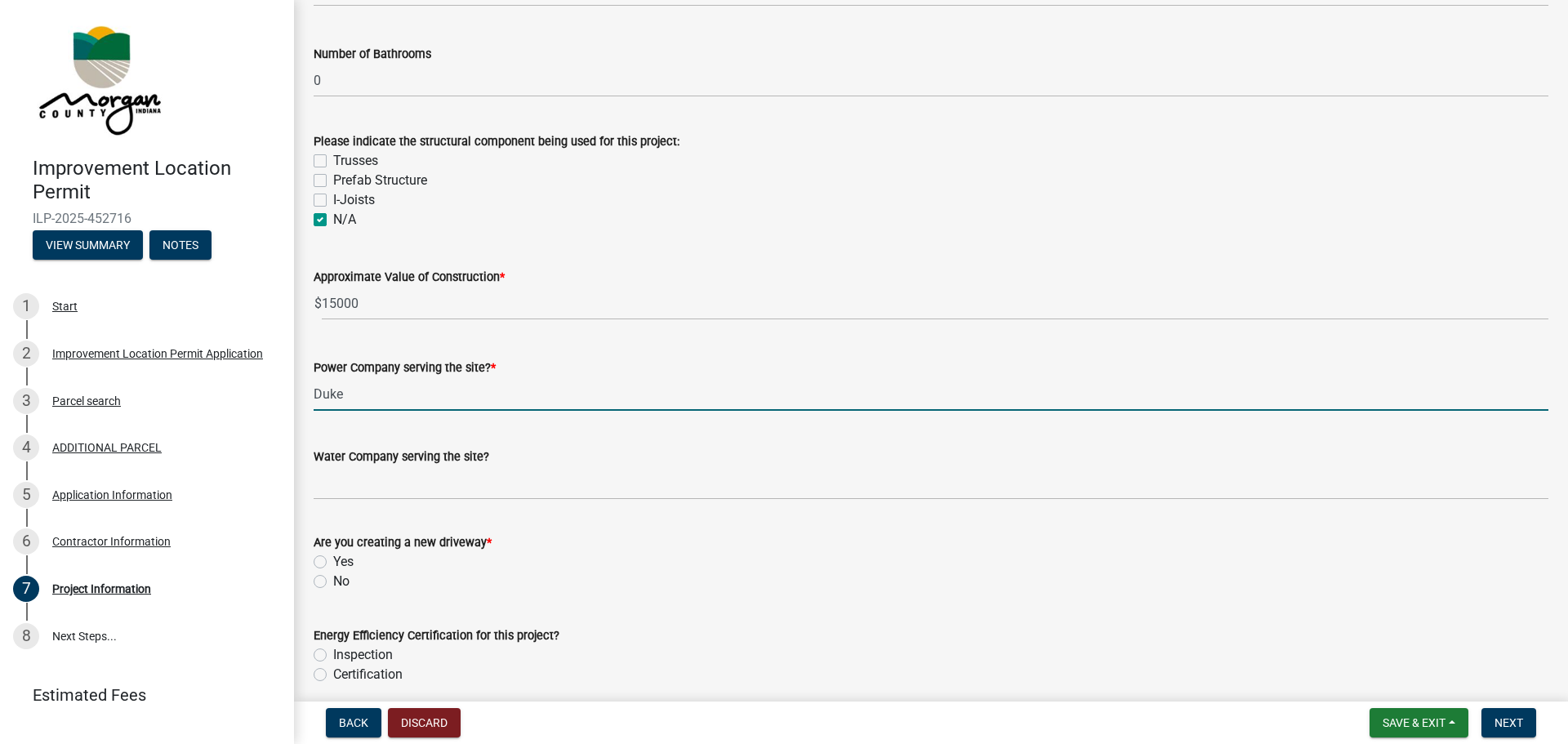
type input "Duke"
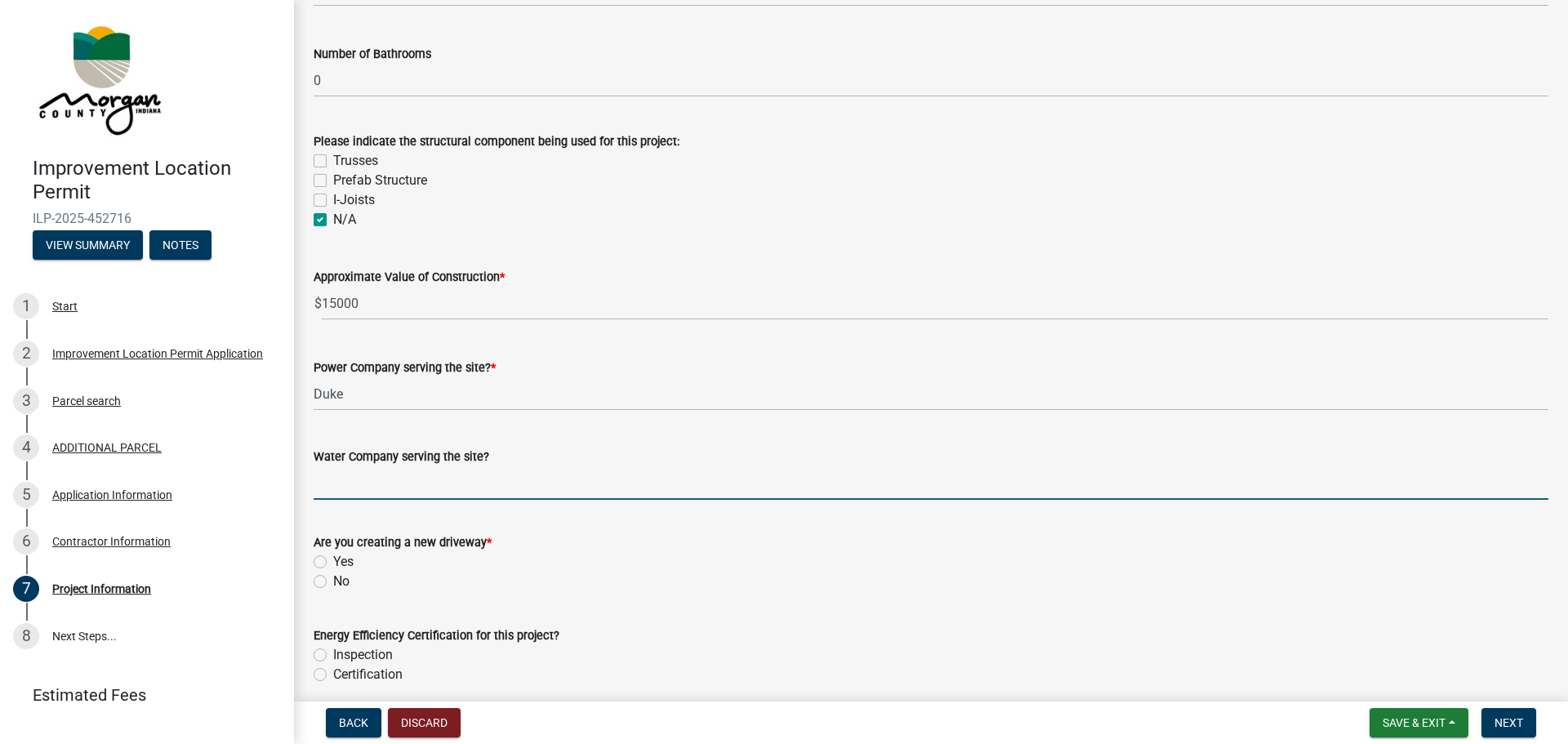
click at [399, 482] on input "Water Company serving the site?" at bounding box center [931, 483] width 1235 height 34
type input "Painted Hills"
click at [333, 584] on label "No" at bounding box center [341, 582] width 16 height 20
click at [333, 582] on input "No" at bounding box center [338, 577] width 11 height 11
radio input "true"
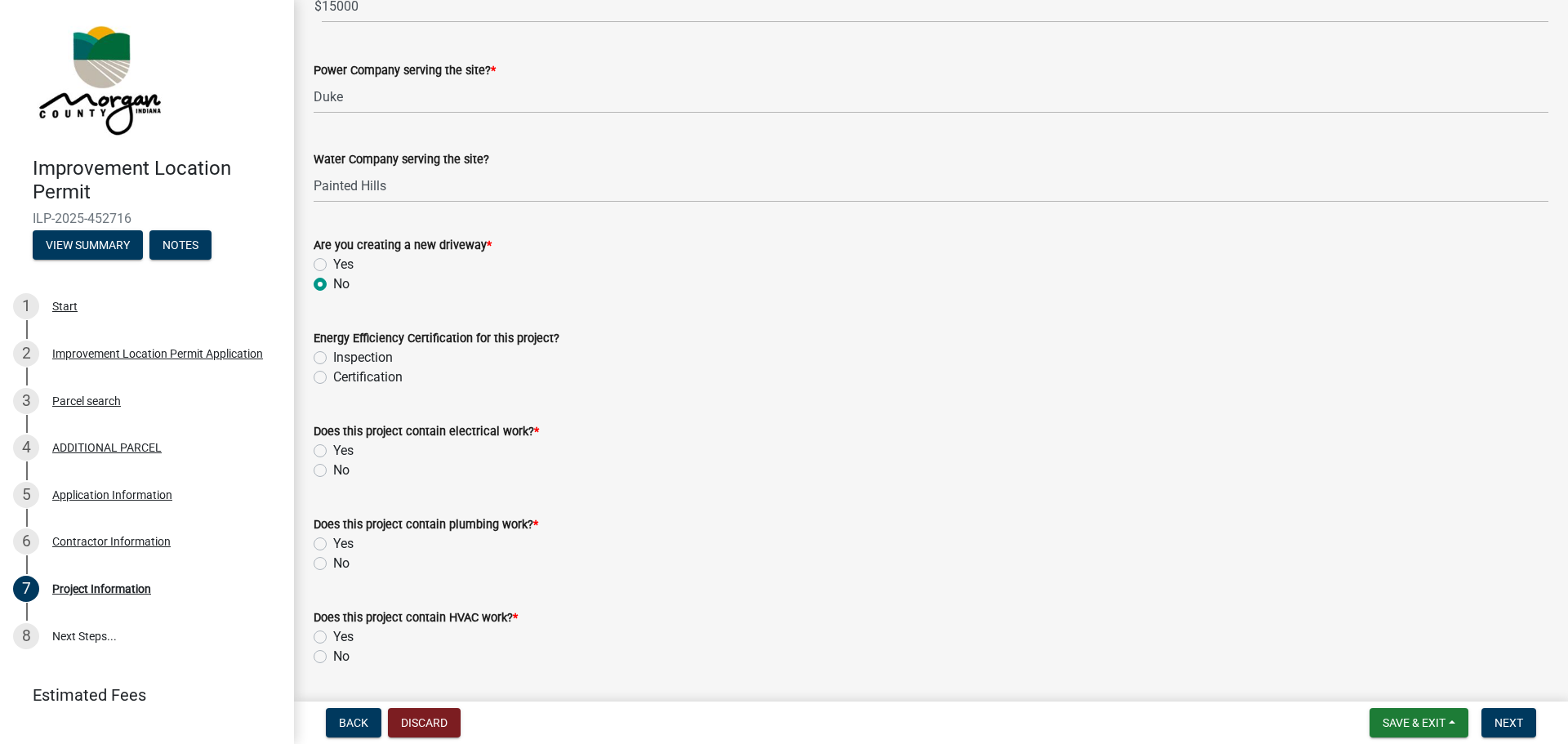
scroll to position [2043, 0]
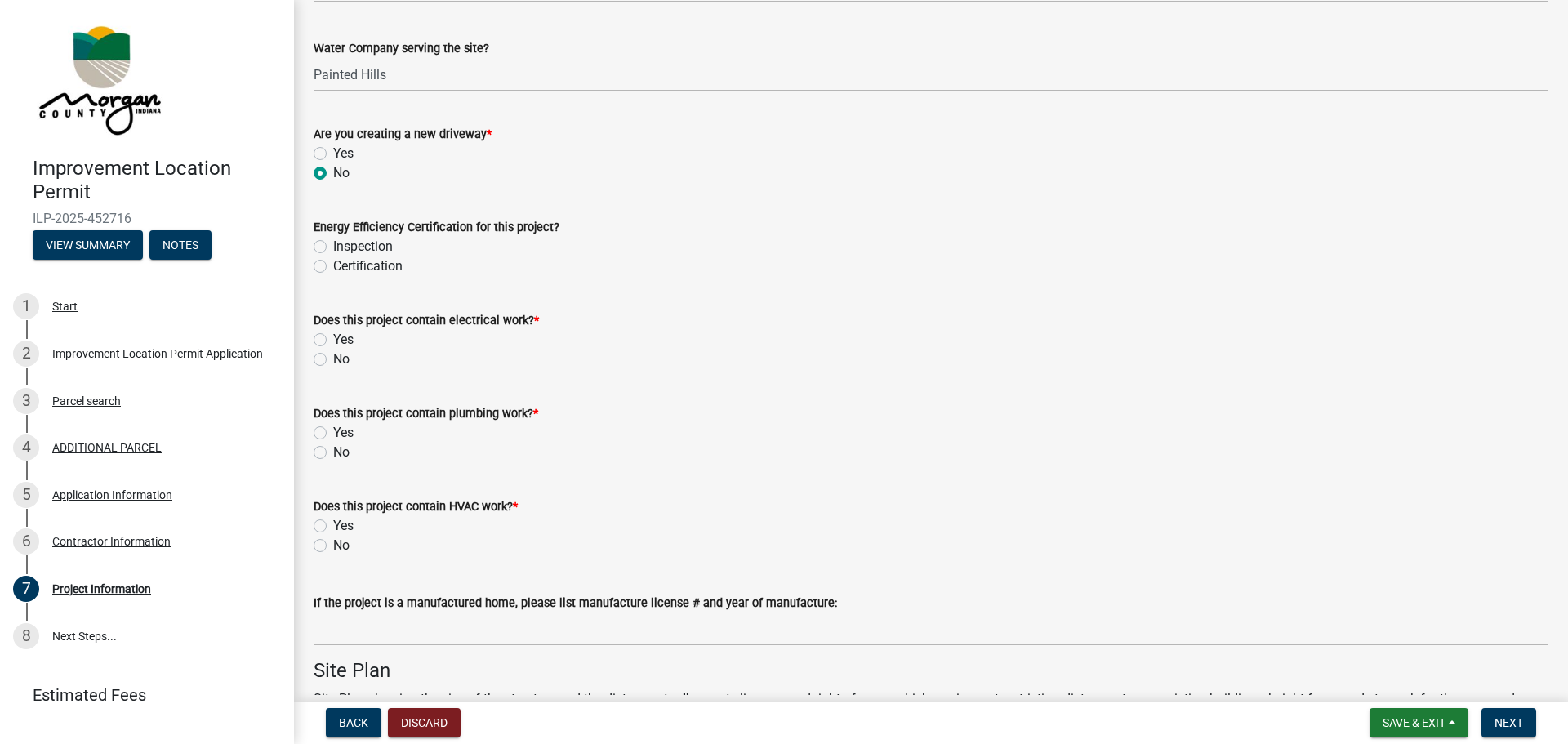
click at [333, 340] on label "Yes" at bounding box center [343, 340] width 21 height 20
click at [333, 340] on input "Yes" at bounding box center [338, 335] width 11 height 11
radio input "true"
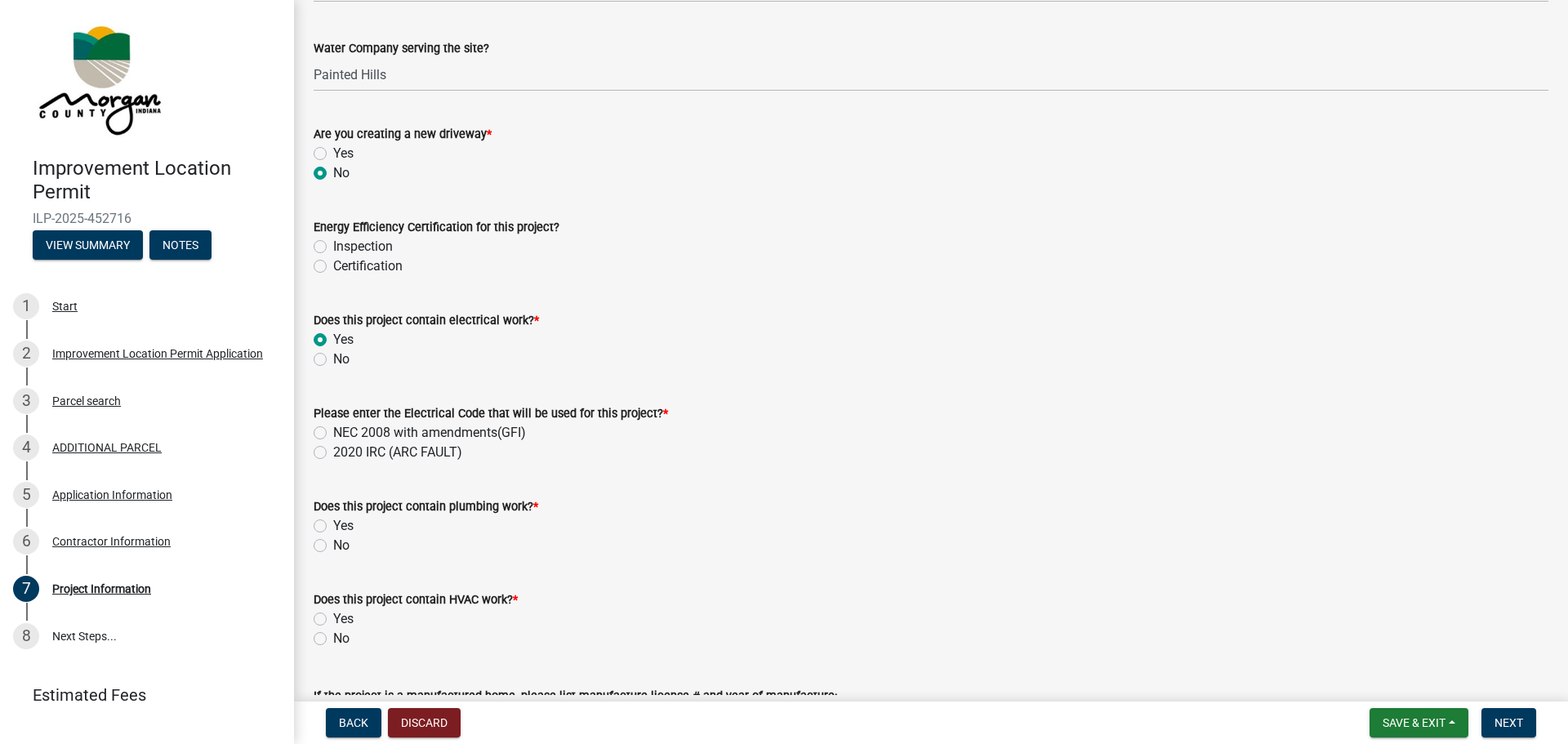
click at [333, 432] on label "NEC 2008 with amendments(GFI)" at bounding box center [429, 433] width 193 height 20
click at [333, 432] on input "NEC 2008 with amendments(GFI)" at bounding box center [338, 428] width 11 height 11
radio input "true"
click at [333, 545] on label "No" at bounding box center [341, 545] width 16 height 20
click at [333, 545] on input "No" at bounding box center [338, 541] width 11 height 11
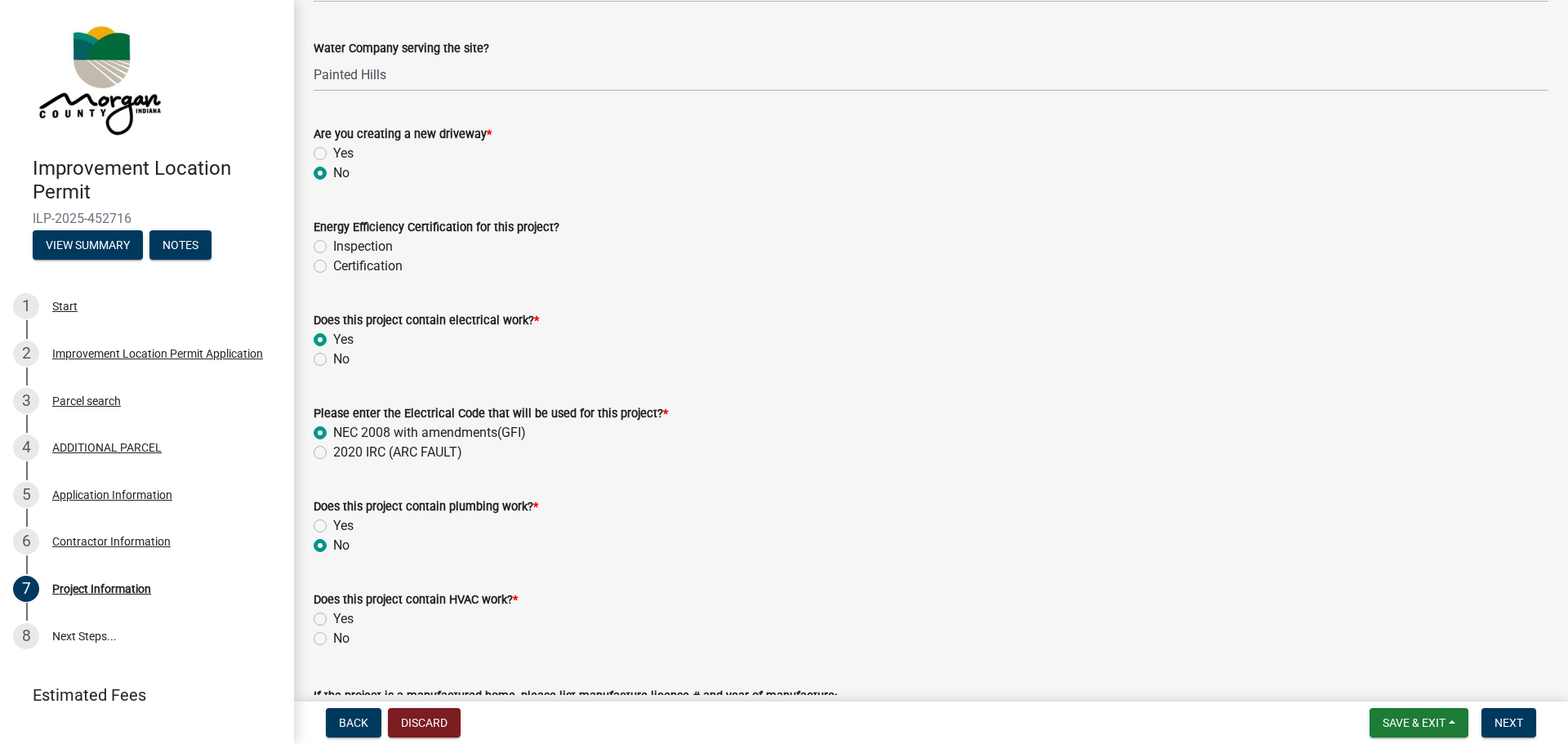
radio input "true"
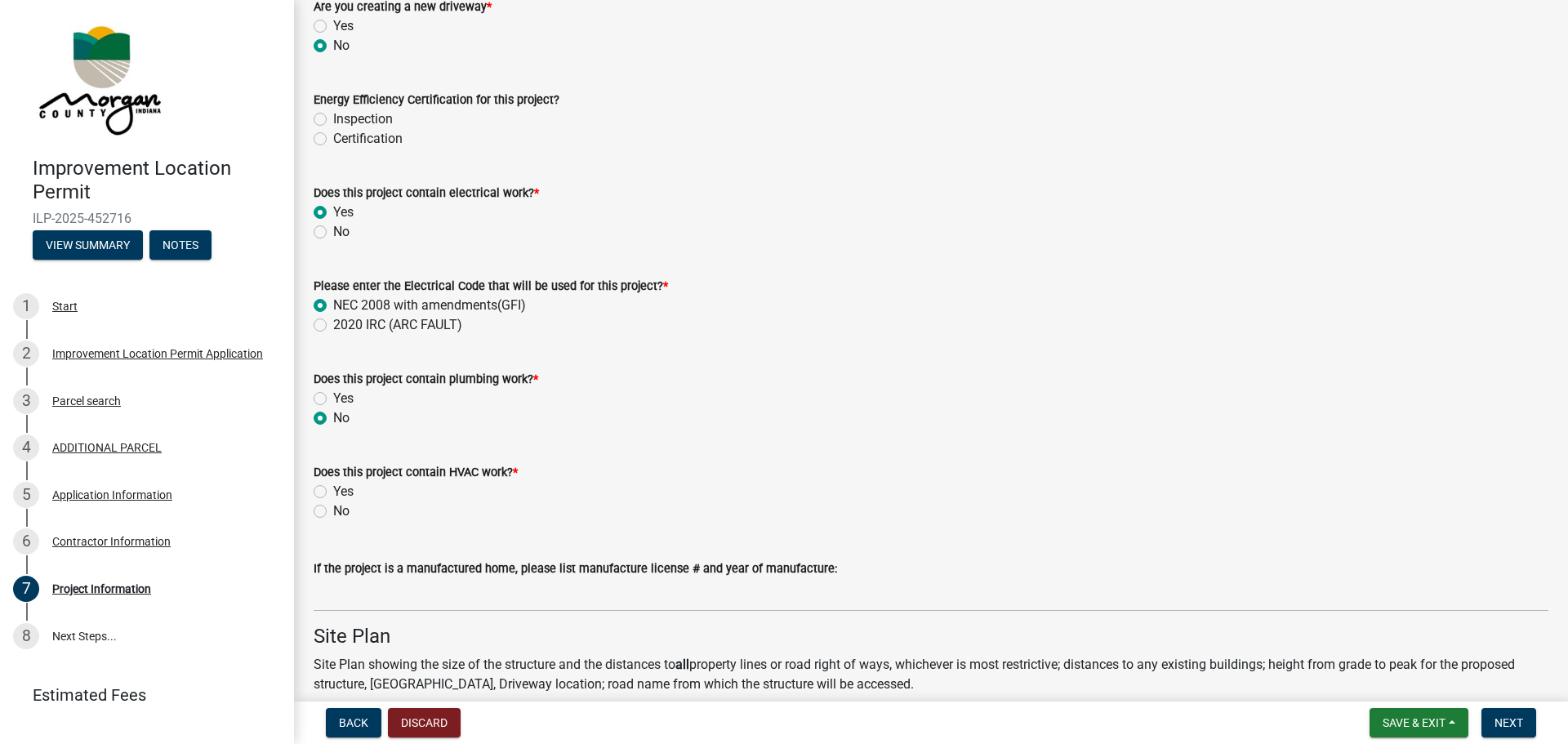
scroll to position [2288, 0]
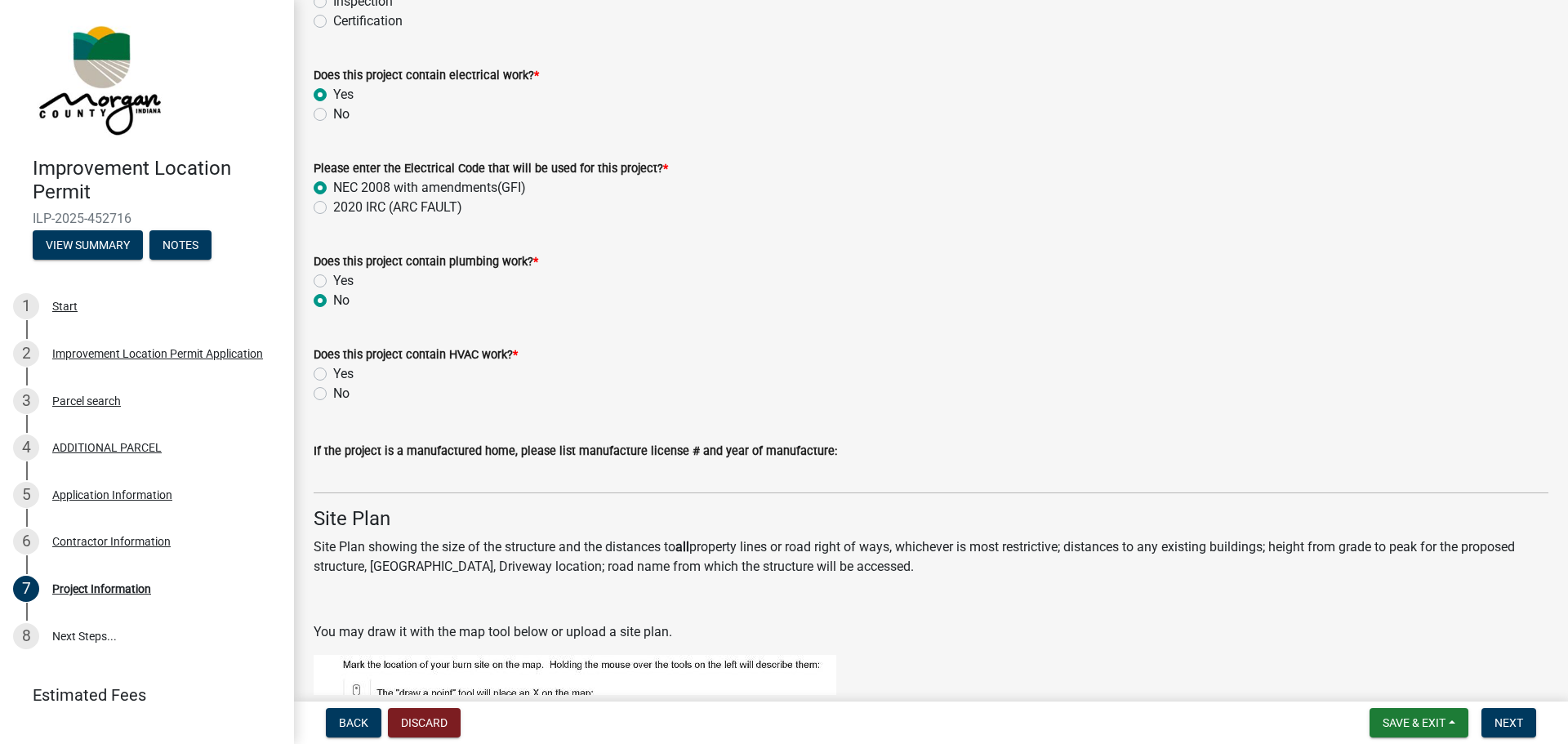
click at [333, 395] on label "No" at bounding box center [341, 394] width 16 height 20
click at [333, 395] on input "No" at bounding box center [338, 389] width 11 height 11
radio input "true"
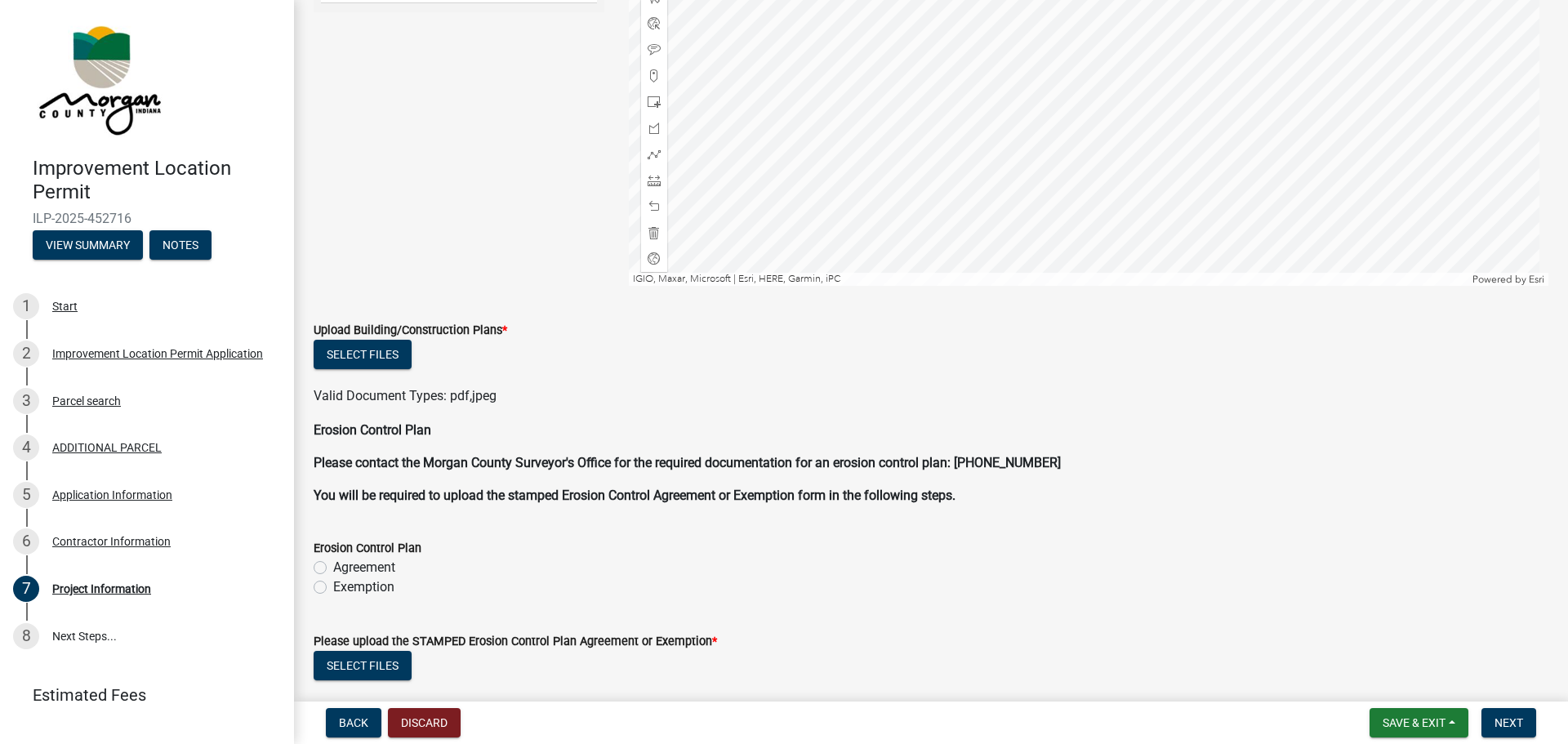
scroll to position [3268, 0]
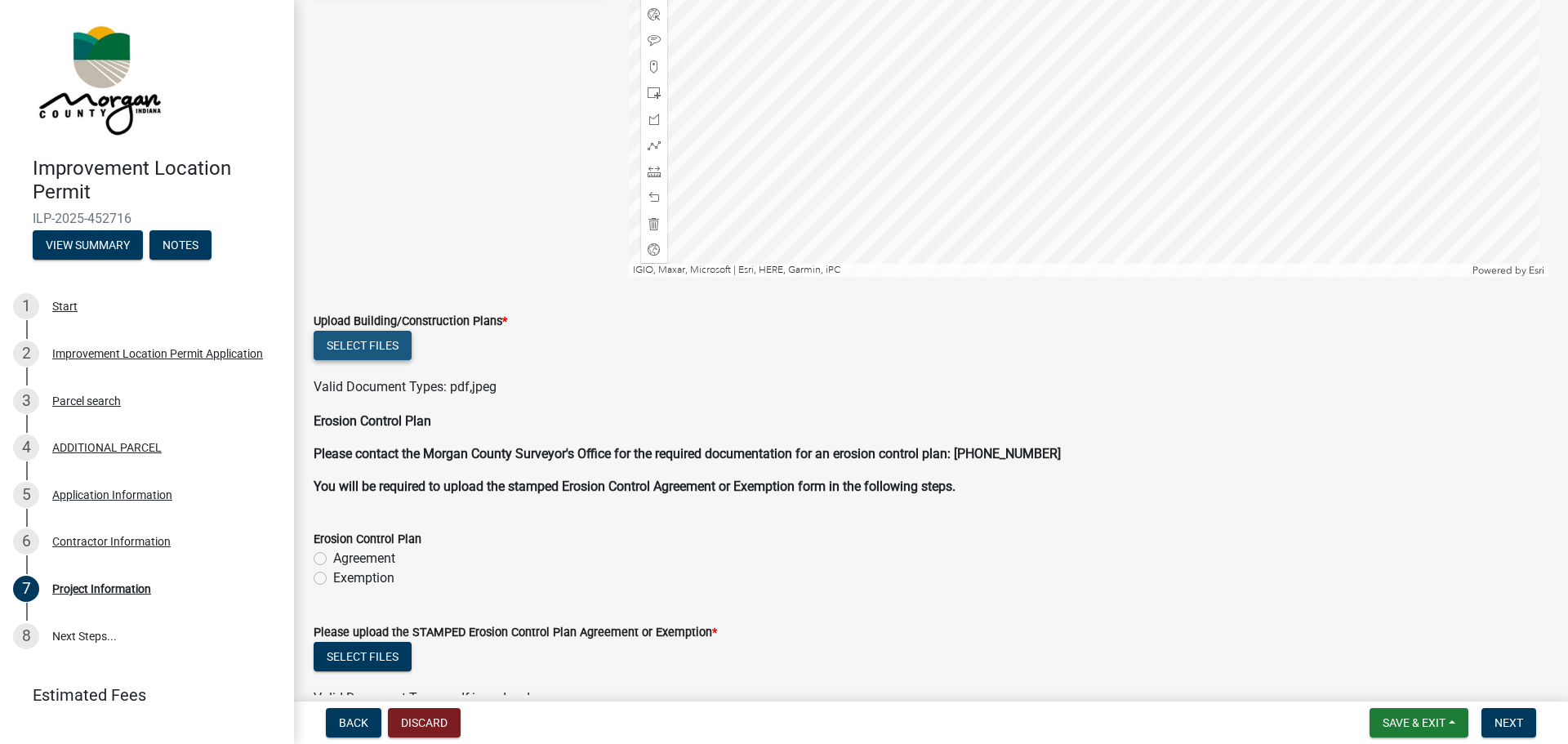
click at [381, 345] on button "Select files" at bounding box center [362, 345] width 98 height 30
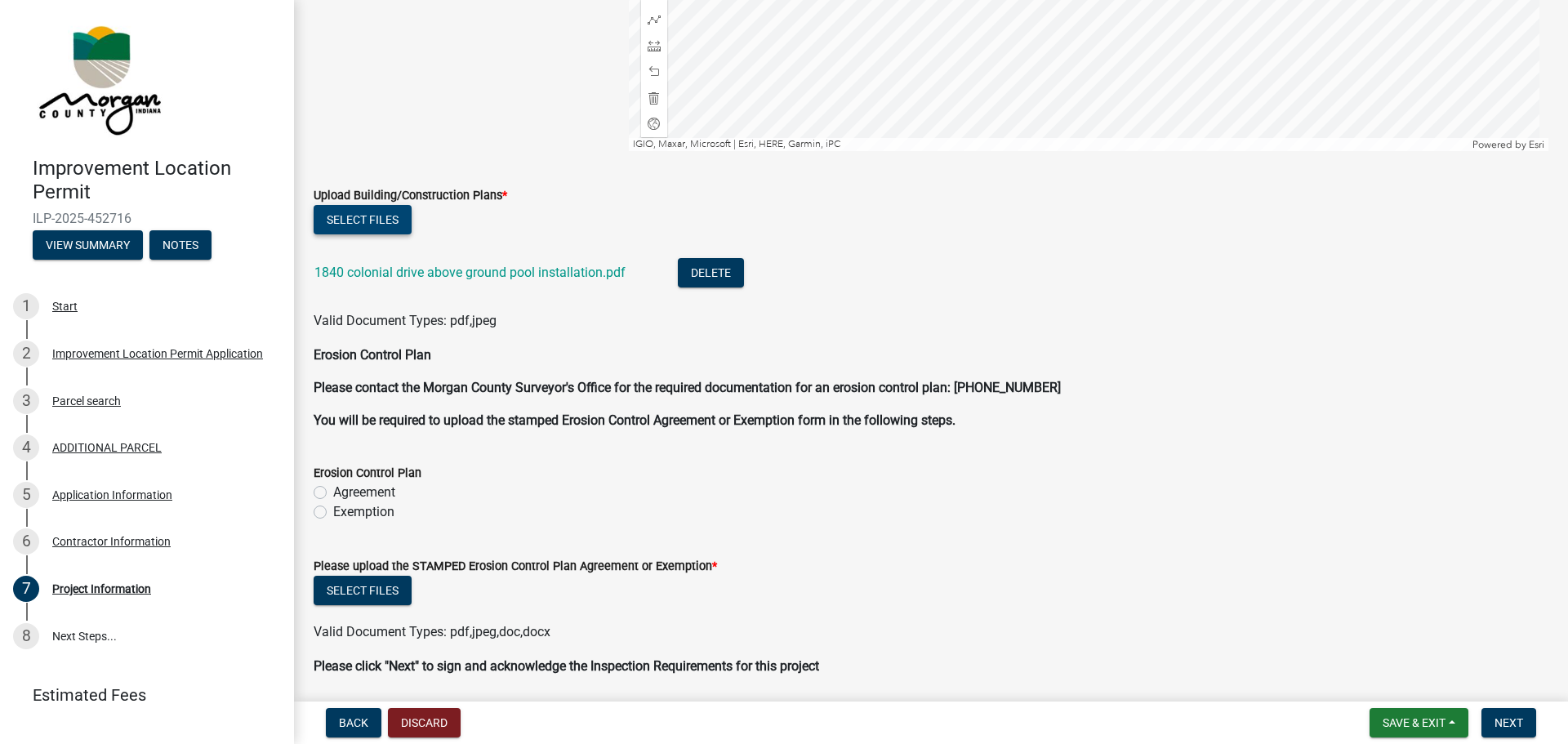
scroll to position [3452, 0]
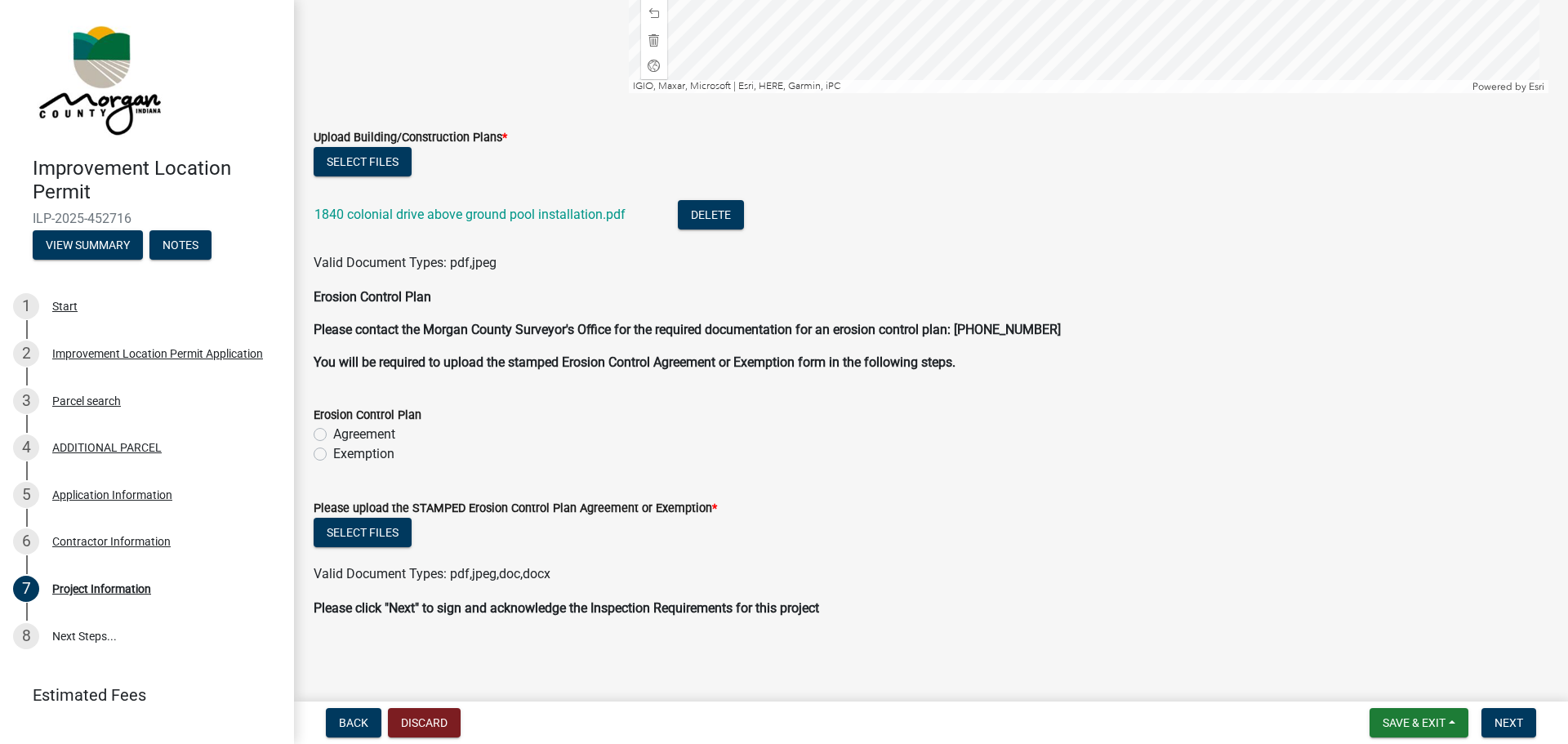
click at [333, 454] on label "Exemption" at bounding box center [363, 454] width 62 height 20
click at [333, 454] on input "Exemption" at bounding box center [338, 450] width 11 height 11
radio input "true"
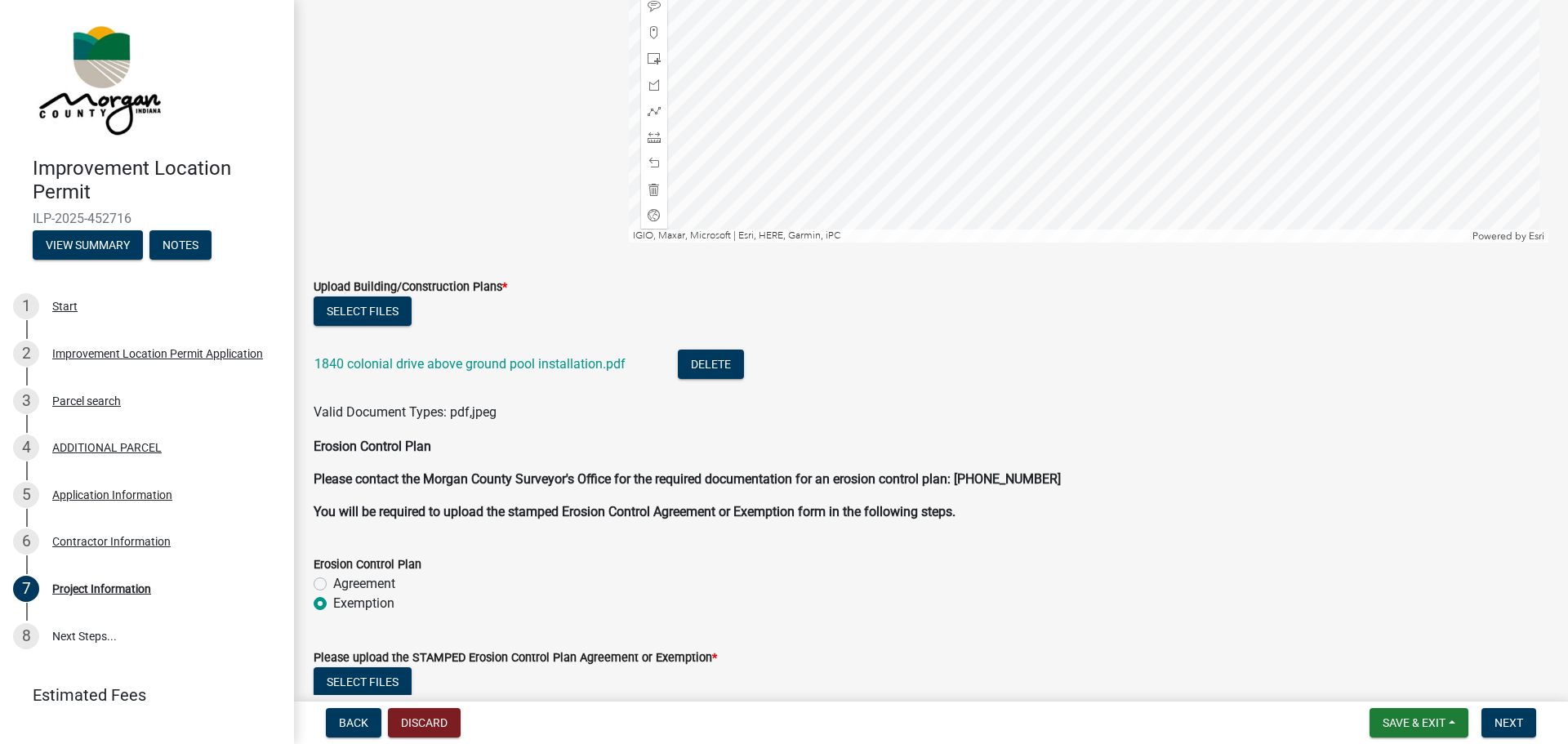
scroll to position [3289, 0]
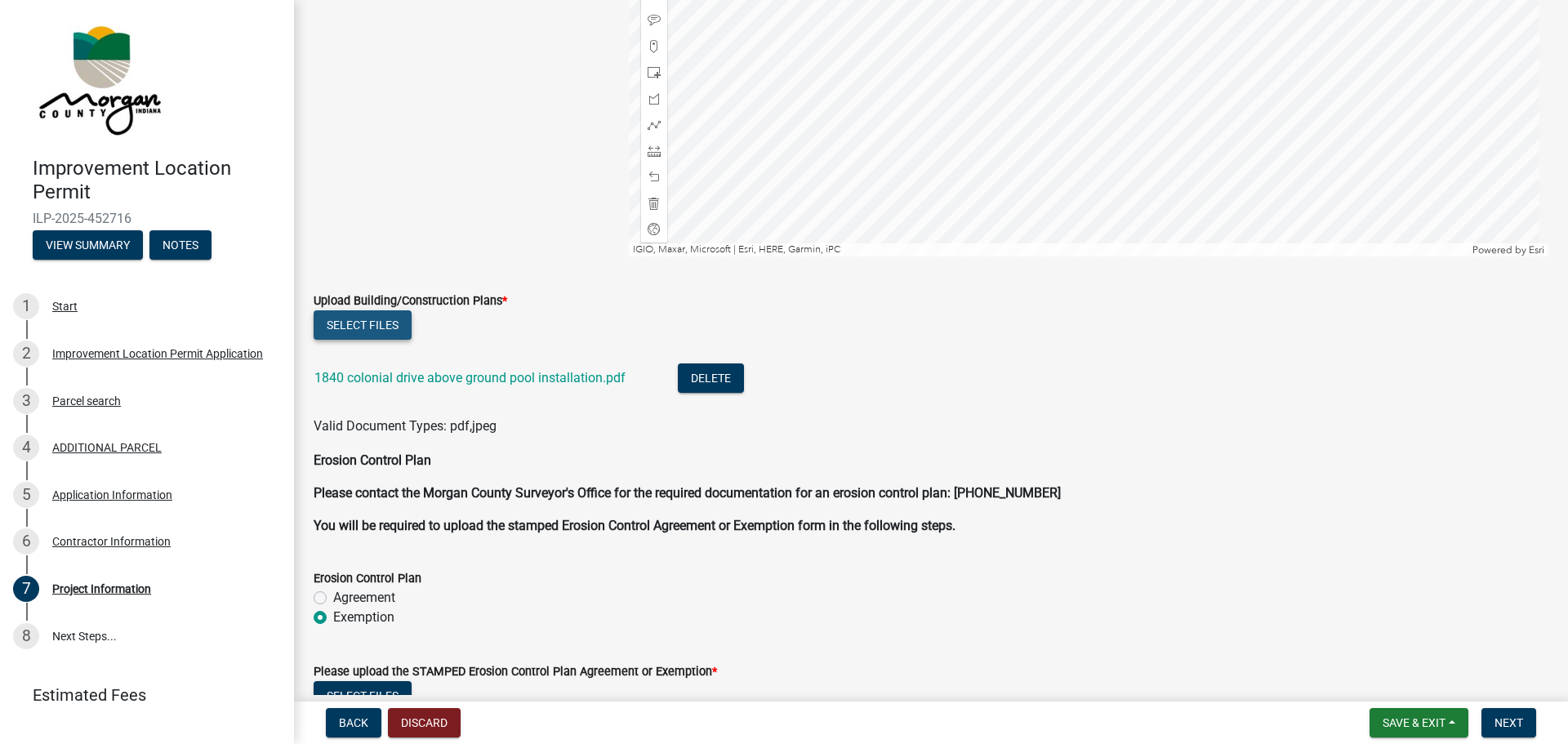
click at [376, 322] on button "Select files" at bounding box center [362, 325] width 98 height 30
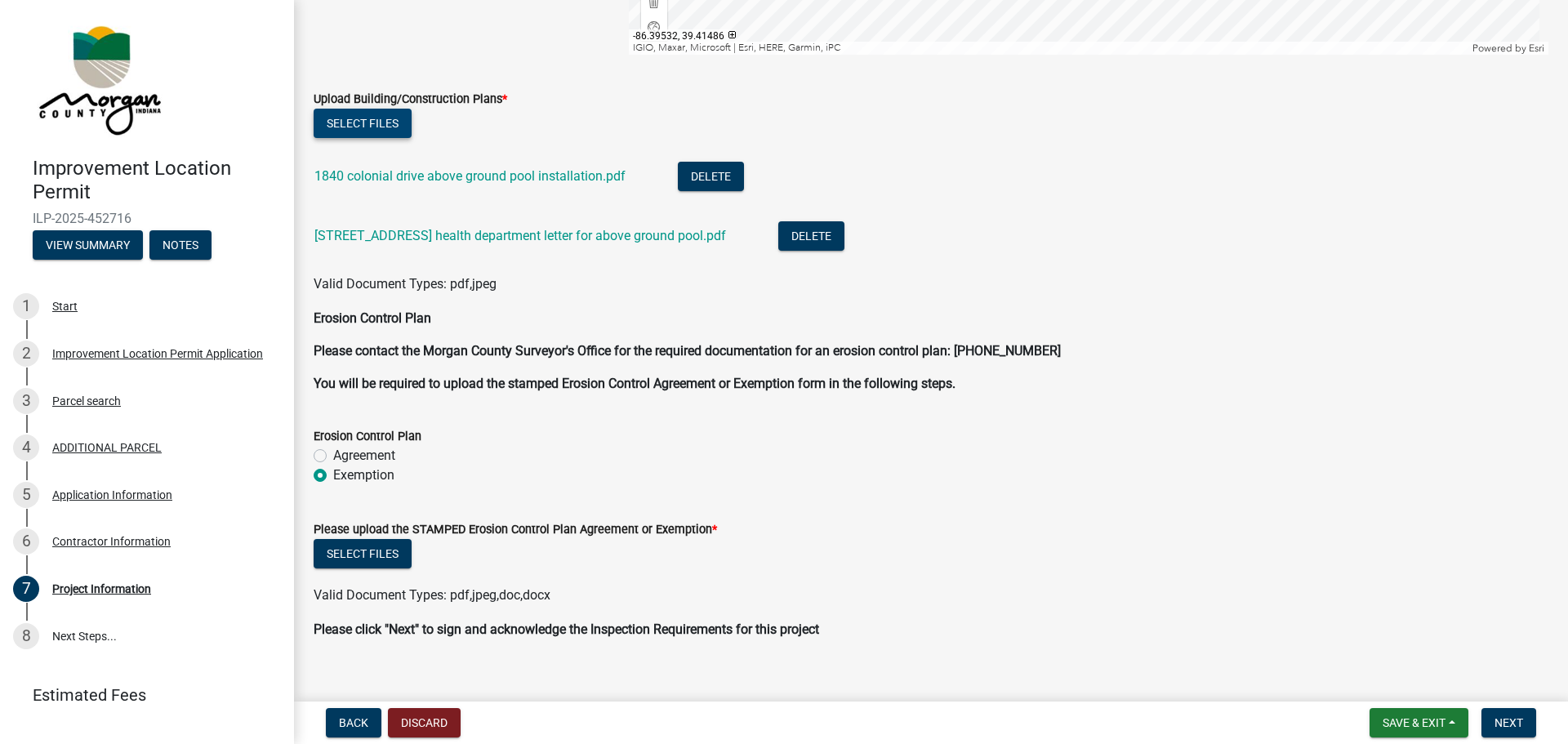
scroll to position [3512, 0]
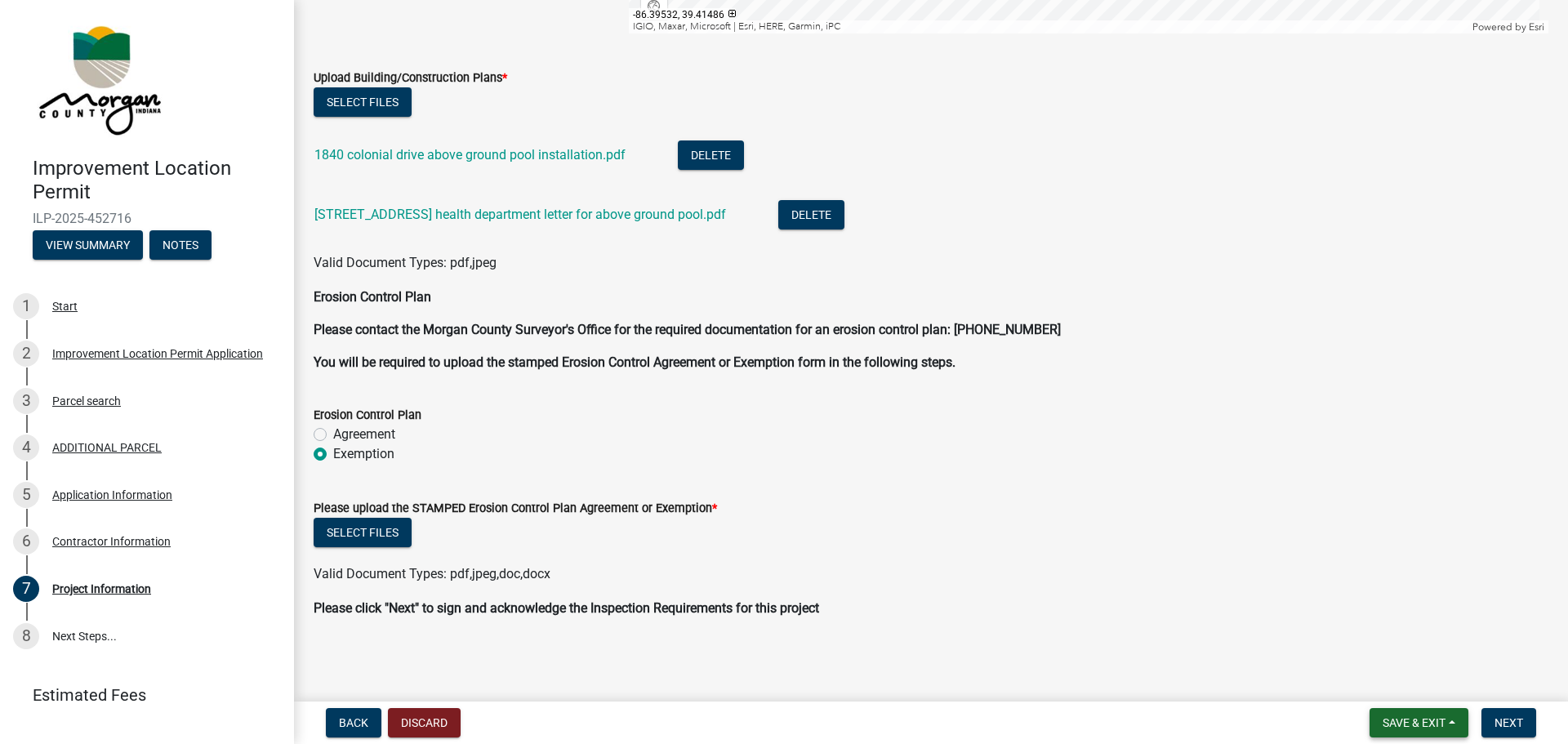
click at [1416, 723] on span "Save & Exit" at bounding box center [1414, 723] width 63 height 13
click at [1370, 643] on button "Save" at bounding box center [1402, 641] width 130 height 39
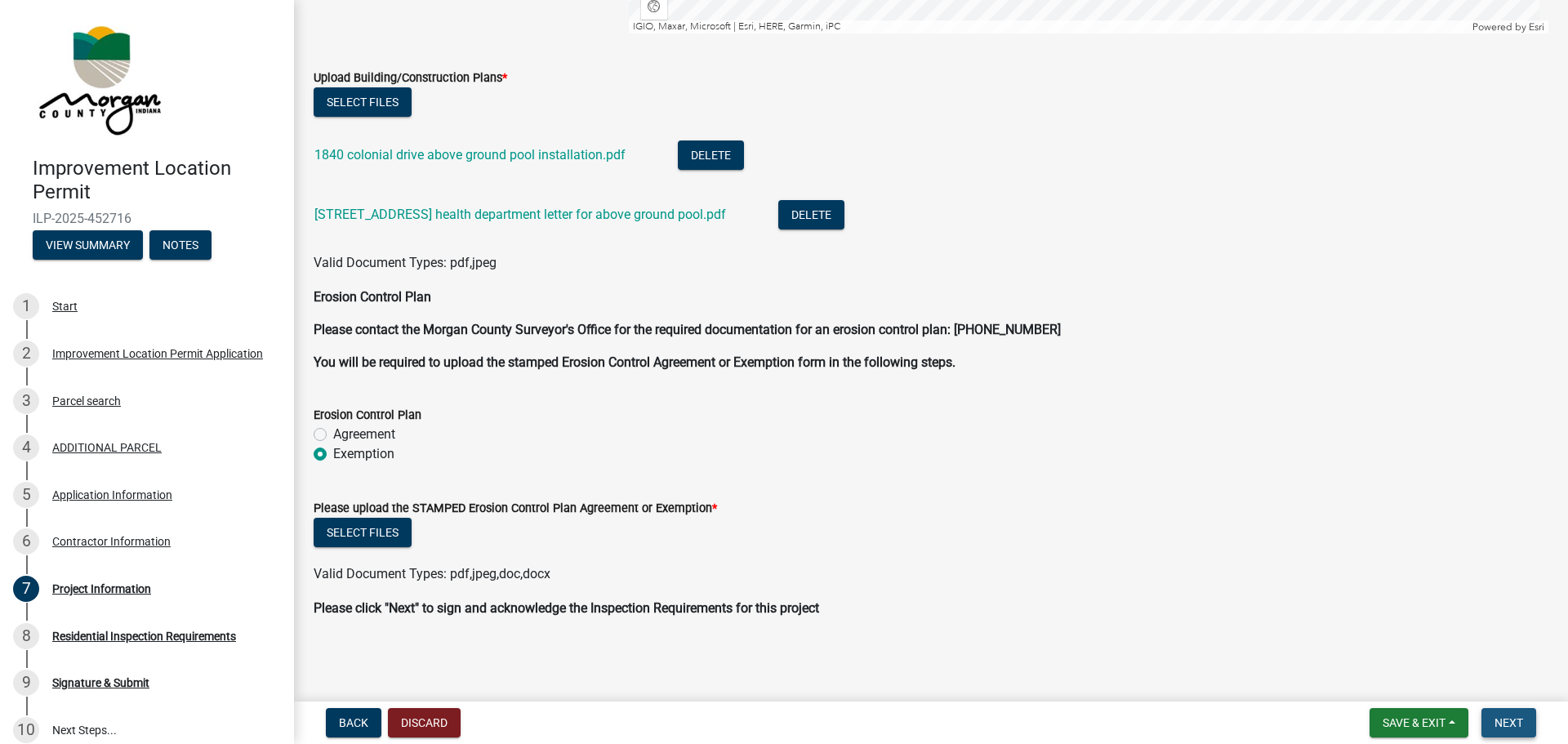
click at [1505, 725] on span "Next" at bounding box center [1509, 723] width 29 height 13
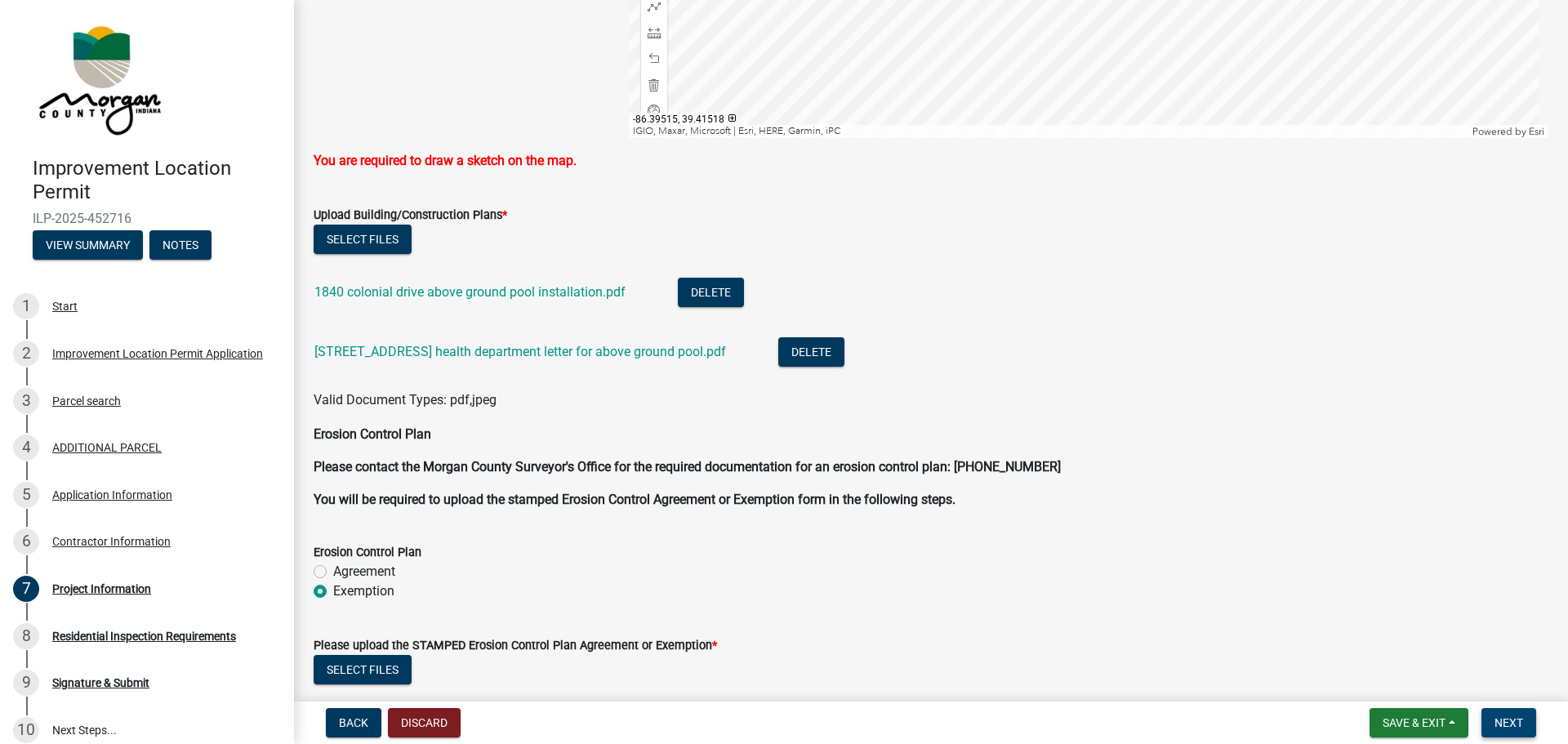
scroll to position [3430, 0]
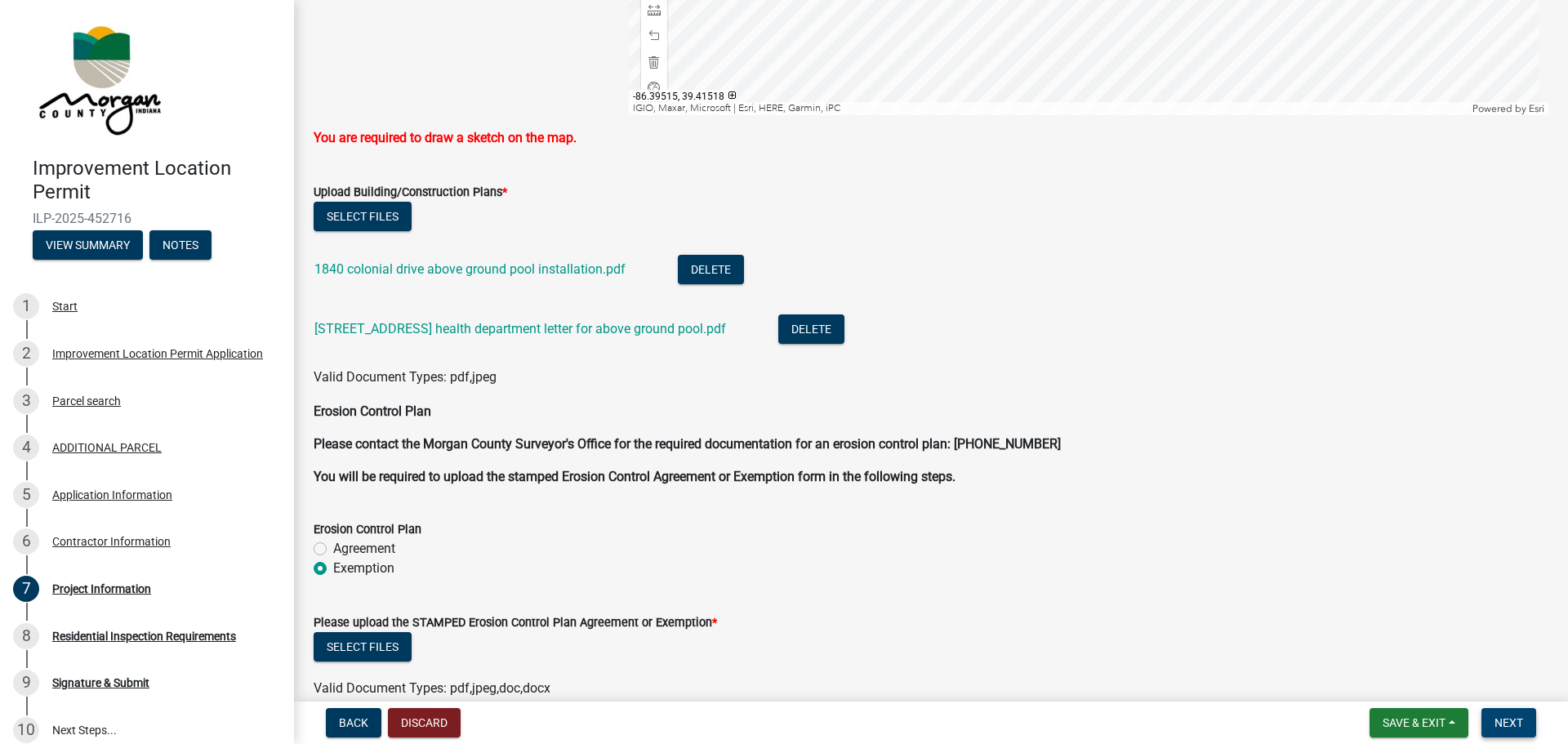
click at [1519, 720] on span "Next" at bounding box center [1509, 723] width 29 height 13
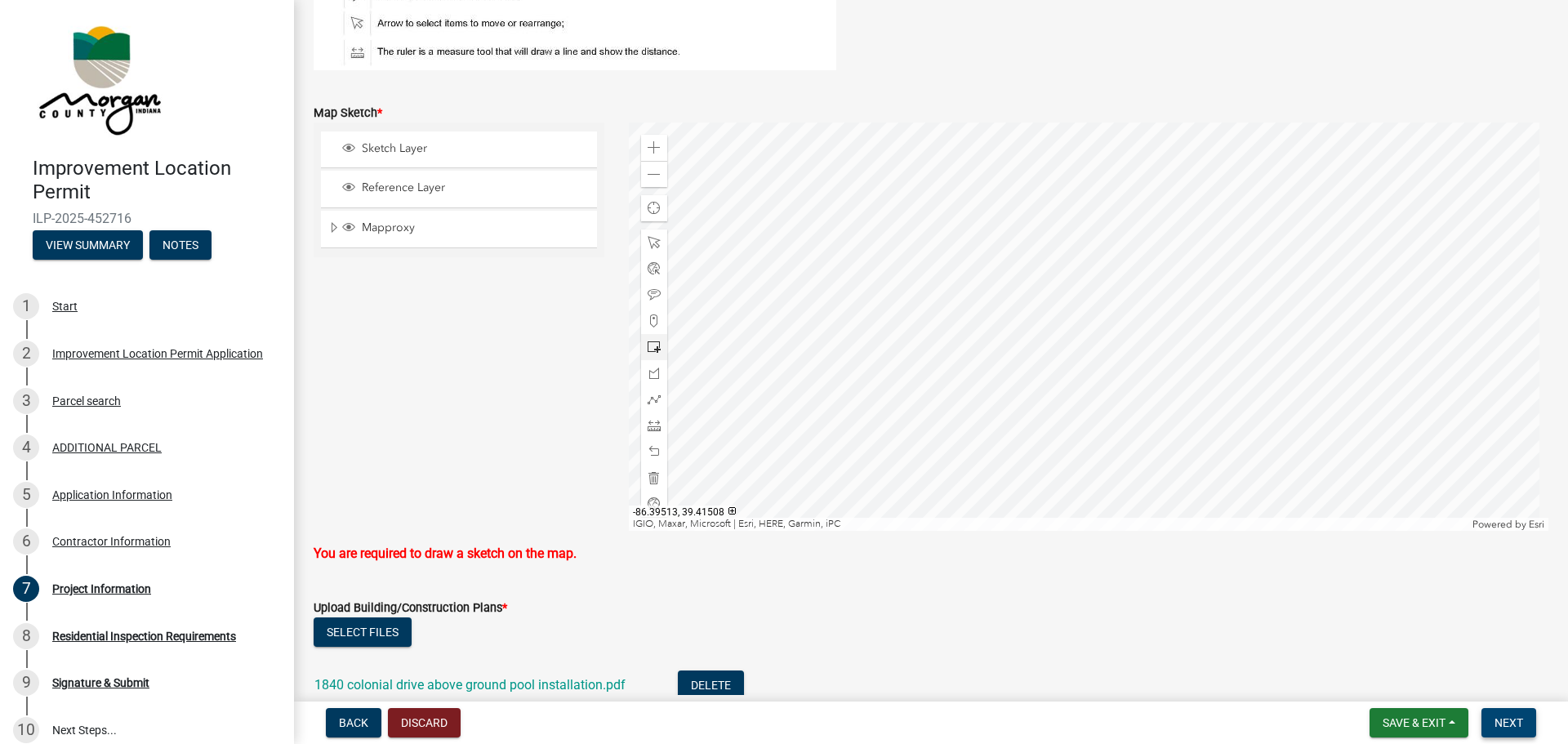
scroll to position [3021, 0]
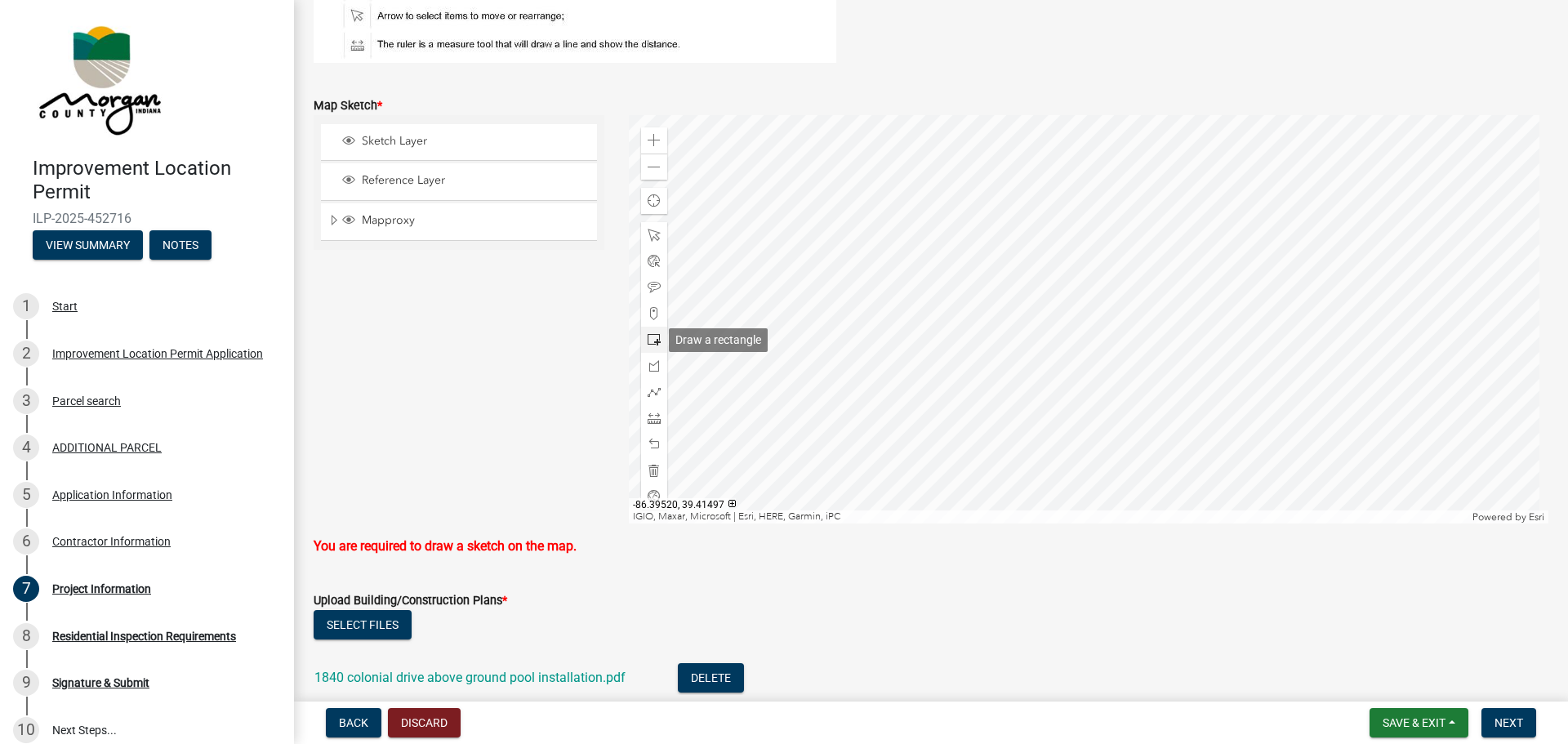
click at [650, 339] on span at bounding box center [654, 340] width 13 height 13
click at [1090, 269] on div at bounding box center [1089, 319] width 921 height 409
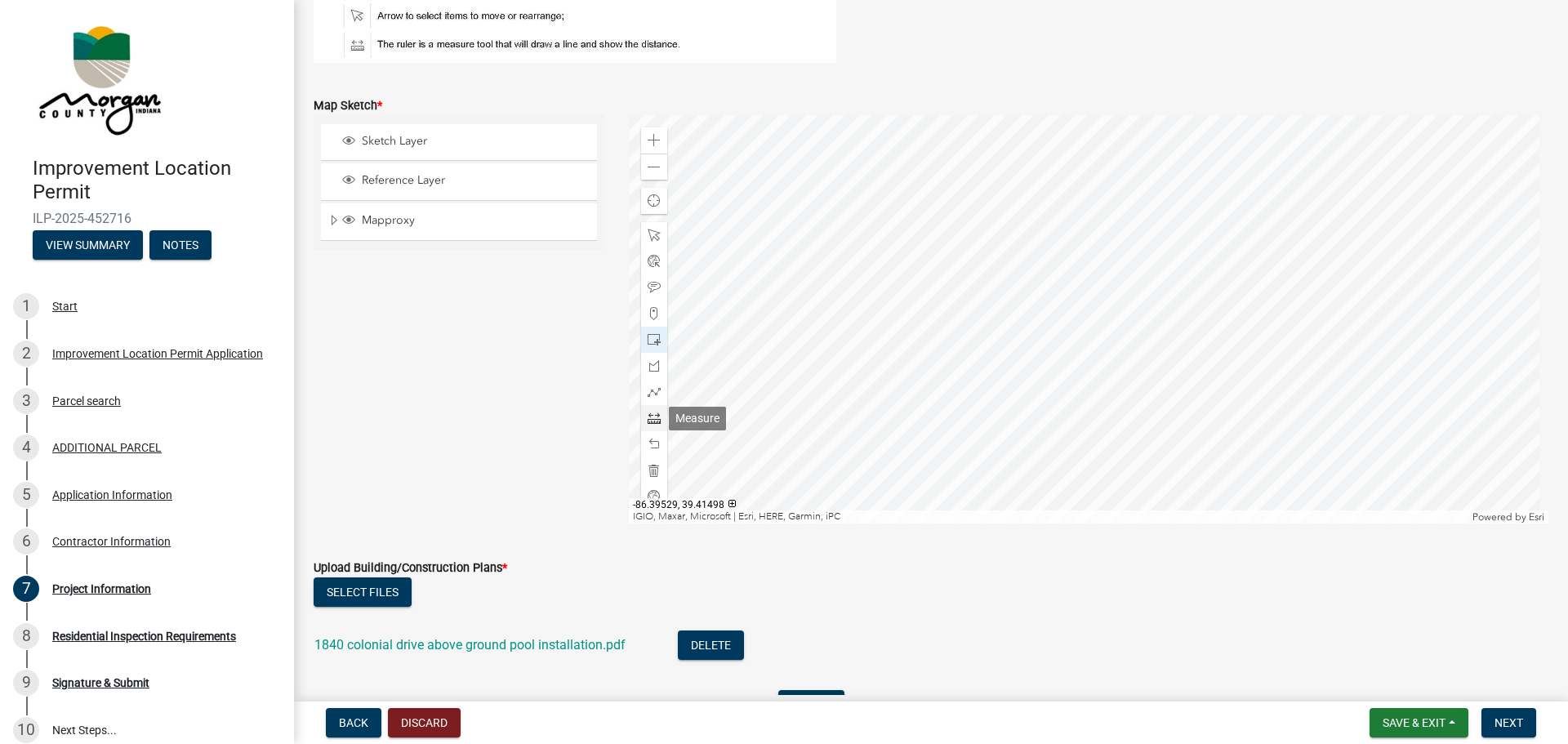
click at [653, 419] on span at bounding box center [654, 418] width 13 height 13
click at [1072, 293] on div at bounding box center [1089, 319] width 921 height 409
click at [1073, 290] on div at bounding box center [1089, 319] width 921 height 409
click at [1073, 299] on div at bounding box center [1089, 319] width 921 height 409
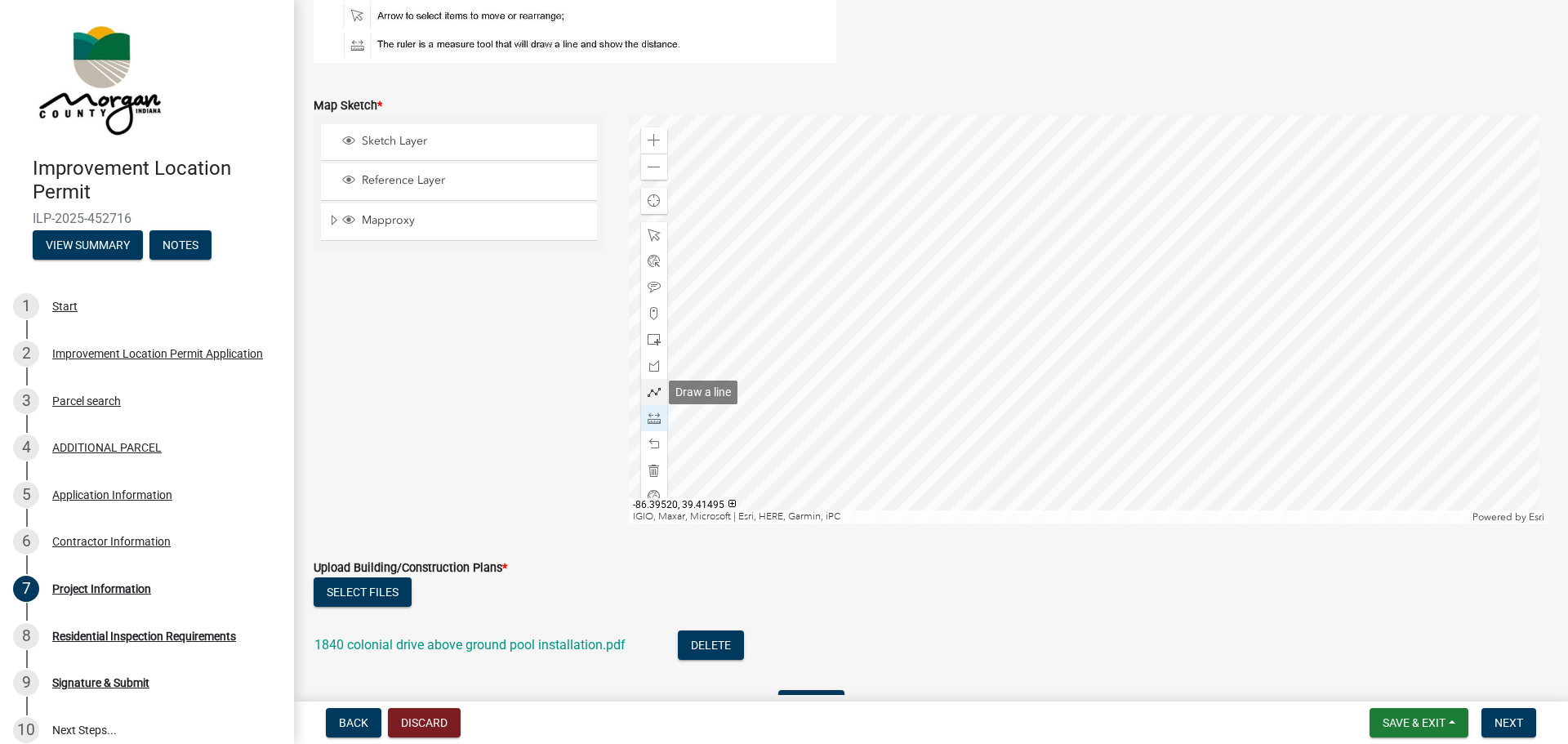
click at [648, 393] on span at bounding box center [654, 392] width 13 height 13
click at [1074, 291] on div at bounding box center [1089, 319] width 921 height 409
click at [1074, 302] on div at bounding box center [1089, 319] width 921 height 409
click at [652, 235] on span at bounding box center [654, 235] width 13 height 13
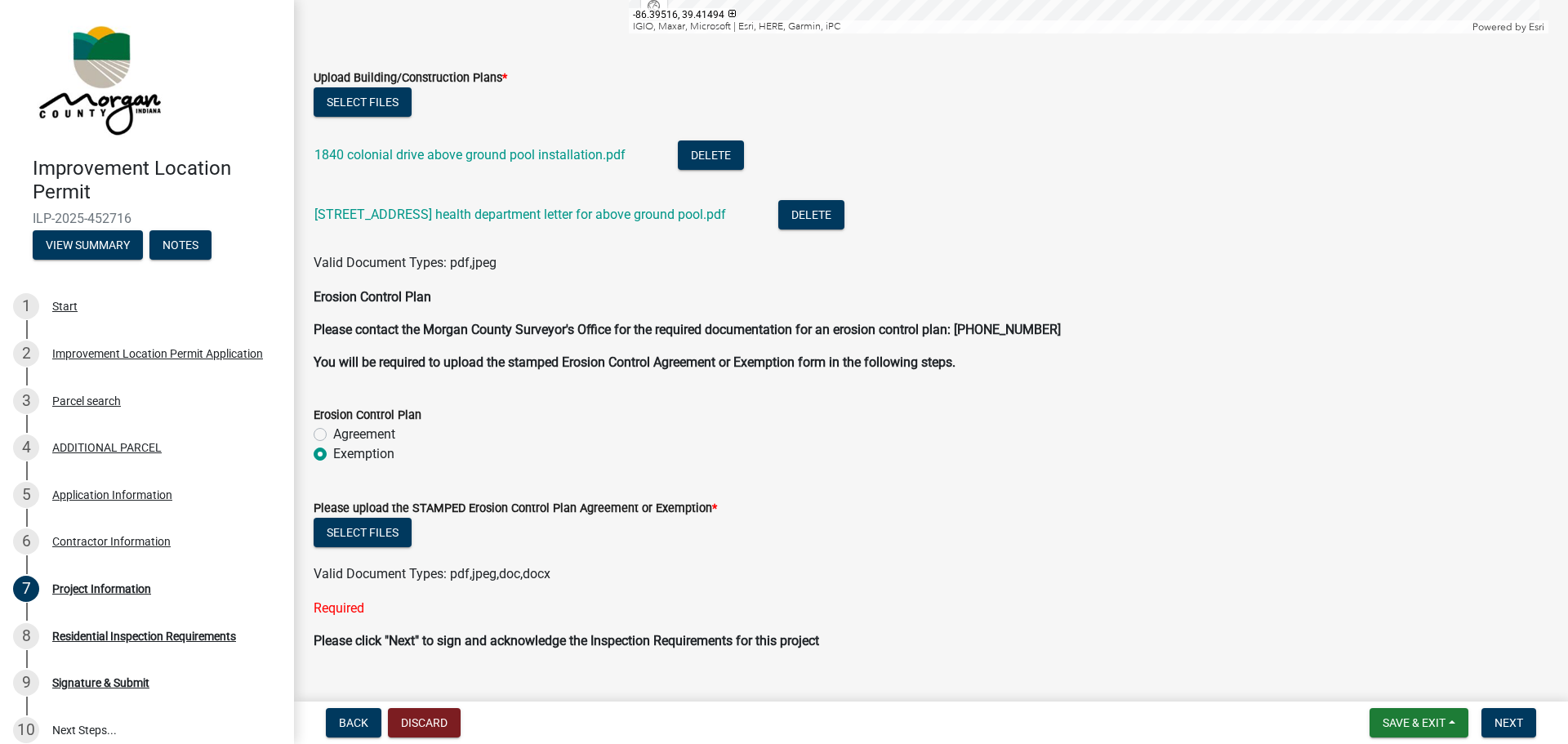
scroll to position [3544, 0]
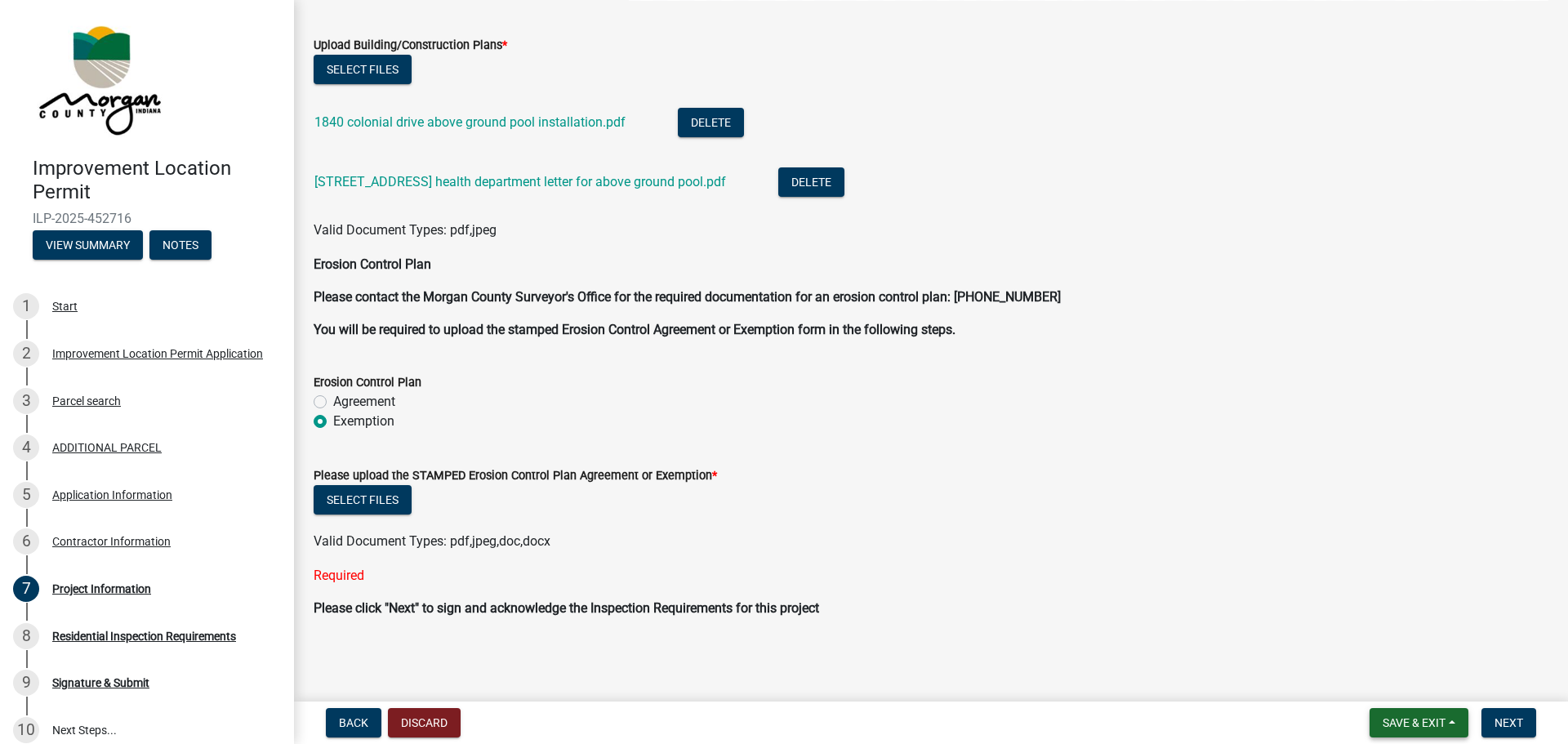
click at [1389, 719] on span "Save & Exit" at bounding box center [1414, 723] width 63 height 13
click at [1380, 637] on button "Save" at bounding box center [1402, 641] width 130 height 39
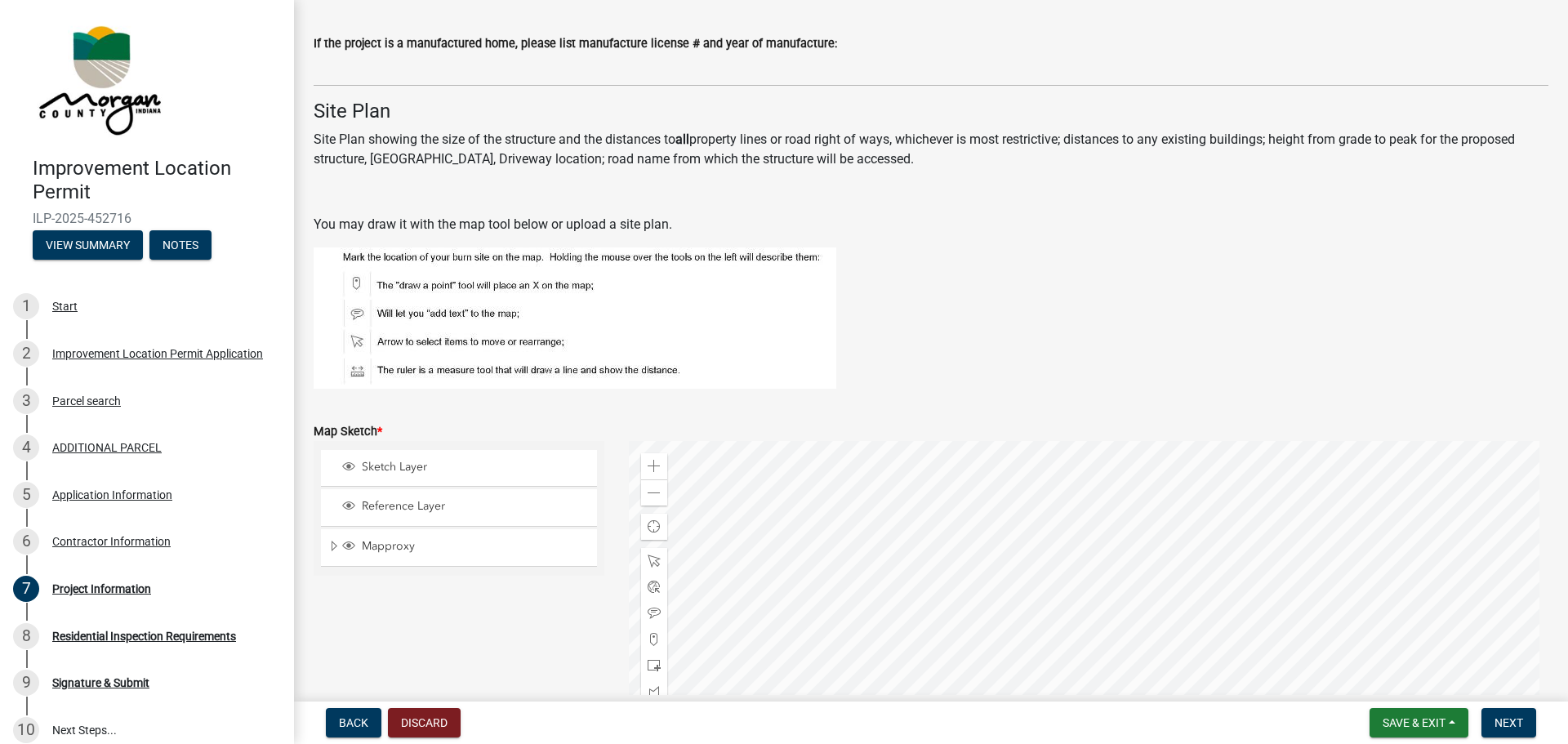
scroll to position [2696, 0]
click at [1421, 720] on span "Save & Exit" at bounding box center [1414, 723] width 63 height 13
click at [1382, 673] on button "Save & Exit" at bounding box center [1402, 681] width 130 height 39
